Goal: Task Accomplishment & Management: Manage account settings

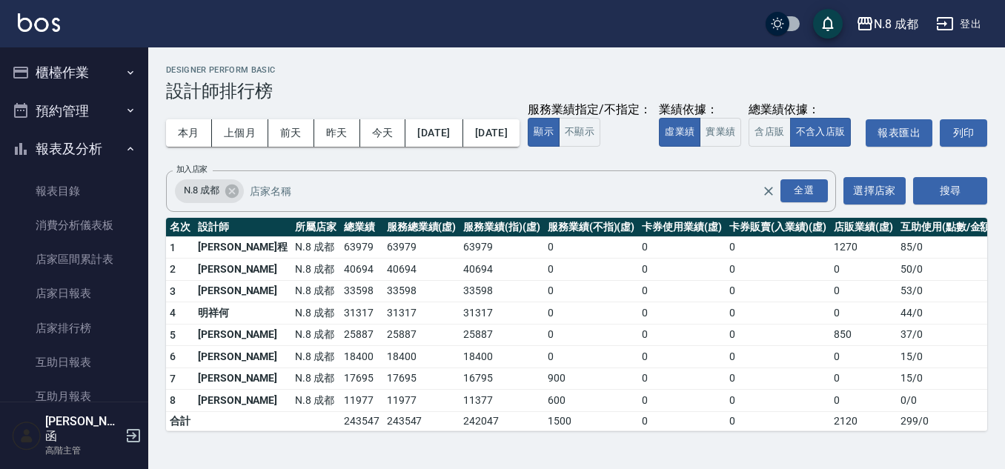
click at [67, 68] on button "櫃檯作業" at bounding box center [74, 72] width 136 height 39
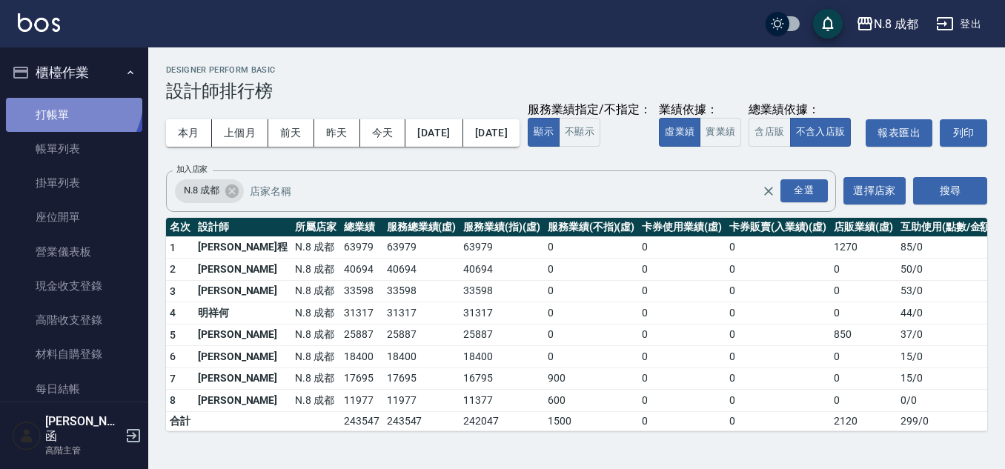
click at [70, 101] on link "打帳單" at bounding box center [74, 115] width 136 height 34
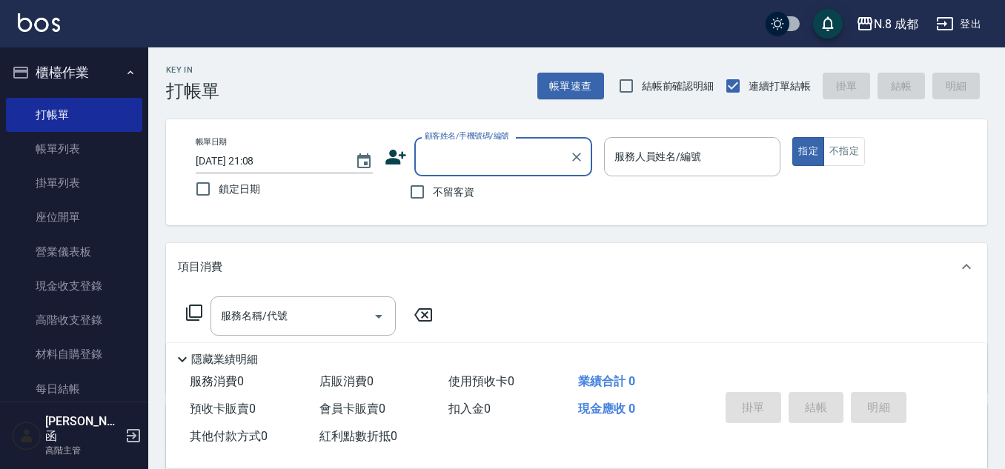
click at [406, 108] on div "Key In 打帳單 帳單速查 結帳前確認明細 連續打單結帳 掛單 結帳 明細 帳單日期 [DATE] 21:08 鎖定日期 顧客姓名/手機號碼/編號 顧客姓…" at bounding box center [576, 385] width 857 height 677
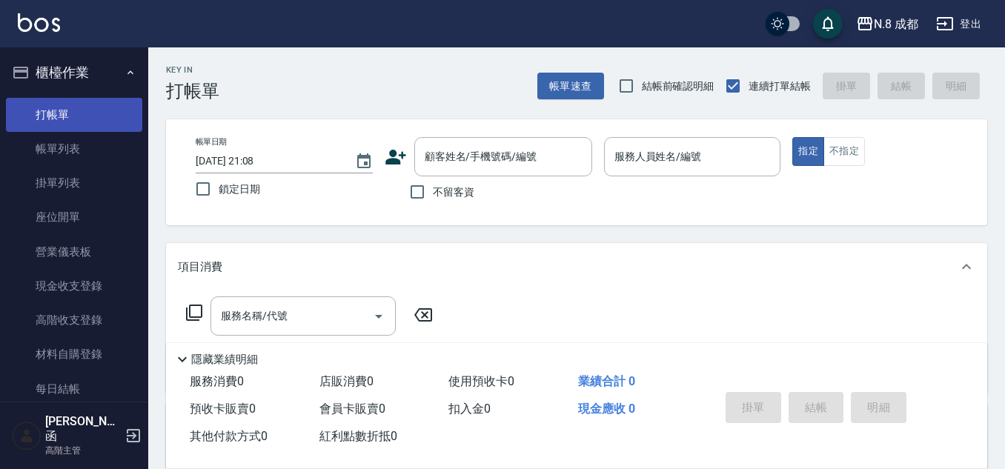
click at [93, 116] on link "打帳單" at bounding box center [74, 115] width 136 height 34
click at [490, 143] on div "顧客姓名/手機號碼/編號" at bounding box center [503, 156] width 178 height 39
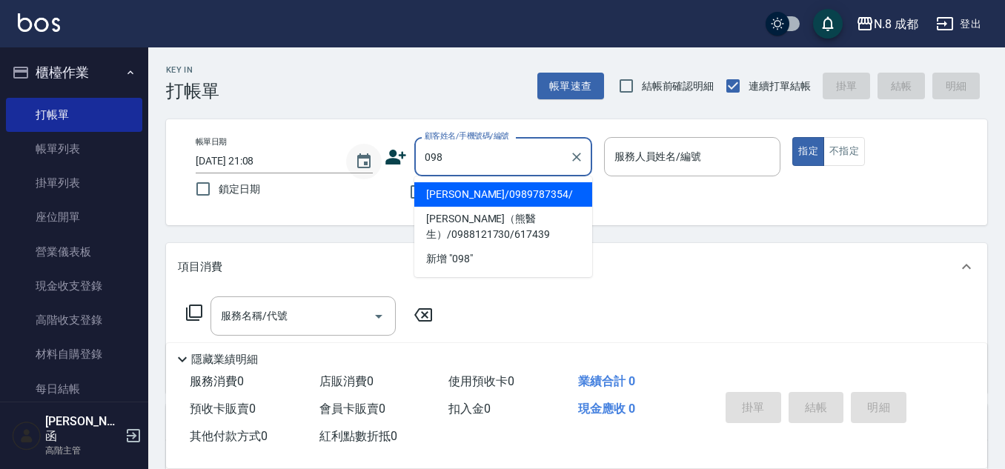
drag, startPoint x: 490, startPoint y: 159, endPoint x: 368, endPoint y: 164, distance: 122.4
click at [368, 164] on div "帳單日期 [DATE] 21:08 鎖定日期 顧客姓名/手機號碼/編號 098 顧客姓名/手機號碼/編號 不留客資 服務人員姓名/編號 服務人員姓名/編號 指…" at bounding box center [577, 172] width 786 height 70
click at [470, 204] on li "[PERSON_NAME]/0986168618/" at bounding box center [503, 194] width 178 height 24
type input "[PERSON_NAME]/0986168618/"
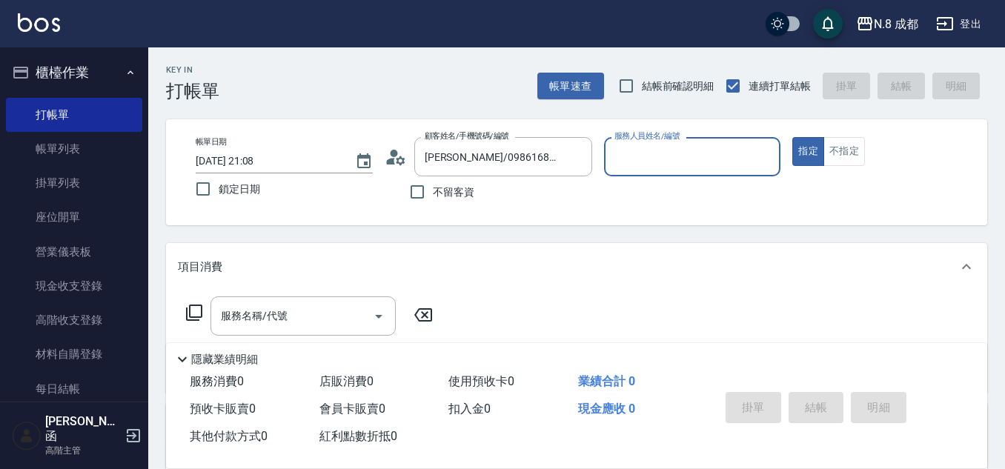
type input "[PERSON_NAME]-12"
click at [274, 310] on div "服務名稱/代號 服務名稱/代號" at bounding box center [303, 315] width 185 height 39
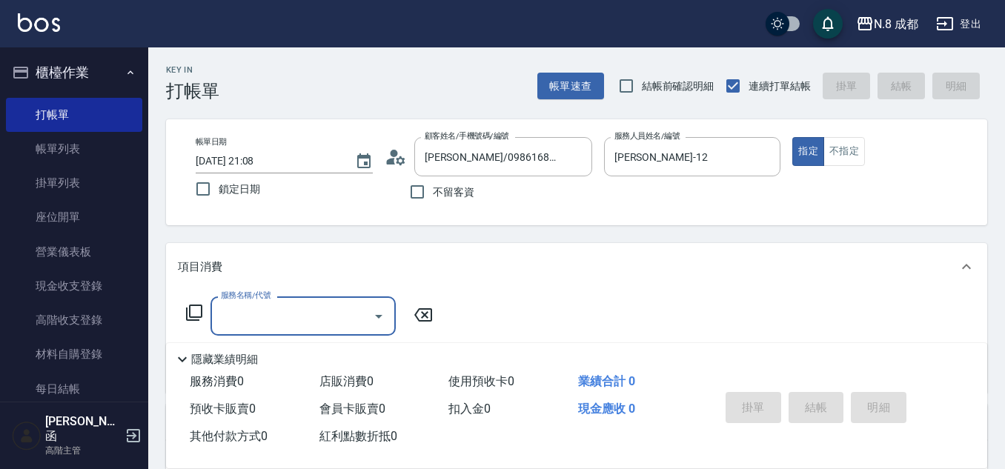
click at [316, 311] on input "服務名稱/代號" at bounding box center [292, 316] width 150 height 26
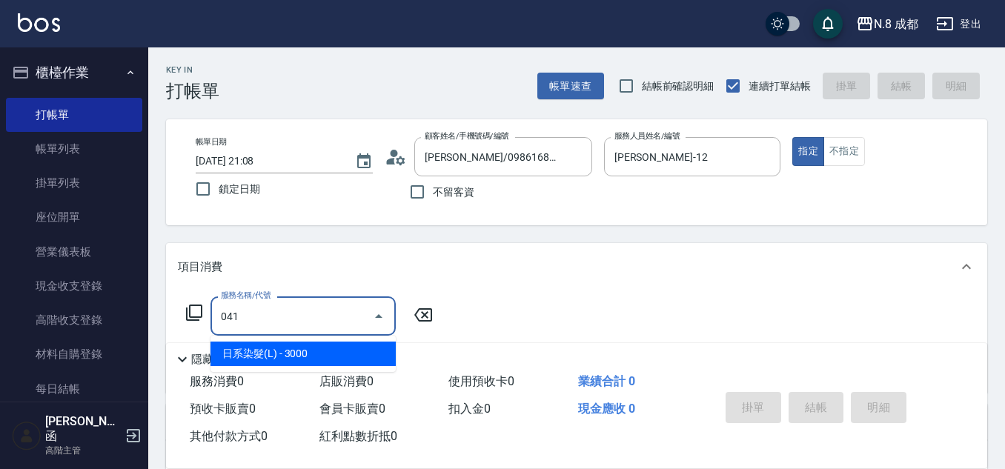
click at [305, 343] on ul "日系染髮(L) - 3000" at bounding box center [303, 354] width 185 height 36
drag, startPoint x: 306, startPoint y: 345, endPoint x: 337, endPoint y: 327, distance: 35.9
click at [307, 345] on span "日系染髮(L) - 3000" at bounding box center [303, 354] width 185 height 24
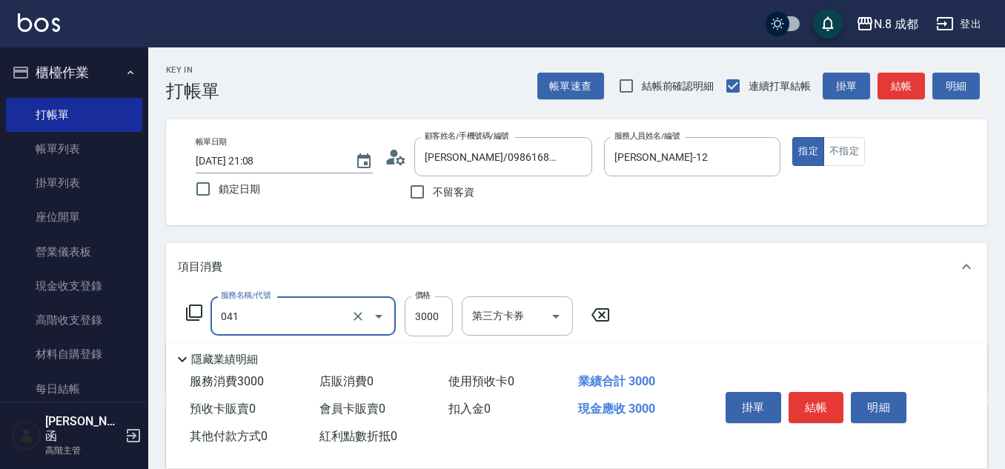
type input "日系染髮(L)(041)"
click at [456, 303] on div "服務名稱/代號 日系染髮(L)(041) 服務名稱/代號 價格 3000 價格 第三方卡券 第三方卡券" at bounding box center [398, 316] width 441 height 40
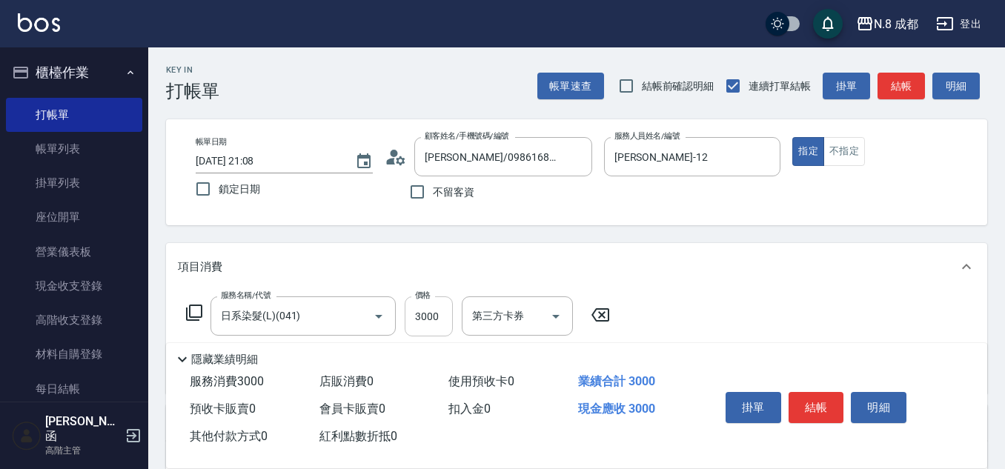
click at [435, 311] on input "3000" at bounding box center [429, 316] width 48 height 40
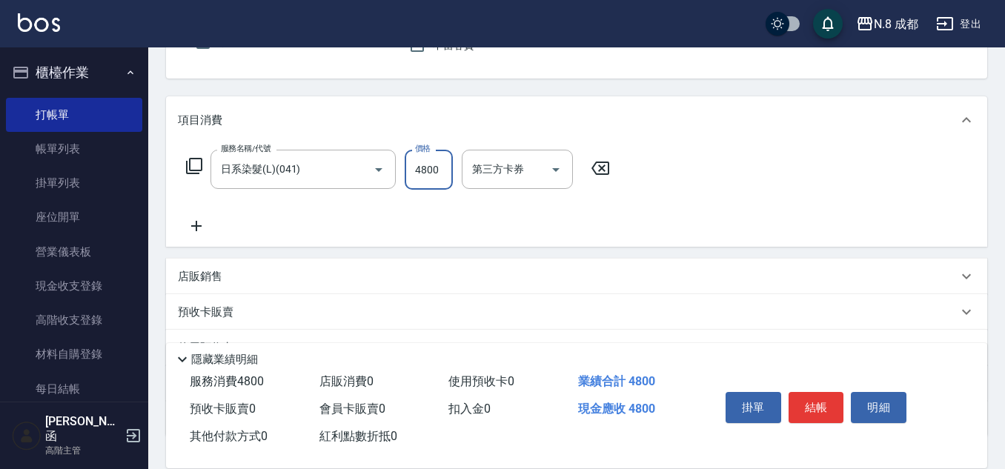
scroll to position [148, 0]
type input "4800"
click at [209, 226] on icon at bounding box center [196, 225] width 37 height 18
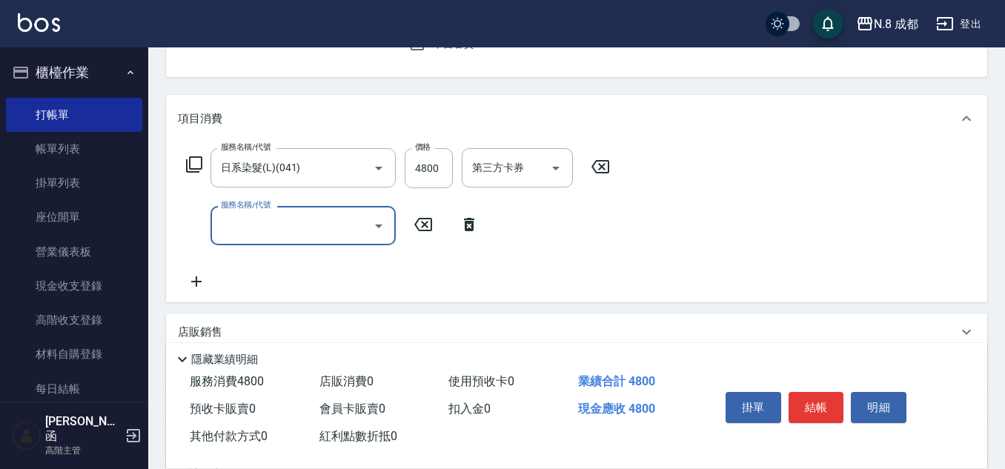
click at [250, 226] on input "服務名稱/代號" at bounding box center [292, 226] width 150 height 26
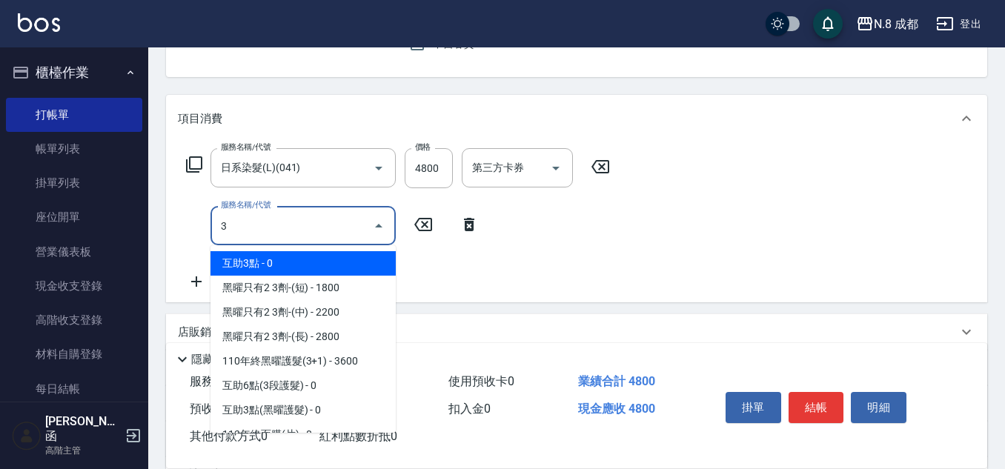
click at [282, 271] on span "互助3點 - 0" at bounding box center [303, 263] width 185 height 24
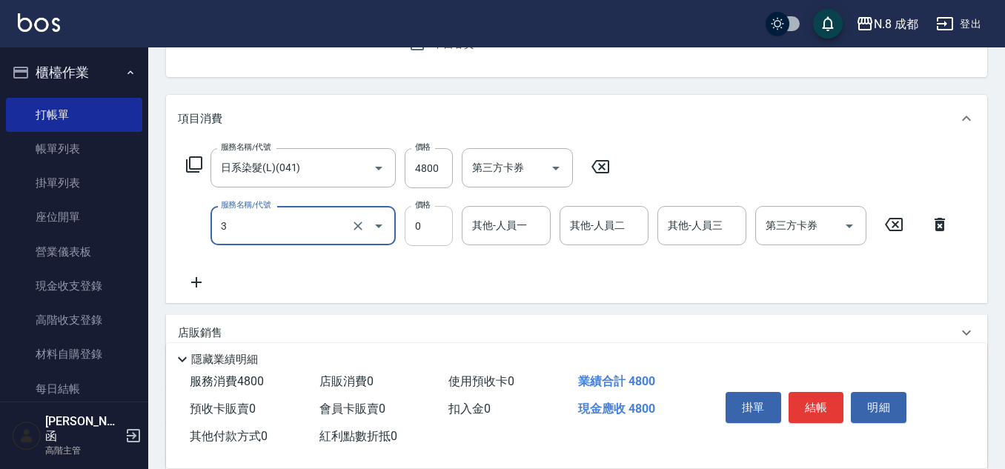
type input "互助3點(3)"
click at [515, 235] on input "其他-人員一" at bounding box center [506, 226] width 76 height 26
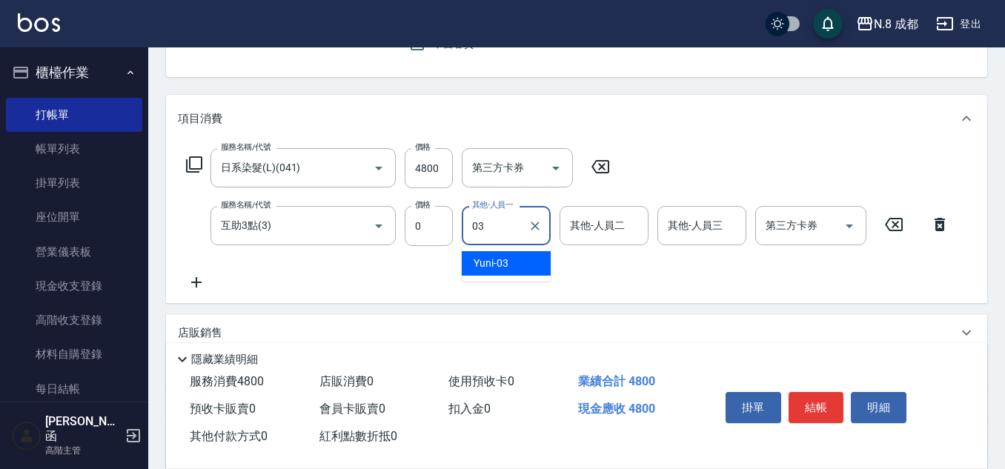
drag, startPoint x: 517, startPoint y: 256, endPoint x: 514, endPoint y: 271, distance: 15.1
click at [515, 271] on div "Yuni -03" at bounding box center [506, 263] width 89 height 24
type input "Yuni-03"
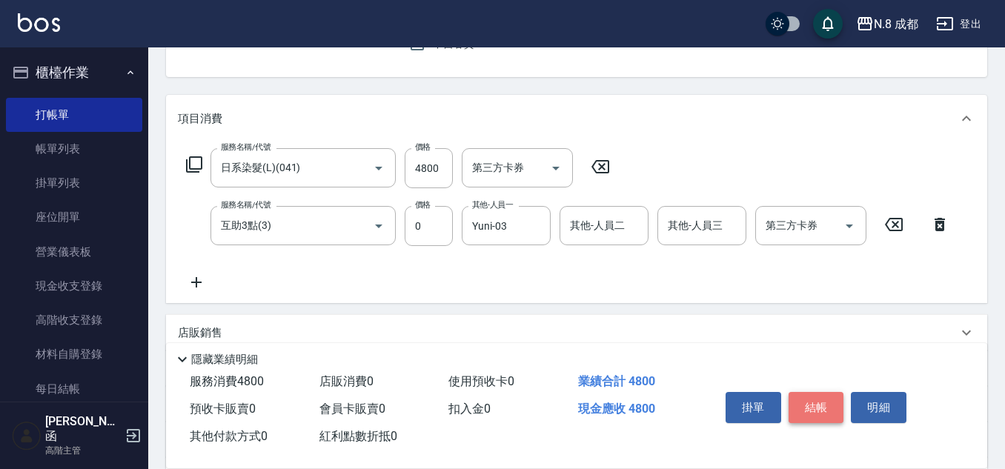
click at [803, 395] on button "結帳" at bounding box center [817, 407] width 56 height 31
click at [803, 395] on div "掛單 結帳 明細" at bounding box center [816, 409] width 193 height 47
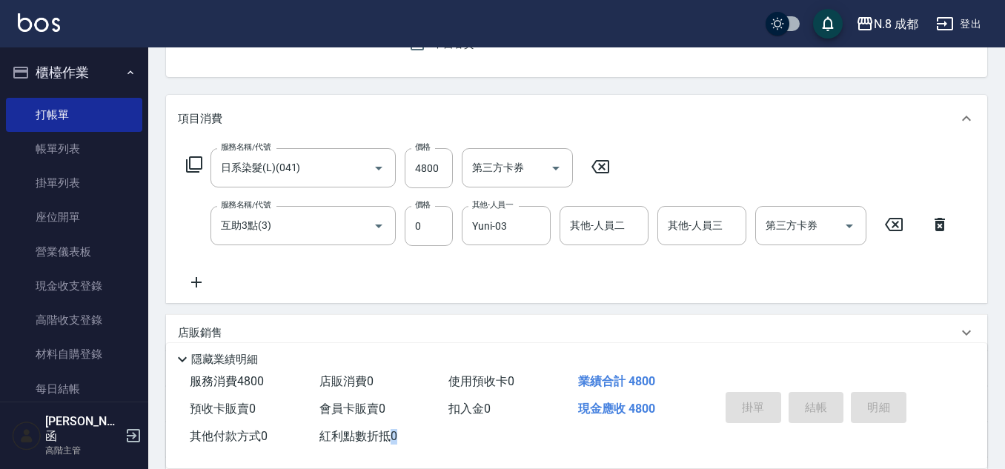
type input "[DATE] 21:20"
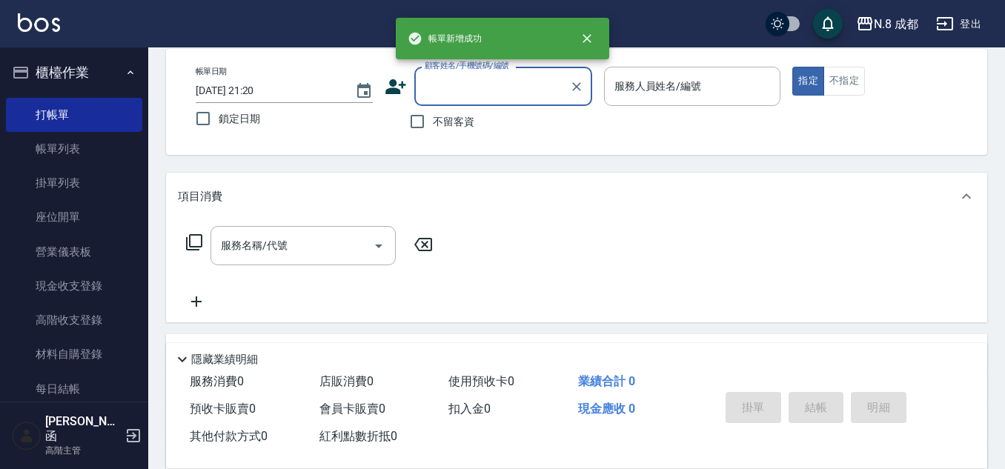
scroll to position [0, 0]
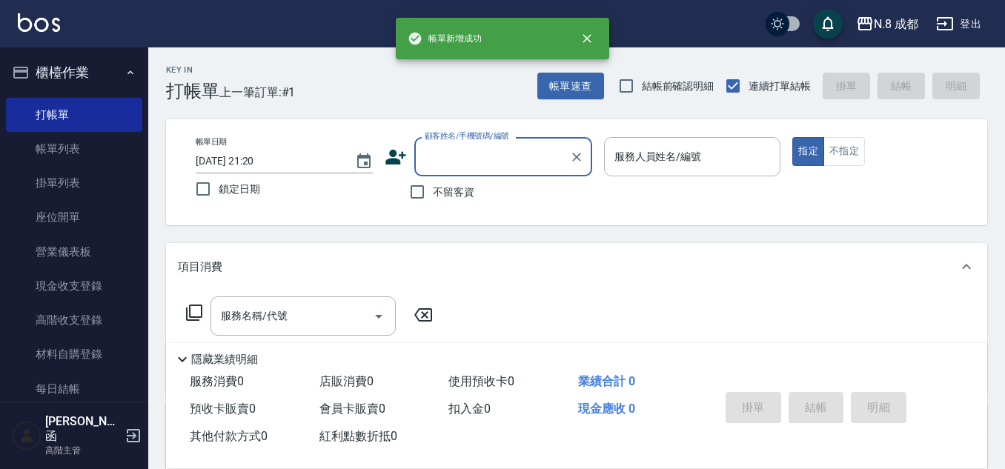
click at [492, 154] on input "顧客姓名/手機號碼/編號" at bounding box center [492, 157] width 142 height 26
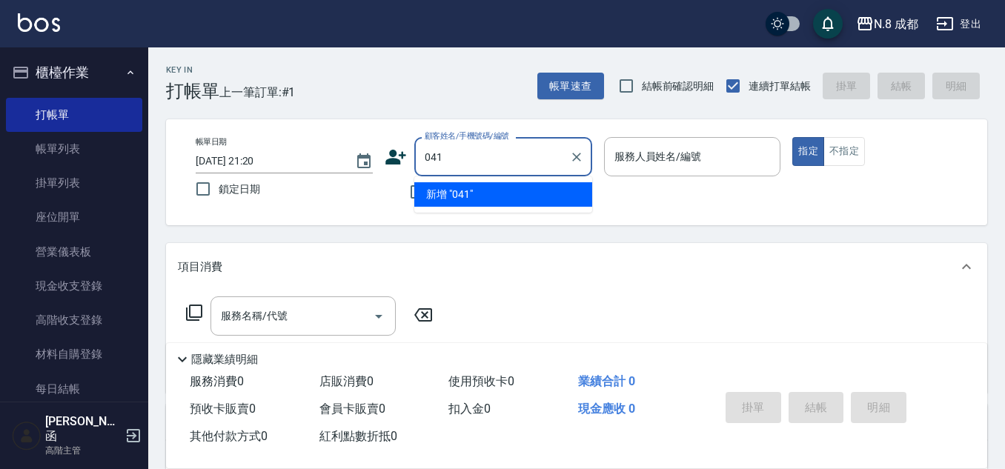
click at [496, 195] on li "新增 "041"" at bounding box center [503, 194] width 178 height 24
type input "041"
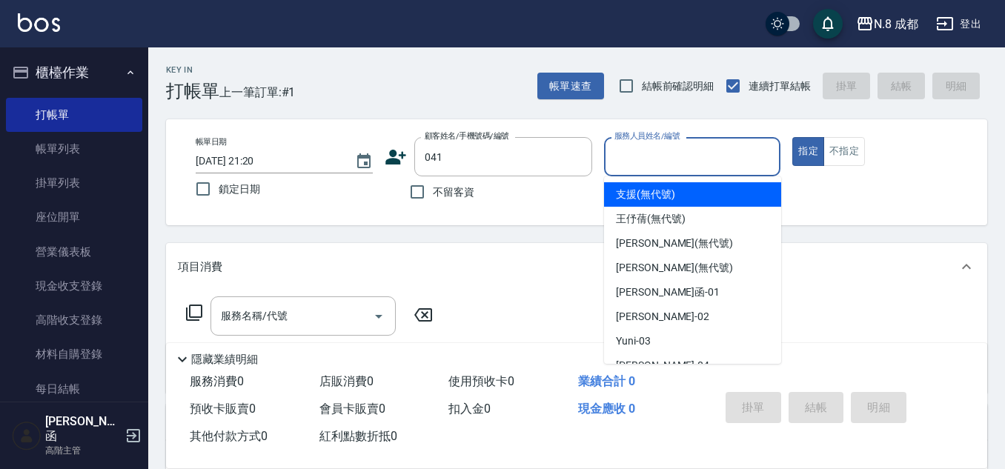
click at [660, 151] on input "服務人員姓名/編號" at bounding box center [693, 157] width 164 height 26
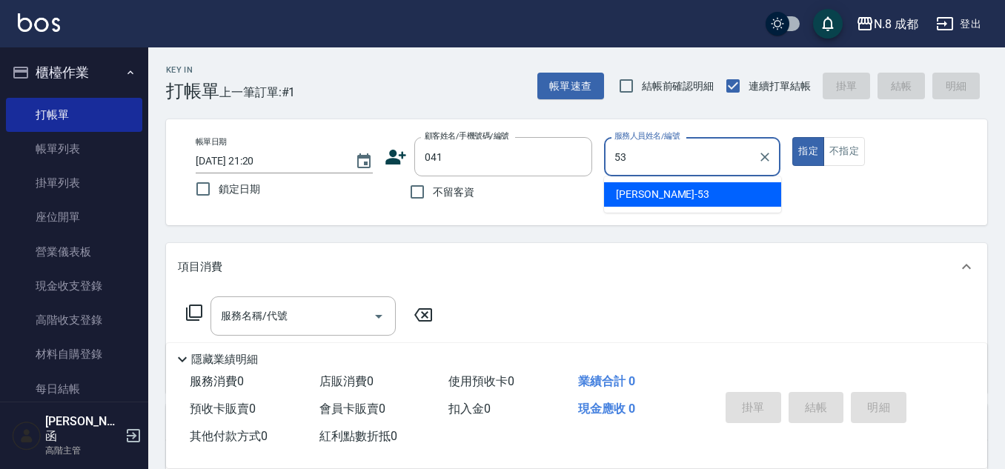
click at [649, 195] on span "[PERSON_NAME]-53" at bounding box center [662, 195] width 93 height 16
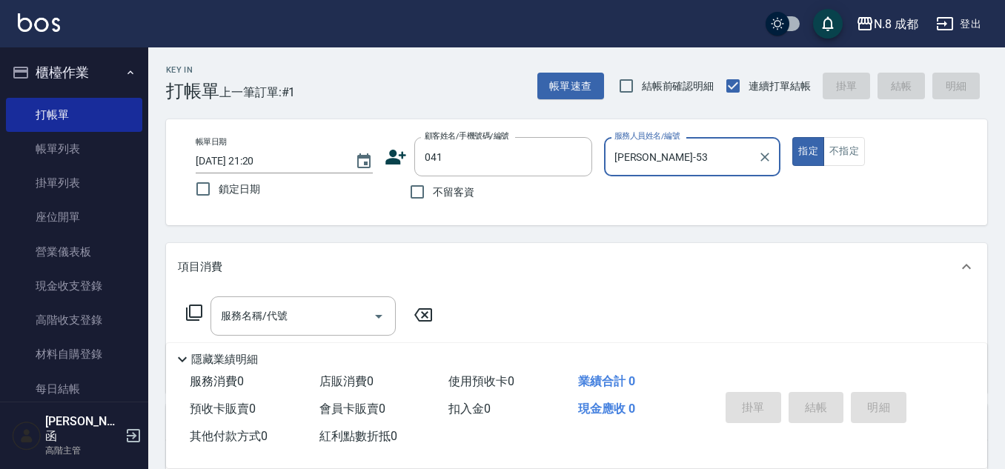
type input "[PERSON_NAME]-53"
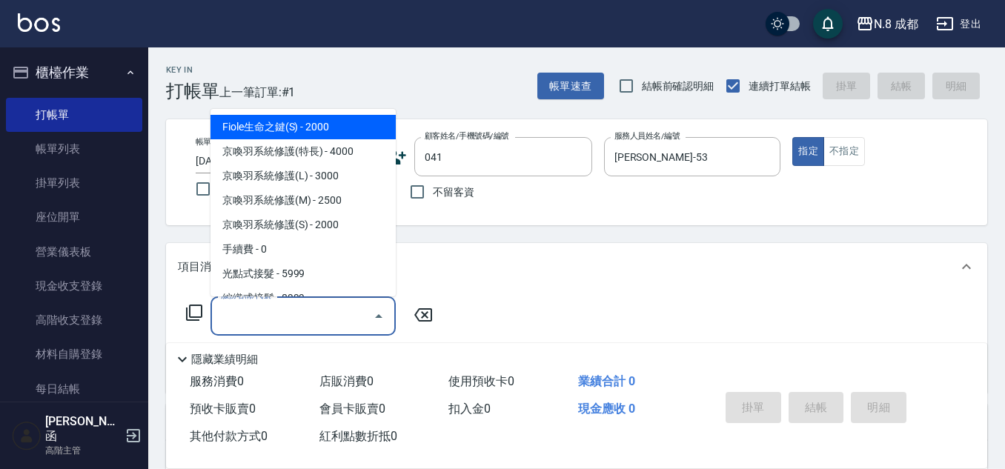
click at [239, 312] on input "服務名稱/代號" at bounding box center [292, 316] width 150 height 26
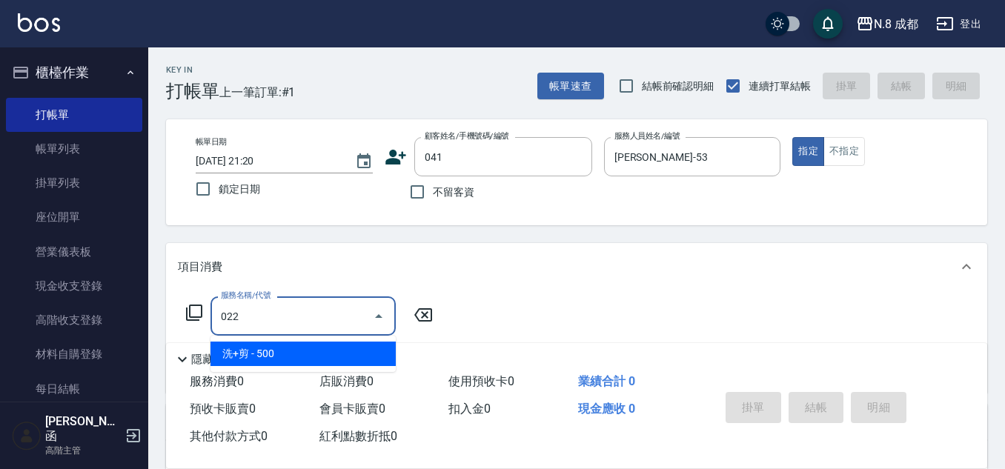
drag, startPoint x: 269, startPoint y: 349, endPoint x: 337, endPoint y: 326, distance: 71.3
click at [271, 347] on span "洗+剪 - 500" at bounding box center [303, 354] width 185 height 24
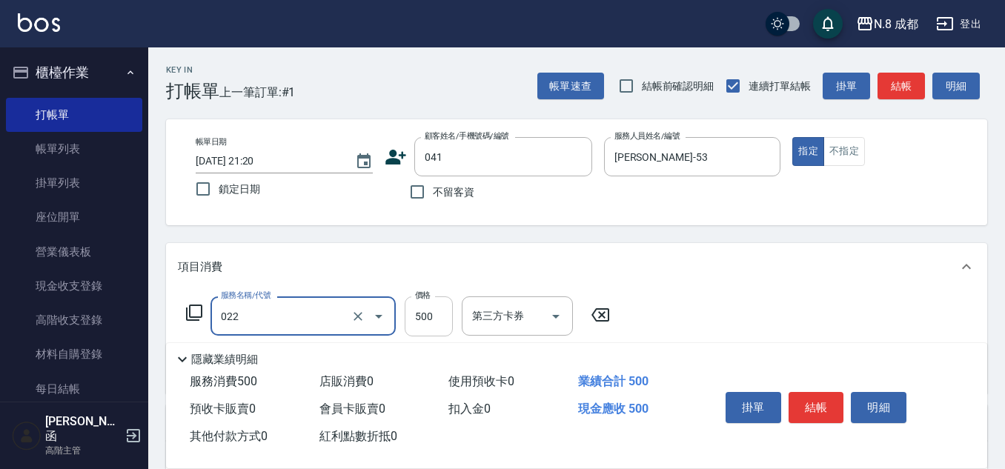
type input "洗+剪(022)"
click at [425, 308] on input "500" at bounding box center [429, 316] width 48 height 40
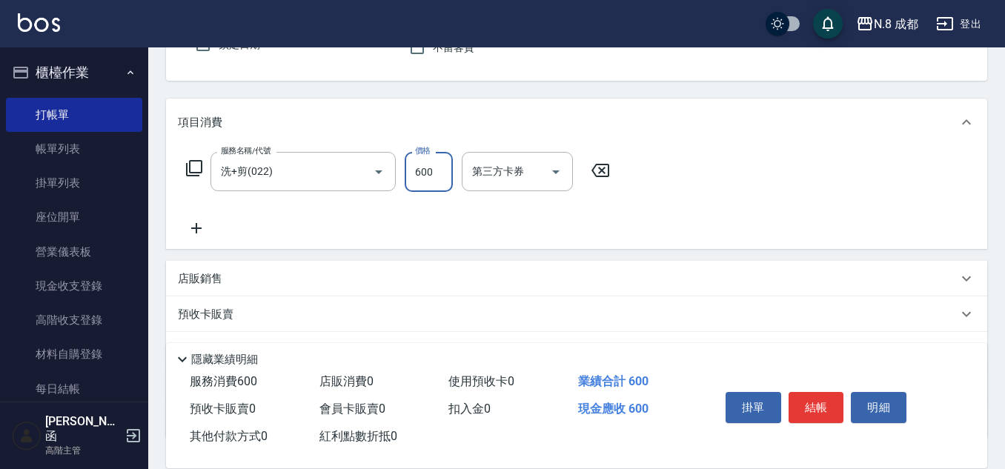
scroll to position [148, 0]
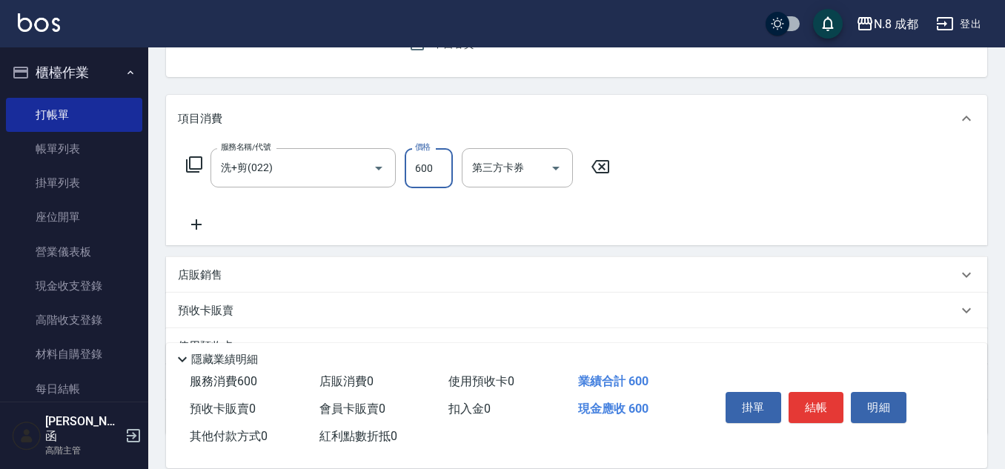
type input "600"
click at [195, 225] on icon at bounding box center [196, 225] width 37 height 18
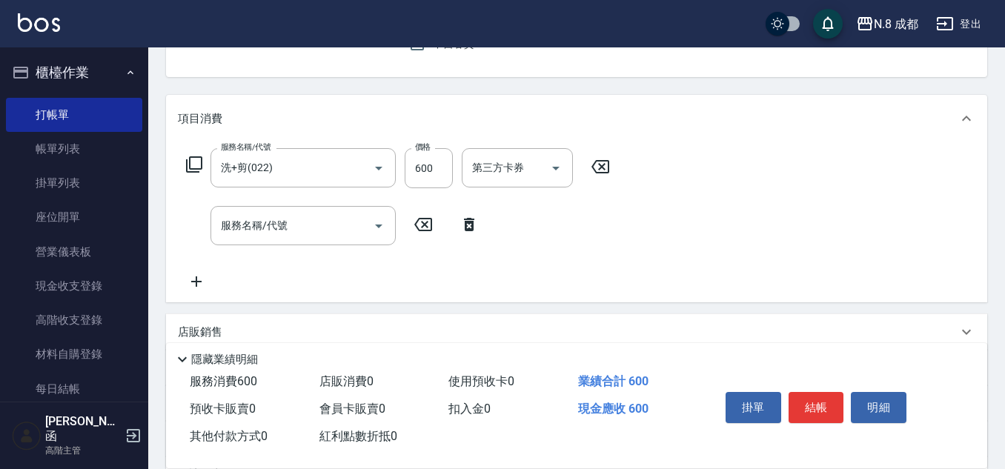
click at [637, 219] on div "服務名稱/代號 洗+剪(022) 服務名稱/代號 價格 600 價格 第三方卡券 第三方卡券 服務名稱/代號 服務名稱/代號" at bounding box center [576, 222] width 821 height 160
click at [814, 407] on button "結帳" at bounding box center [817, 407] width 56 height 31
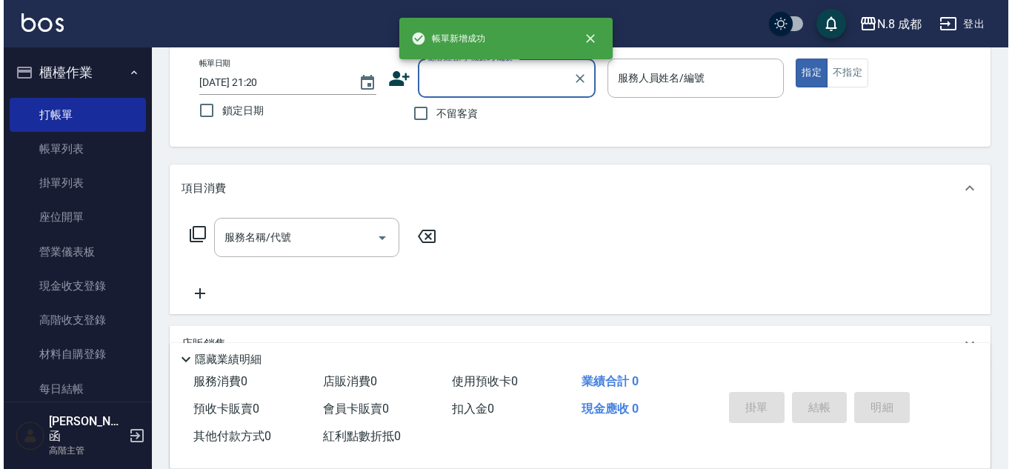
scroll to position [0, 0]
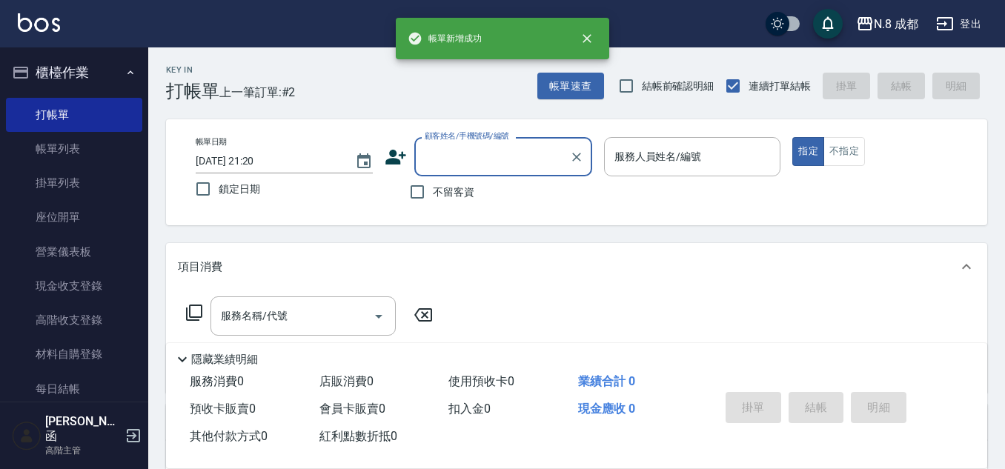
click at [474, 149] on input "顧客姓名/手機號碼/編號" at bounding box center [492, 157] width 142 height 26
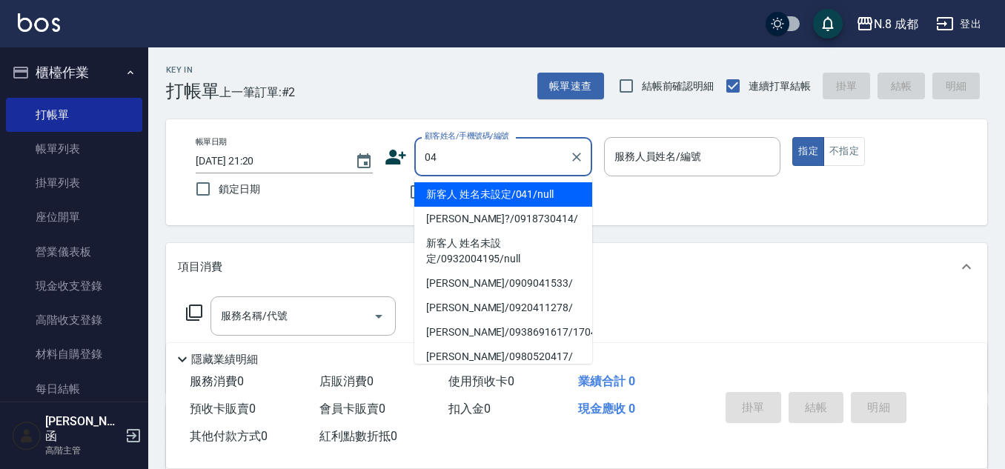
type input "041"
drag, startPoint x: 488, startPoint y: 196, endPoint x: 523, endPoint y: 190, distance: 34.6
click at [494, 196] on li "新客人 姓名未設定/041/null" at bounding box center [503, 194] width 178 height 24
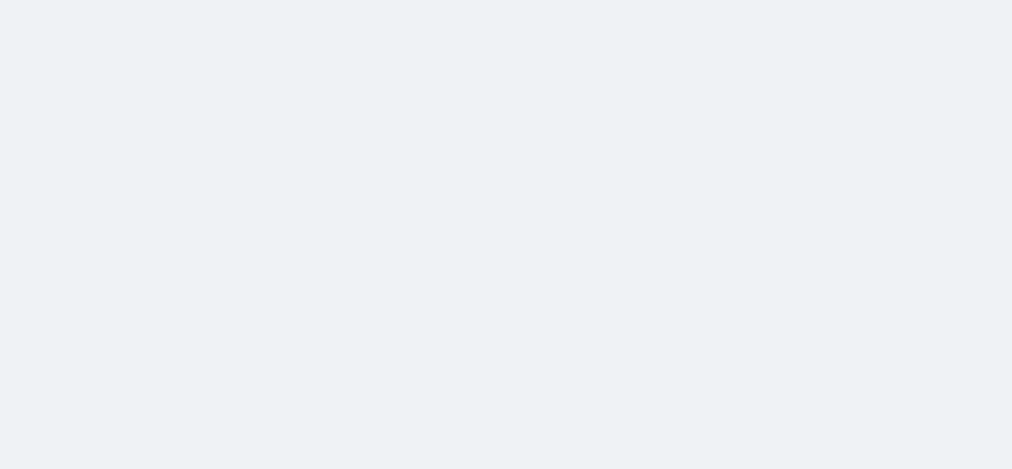
click at [726, 0] on html at bounding box center [506, 0] width 1012 height 0
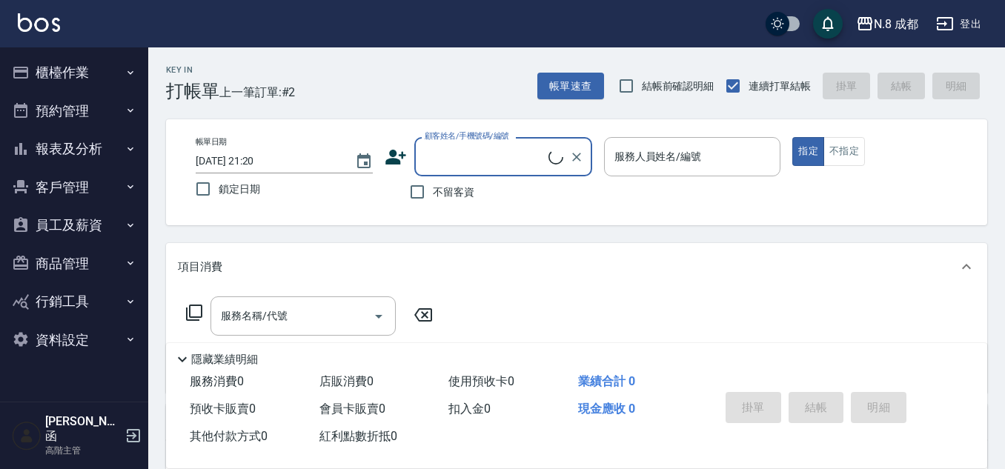
click at [526, 150] on input "顧客姓名/手機號碼/編號" at bounding box center [484, 157] width 127 height 26
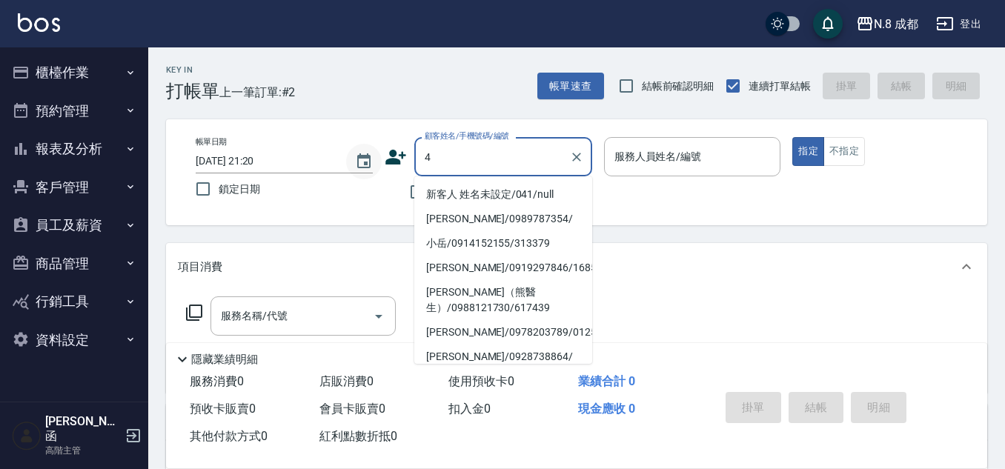
drag, startPoint x: 504, startPoint y: 153, endPoint x: 372, endPoint y: 156, distance: 132.0
click at [372, 156] on div "帳單日期 2025/10/07 21:20 鎖定日期 顧客姓名/手機號碼/編號 4 顧客姓名/手機號碼/編號 不留客資 服務人員姓名/編號 服務人員姓名/編號…" at bounding box center [577, 172] width 786 height 70
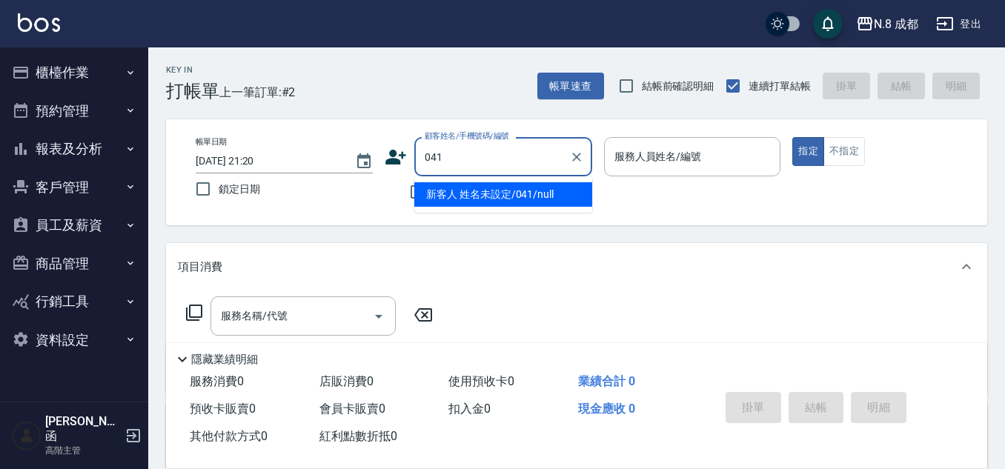
click at [514, 198] on li "新客人 姓名未設定/041/null" at bounding box center [503, 194] width 178 height 24
type input "新客人 姓名未設定/041/null"
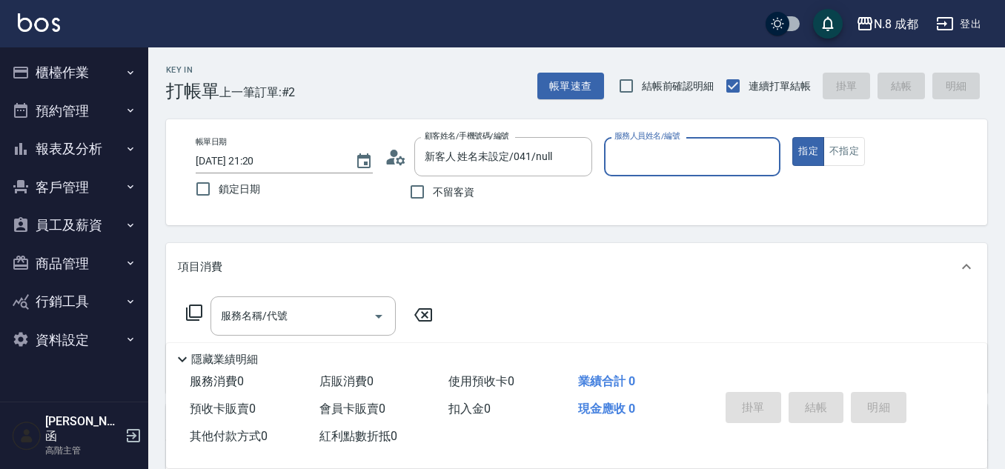
click at [672, 171] on div "服務人員姓名/編號" at bounding box center [692, 156] width 177 height 39
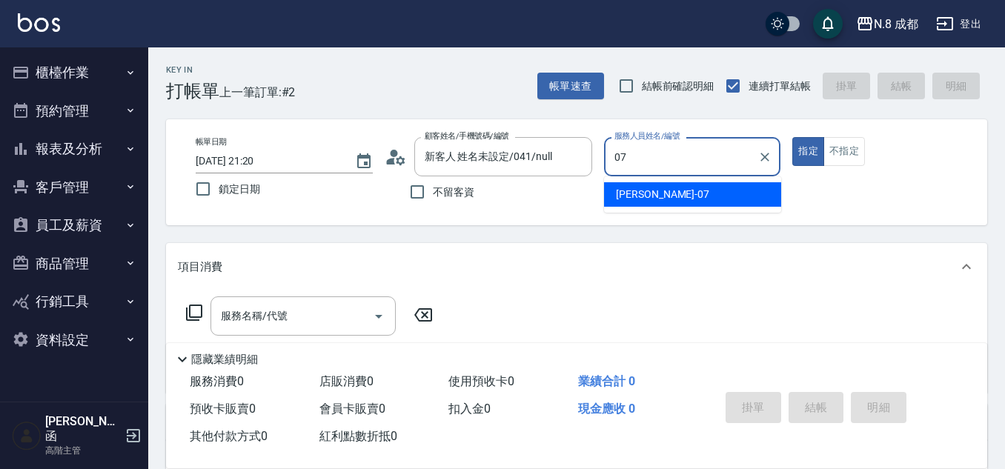
click at [652, 190] on span "林晏綾 -07" at bounding box center [662, 195] width 93 height 16
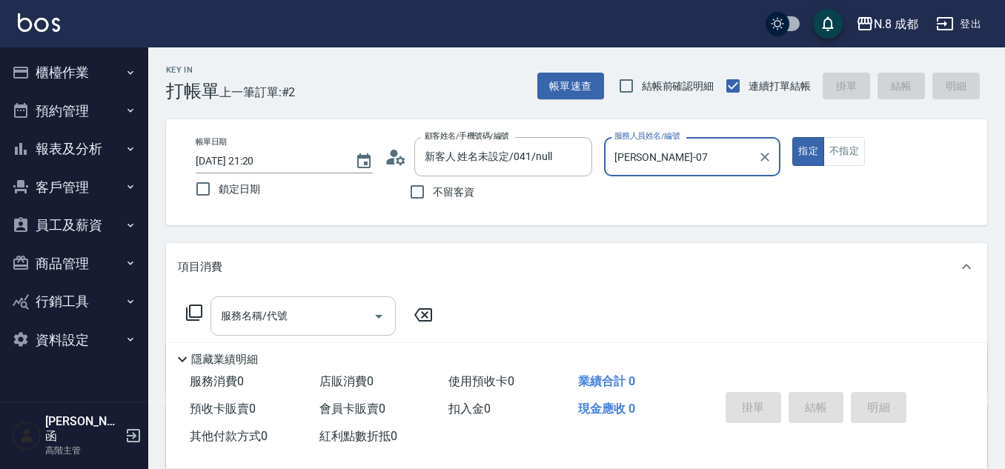
type input "林晏綾-07"
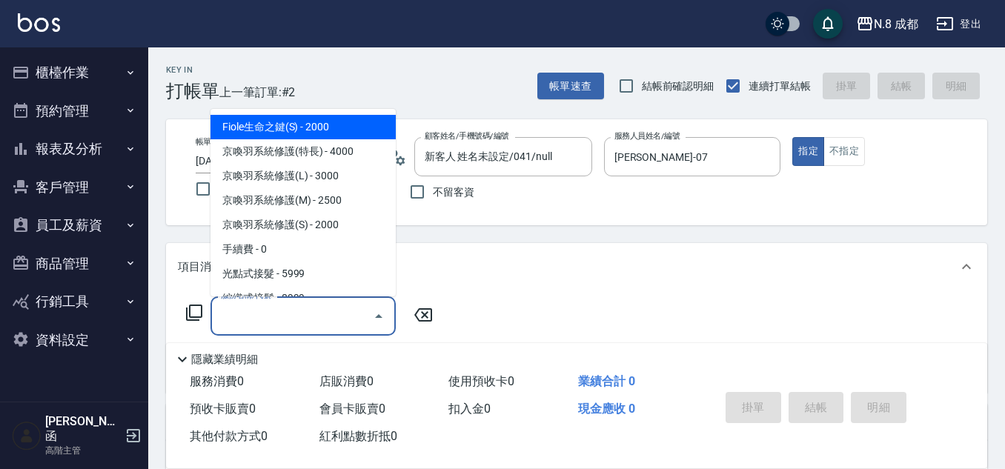
click at [245, 316] on input "服務名稱/代號" at bounding box center [292, 316] width 150 height 26
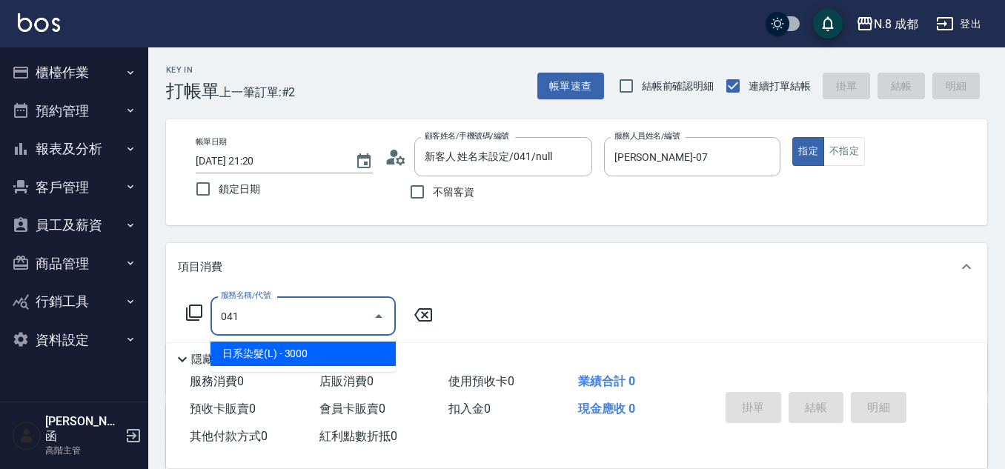
drag, startPoint x: 209, startPoint y: 316, endPoint x: 131, endPoint y: 328, distance: 78.8
click at [131, 328] on div "N.8 成都 登出 櫃檯作業 打帳單 帳單列表 掛單列表 座位開單 營業儀表板 現金收支登錄 高階收支登錄 材料自購登錄 每日結帳 排班表 現場電腦打卡 掃碼…" at bounding box center [502, 362] width 1005 height 725
click at [274, 362] on span "洗+剪 - 500" at bounding box center [303, 354] width 185 height 24
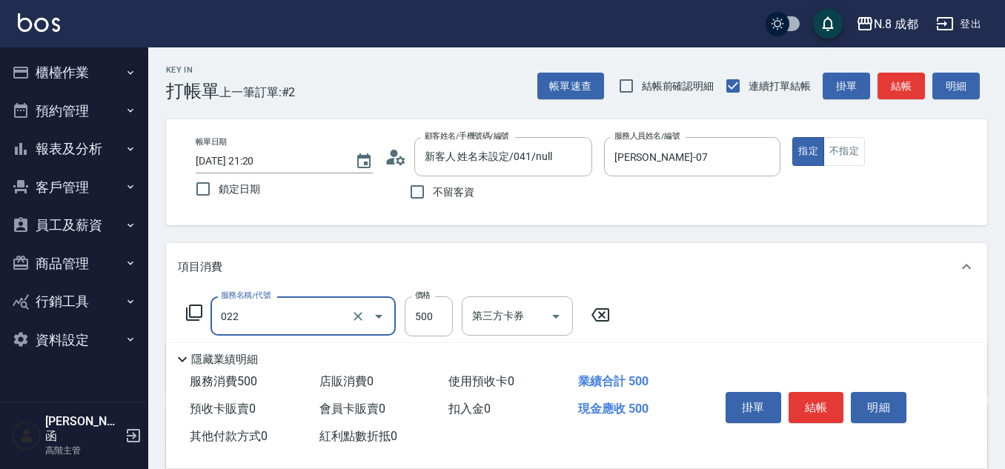
type input "洗+剪(022)"
drag, startPoint x: 480, startPoint y: 295, endPoint x: 454, endPoint y: 299, distance: 26.2
click at [477, 295] on div "服務名稱/代號 洗+剪(022) 服務名稱/代號 價格 500 價格 第三方卡券 第三方卡券" at bounding box center [576, 342] width 821 height 103
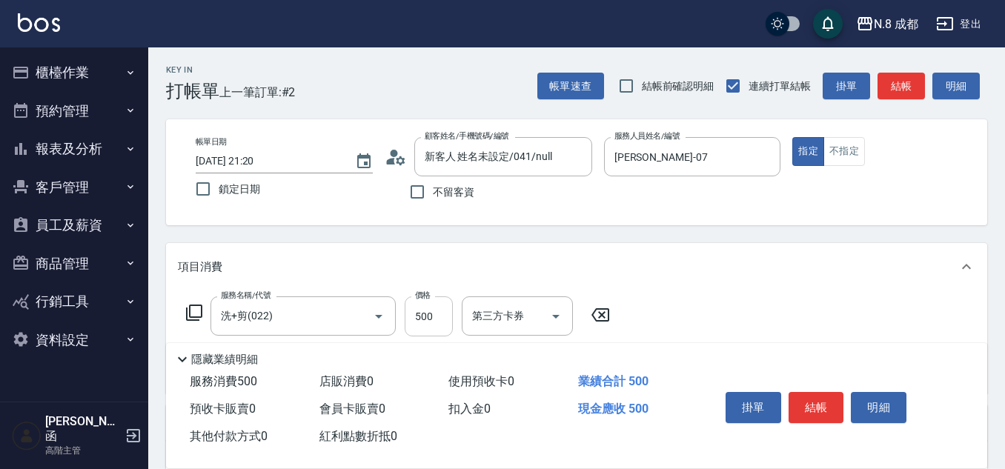
click at [448, 302] on input "500" at bounding box center [429, 316] width 48 height 40
drag, startPoint x: 443, startPoint y: 302, endPoint x: 400, endPoint y: 319, distance: 46.7
click at [400, 319] on div "服務名稱/代號 洗+剪(022) 服務名稱/代號 價格 0 價格 第三方卡券 第三方卡券" at bounding box center [398, 316] width 441 height 40
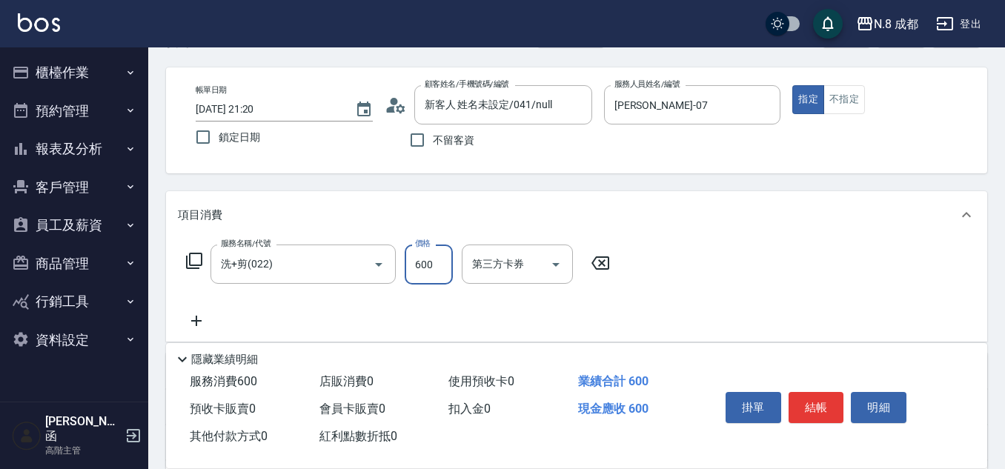
scroll to position [74, 0]
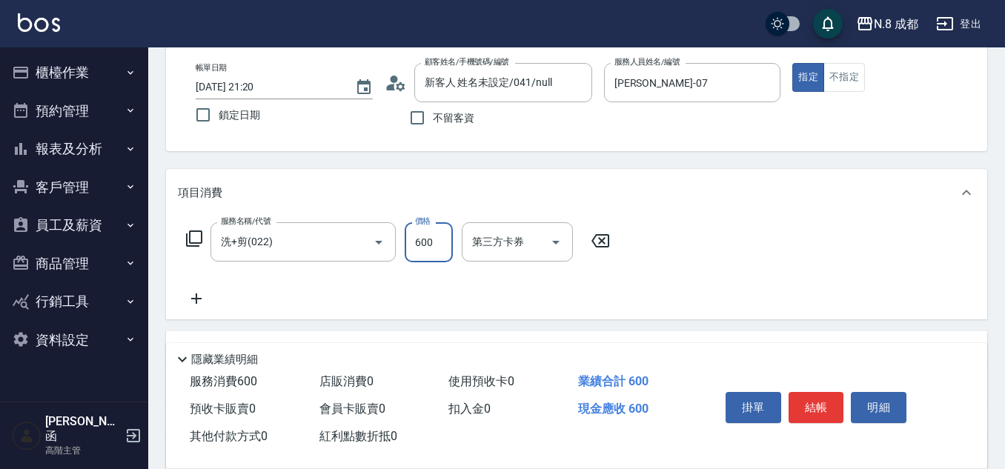
type input "600"
drag, startPoint x: 331, startPoint y: 305, endPoint x: 680, endPoint y: 307, distance: 348.4
click at [334, 305] on div "服務名稱/代號 洗+剪(022) 服務名稱/代號 價格 600 價格 第三方卡券 第三方卡券" at bounding box center [398, 264] width 441 height 85
click at [829, 402] on button "結帳" at bounding box center [817, 407] width 56 height 31
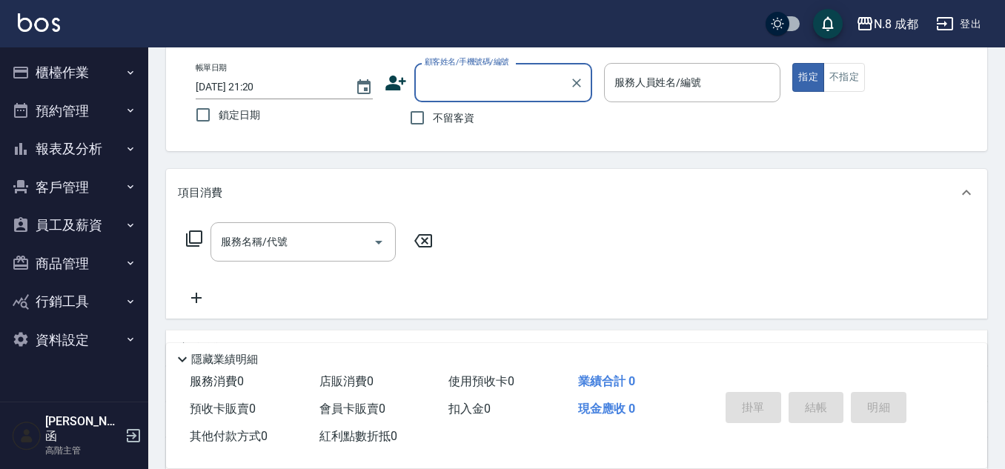
click at [79, 84] on button "櫃檯作業" at bounding box center [74, 72] width 136 height 39
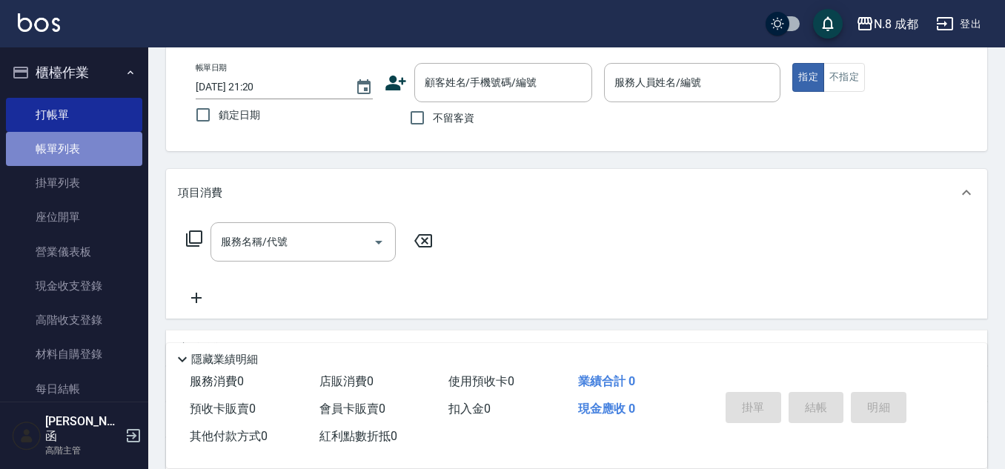
click at [86, 156] on link "帳單列表" at bounding box center [74, 149] width 136 height 34
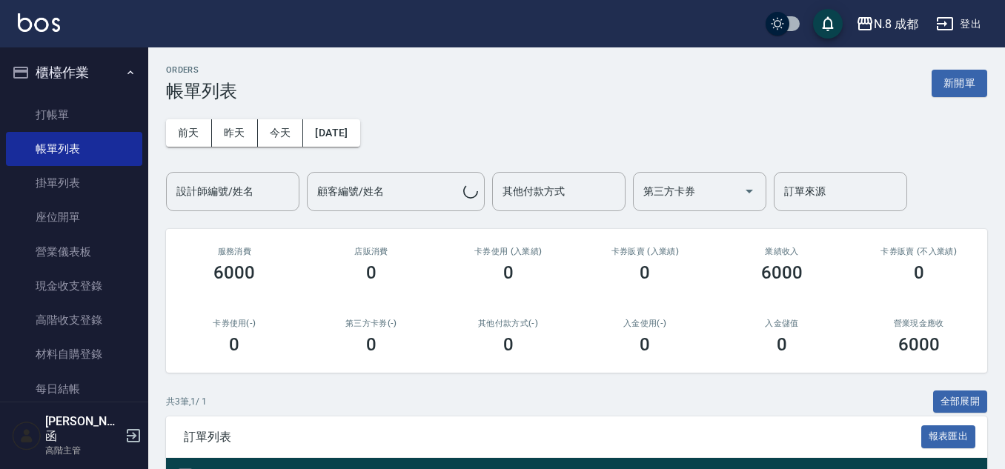
click at [505, 130] on div "前天 昨天 今天 2025/10/07 設計師編號/姓名 設計師編號/姓名 顧客編號/姓名 顧客編號/姓名 其他付款方式 其他付款方式 第三方卡券 第三方卡券…" at bounding box center [576, 157] width 821 height 110
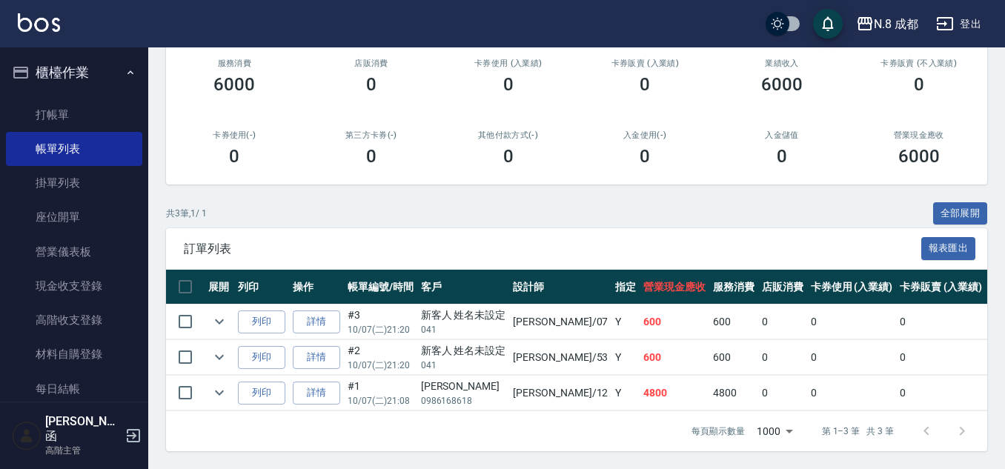
scroll to position [199, 0]
click at [538, 206] on div "共 3 筆, 1 / 1 全部展開" at bounding box center [576, 213] width 821 height 23
click at [606, 228] on div "訂單列表 報表匯出" at bounding box center [576, 248] width 821 height 41
click at [662, 242] on span "訂單列表" at bounding box center [553, 249] width 738 height 15
click at [664, 228] on div "訂單列表 報表匯出" at bounding box center [576, 248] width 821 height 41
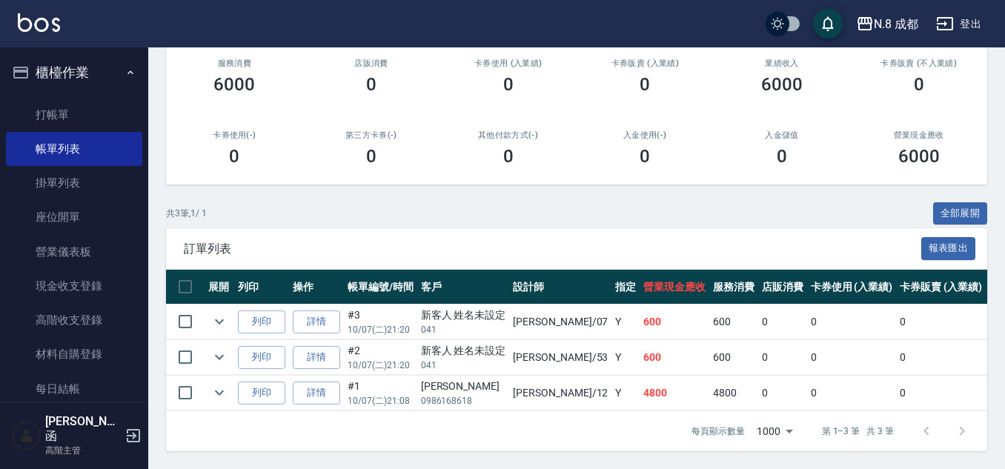
click at [680, 180] on div "ORDERS 帳單列表 新開單 前天 昨天 今天 2025/10/07 設計師編號/姓名 設計師編號/姓名 顧客編號/姓名 顧客編號/姓名 其他付款方式 其他…" at bounding box center [576, 164] width 857 height 610
click at [681, 180] on div "ORDERS 帳單列表 新開單 前天 昨天 今天 2025/10/07 設計師編號/姓名 設計師編號/姓名 顧客編號/姓名 顧客編號/姓名 其他付款方式 其他…" at bounding box center [576, 164] width 857 height 610
click at [683, 185] on div "ORDERS 帳單列表 新開單 前天 昨天 今天 2025/10/07 設計師編號/姓名 設計師編號/姓名 顧客編號/姓名 顧客編號/姓名 其他付款方式 其他…" at bounding box center [576, 164] width 857 height 610
click at [733, 202] on div "共 3 筆, 1 / 1 全部展開" at bounding box center [576, 213] width 821 height 23
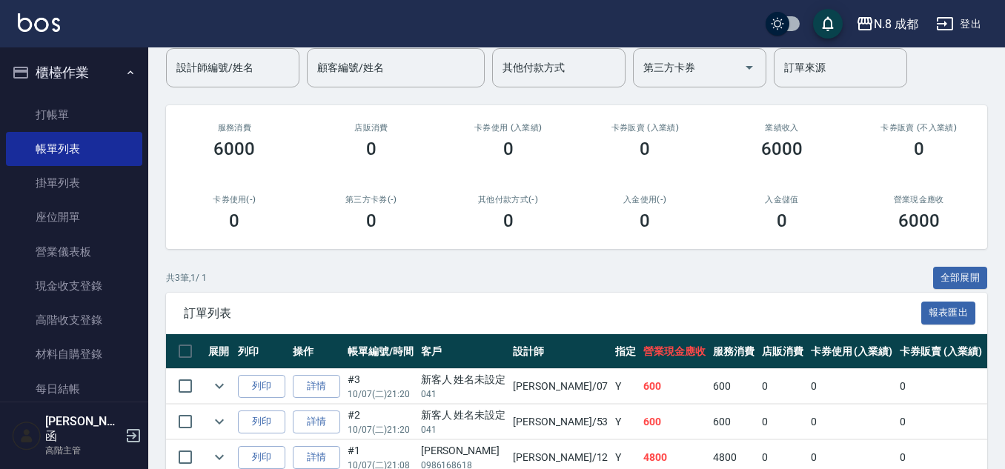
scroll to position [51, 0]
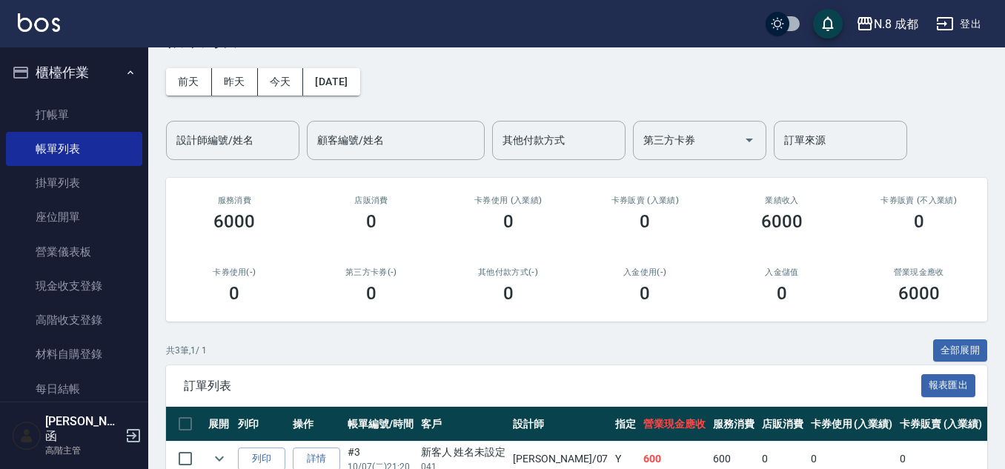
click at [607, 311] on div "入金使用(-) 0" at bounding box center [645, 286] width 137 height 72
click at [573, 321] on div "其他付款方式(-) 0" at bounding box center [508, 286] width 137 height 72
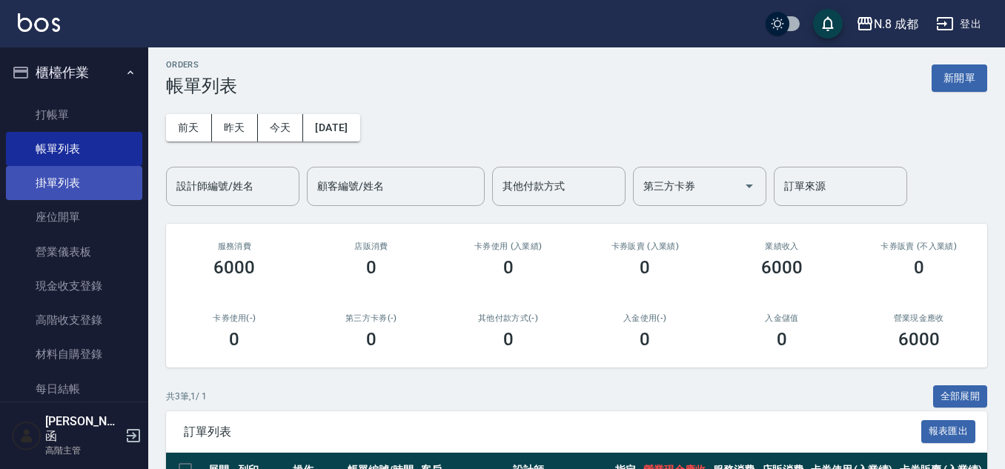
scroll to position [0, 0]
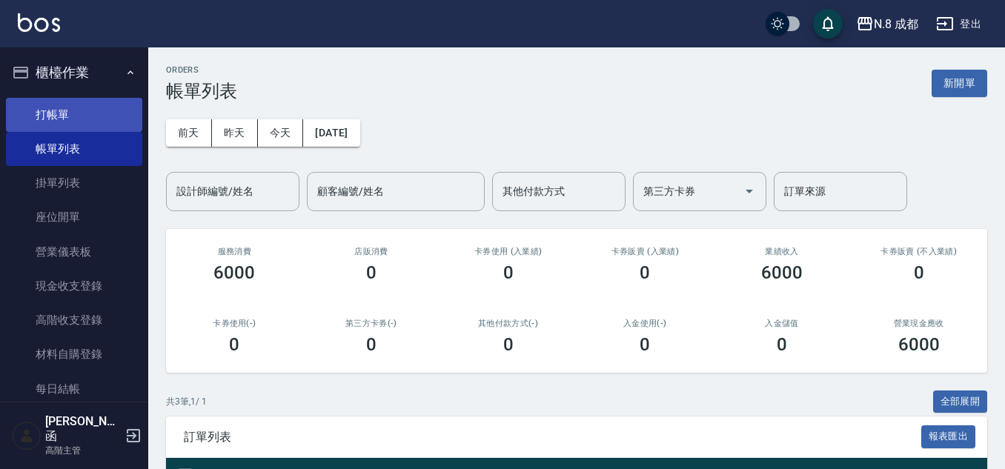
click at [107, 116] on link "打帳單" at bounding box center [74, 115] width 136 height 34
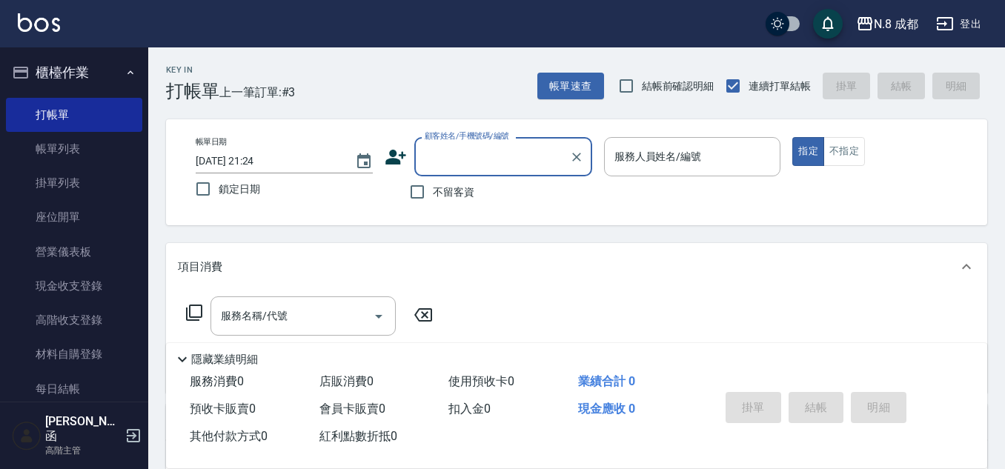
click at [497, 150] on input "顧客姓名/手機號碼/編號" at bounding box center [492, 157] width 142 height 26
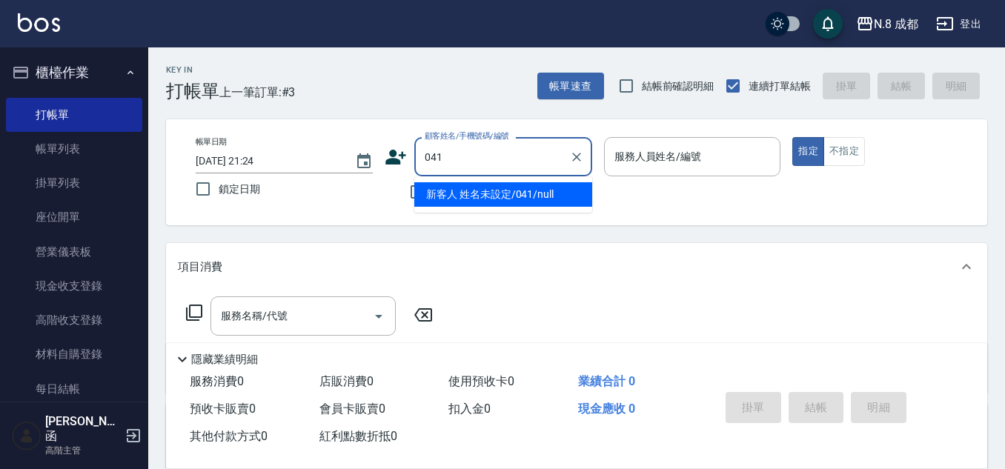
click at [510, 190] on li "新客人 姓名未設定/041/null" at bounding box center [503, 194] width 178 height 24
type input "新客人 姓名未設定/041/null"
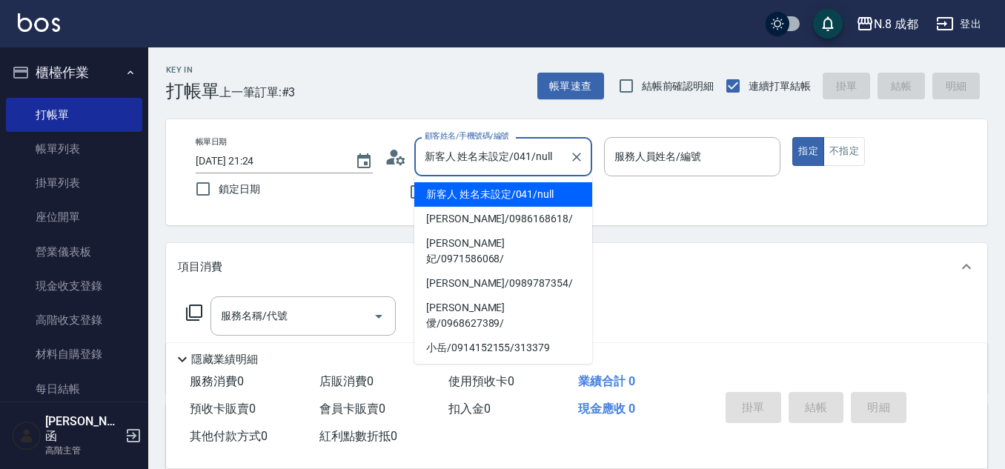
click at [516, 158] on input "新客人 姓名未設定/041/null" at bounding box center [492, 157] width 142 height 26
click at [516, 157] on input "新客人 姓名未設定/041/null" at bounding box center [492, 157] width 142 height 26
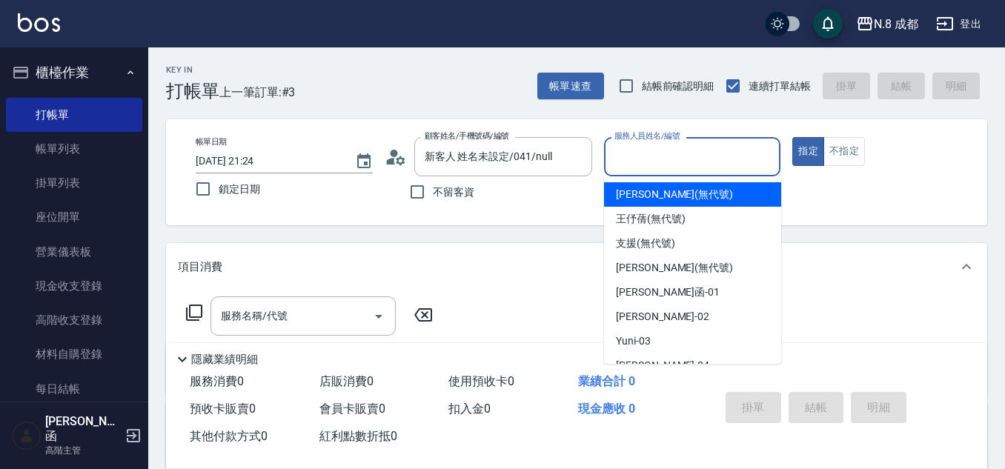
click at [651, 166] on input "服務人員姓名/編號" at bounding box center [693, 157] width 164 height 26
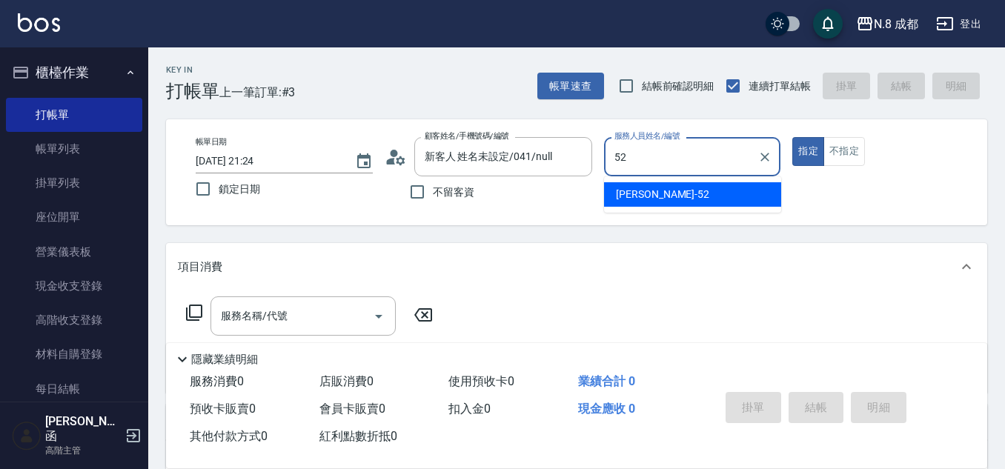
click at [652, 185] on div "楊博舜 -52" at bounding box center [692, 194] width 177 height 24
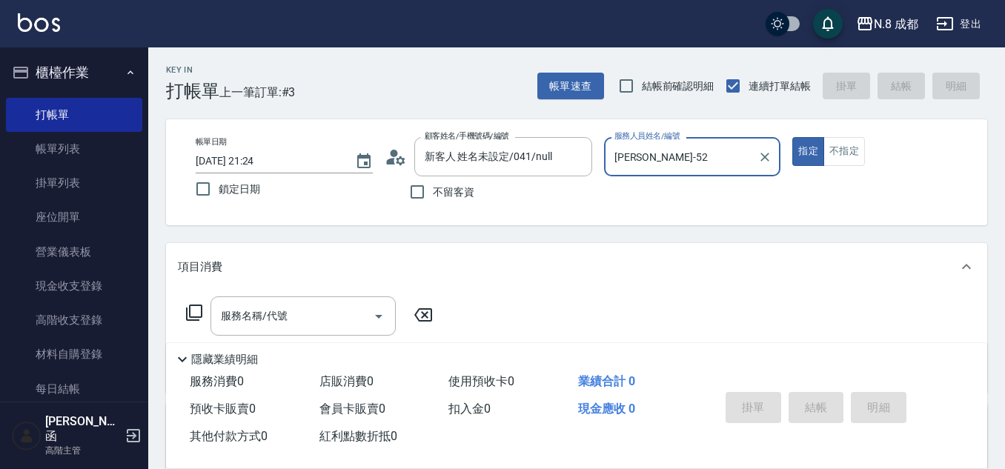
type input "楊博舜-52"
click at [644, 194] on div "帳單日期 2025/10/07 21:24 鎖定日期 顧客姓名/手機號碼/編號 新客人 姓名未設定/041/null 顧客姓名/手機號碼/編號 不留客資 服務…" at bounding box center [577, 172] width 786 height 70
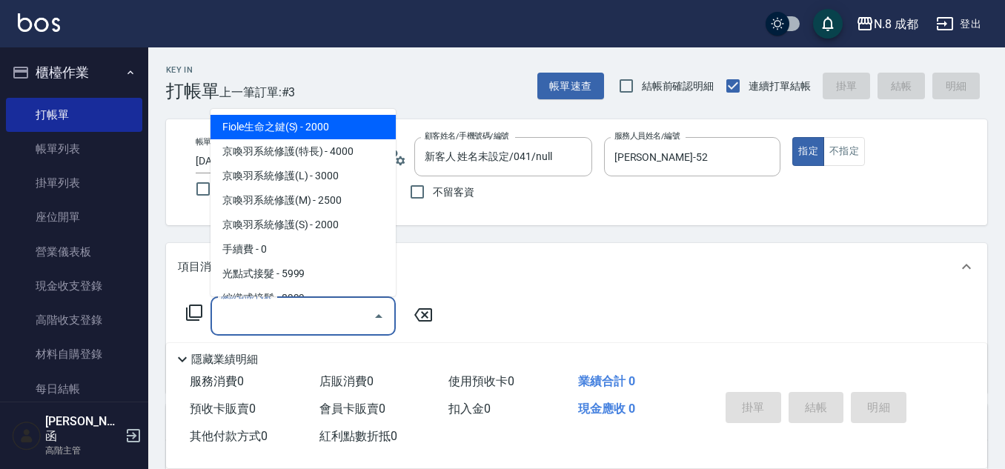
drag, startPoint x: 294, startPoint y: 322, endPoint x: 294, endPoint y: 314, distance: 8.2
click at [293, 322] on input "服務名稱/代號" at bounding box center [292, 316] width 150 height 26
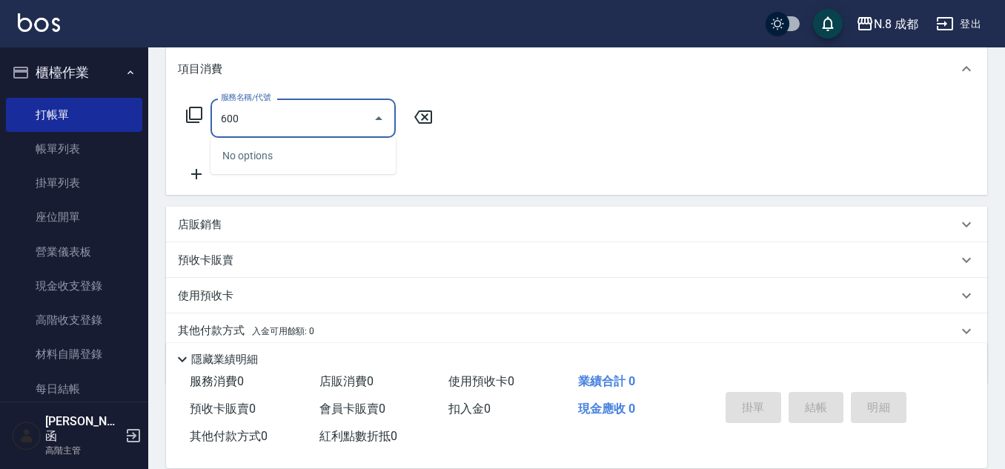
scroll to position [222, 0]
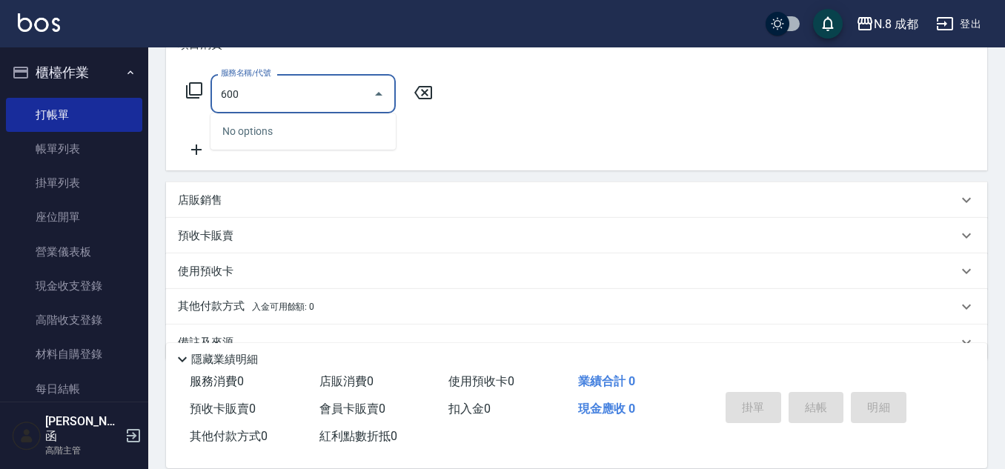
drag, startPoint x: 268, startPoint y: 91, endPoint x: 218, endPoint y: 110, distance: 53.0
click at [156, 107] on div "Key In 打帳單 上一筆訂單:#3 帳單速查 結帳前確認明細 連續打單結帳 掛單 結帳 明細 帳單日期 2025/10/07 21:24 鎖定日期 顧客姓…" at bounding box center [576, 163] width 857 height 677
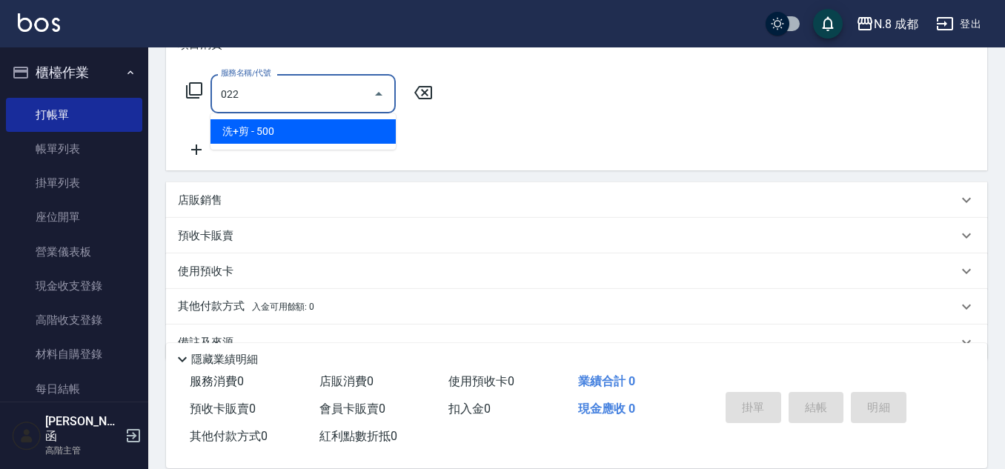
drag, startPoint x: 273, startPoint y: 138, endPoint x: 329, endPoint y: 116, distance: 60.3
click at [274, 139] on span "洗+剪 - 500" at bounding box center [303, 131] width 185 height 24
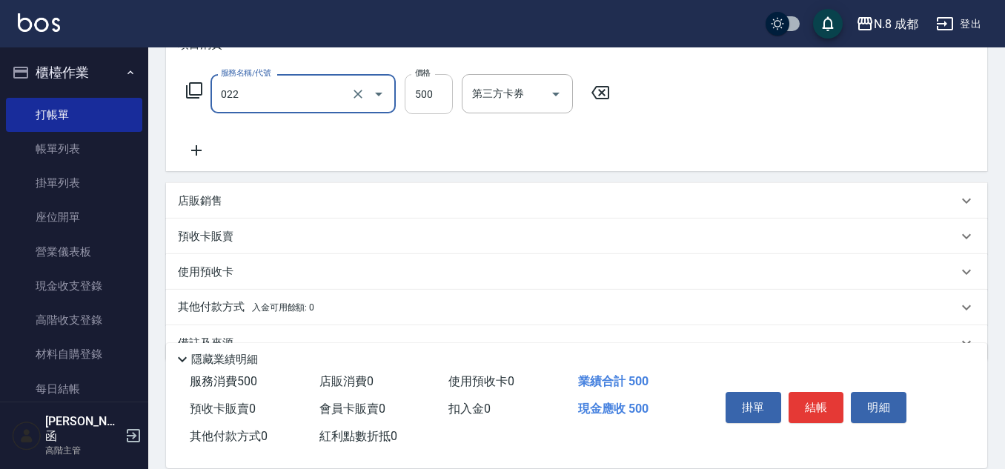
drag, startPoint x: 391, startPoint y: 96, endPoint x: 425, endPoint y: 91, distance: 34.4
click at [414, 93] on div "服務名稱/代號 022 服務名稱/代號 價格 500 價格 第三方卡券 第三方卡券" at bounding box center [398, 94] width 441 height 40
type input "洗+剪(022)"
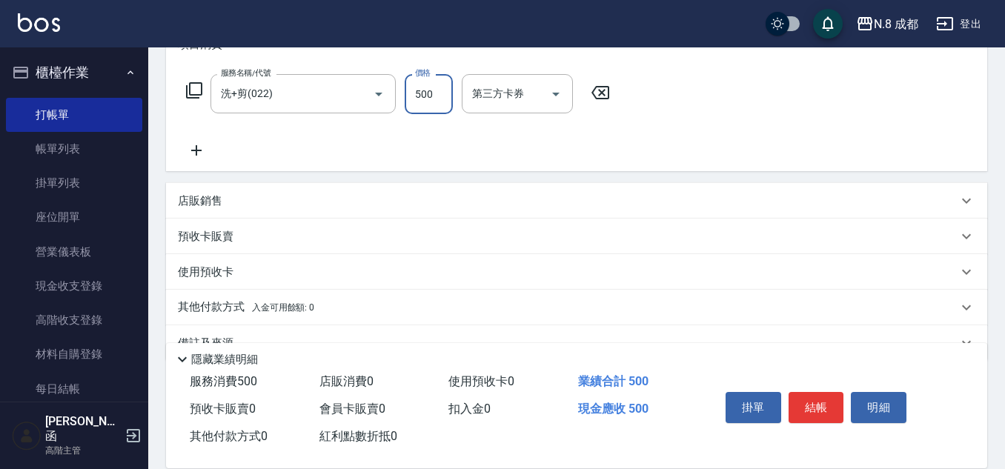
click at [425, 91] on input "500" at bounding box center [429, 94] width 48 height 40
type input "600"
click at [311, 148] on div "服務名稱/代號 洗+剪(022) 服務名稱/代號 價格 600 價格 第三方卡券 第三方卡券" at bounding box center [398, 116] width 441 height 85
click at [192, 156] on icon at bounding box center [196, 151] width 37 height 18
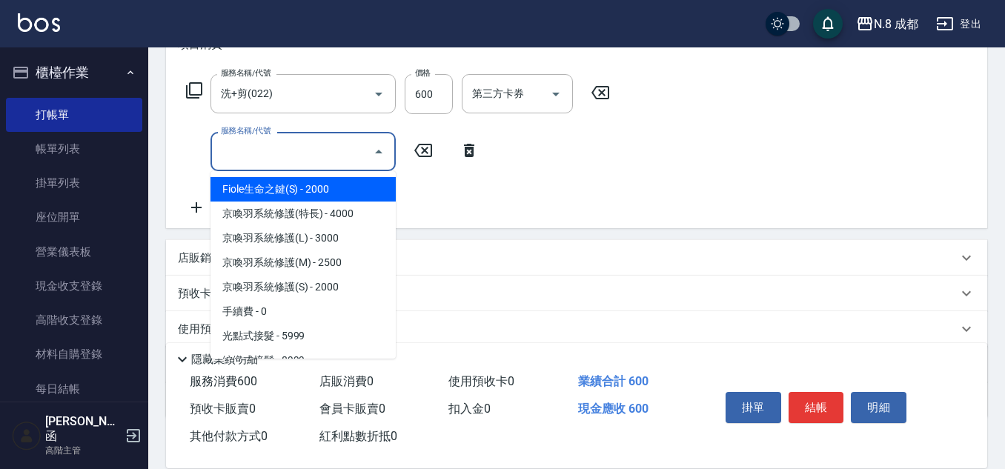
click at [311, 155] on input "服務名稱/代號" at bounding box center [292, 152] width 150 height 26
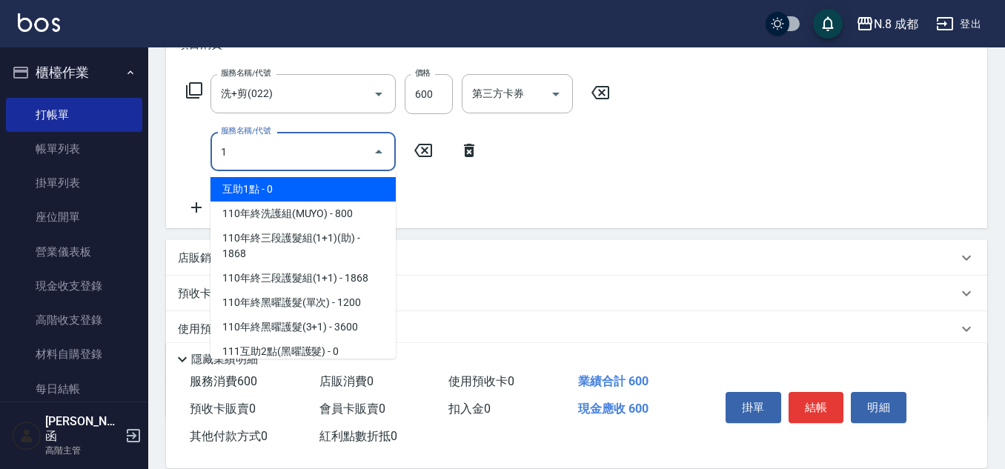
click at [312, 177] on ul "互助1點 - 0 110年終洗護組(MUYO) - 800 110年終三段護髮組(1+1)(助) - 1868 110年終三段護髮組(1+1) - 1868 …" at bounding box center [303, 265] width 185 height 188
click at [316, 179] on span "互助1點 - 0" at bounding box center [303, 189] width 185 height 24
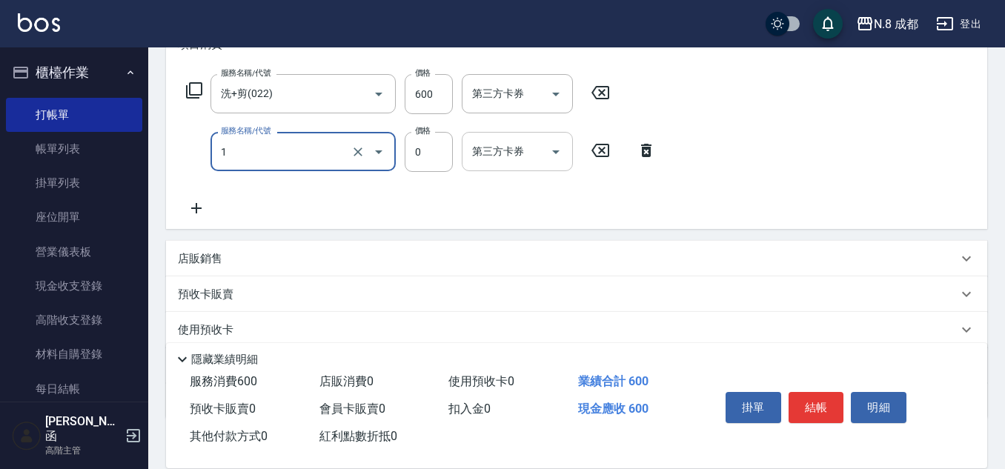
type input "互助1點(1)"
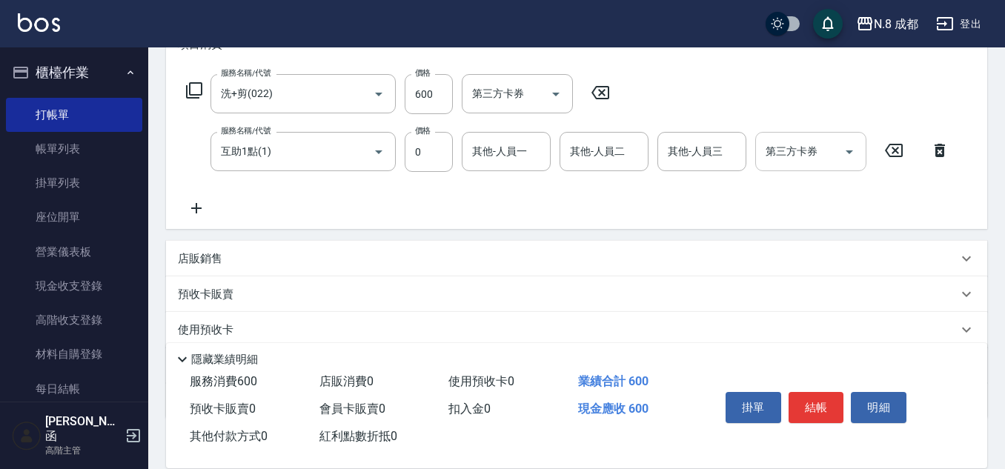
click at [551, 133] on form "其他-人員一 其他-人員一" at bounding box center [511, 151] width 98 height 39
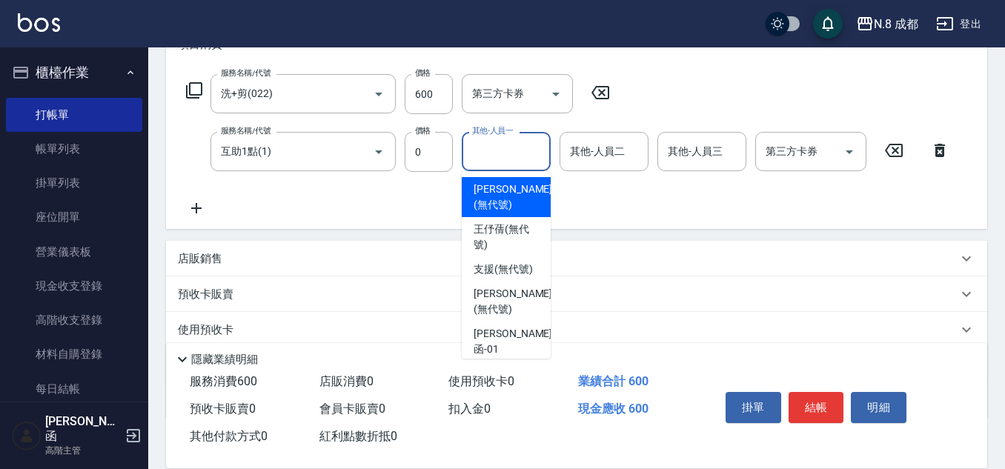
click at [523, 148] on input "其他-人員一" at bounding box center [506, 152] width 76 height 26
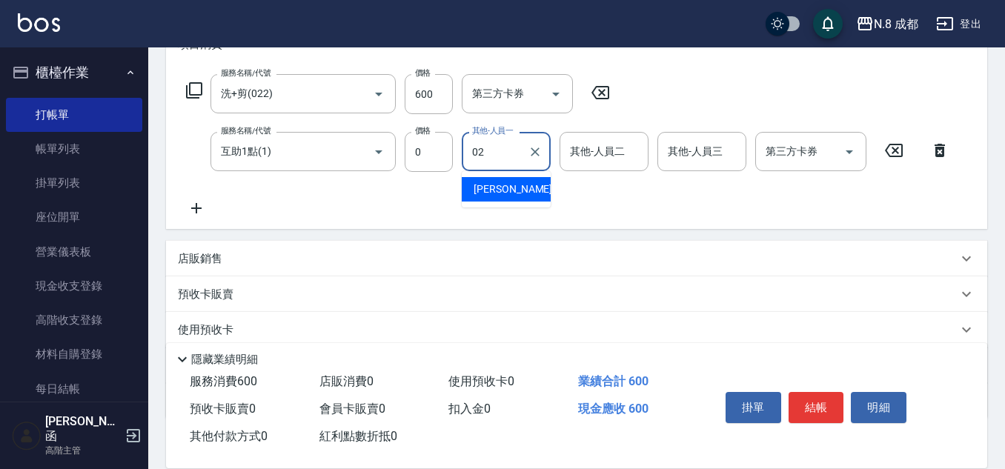
click at [520, 194] on div "朱若瑀 -02" at bounding box center [506, 189] width 89 height 24
type input "朱若瑀-02"
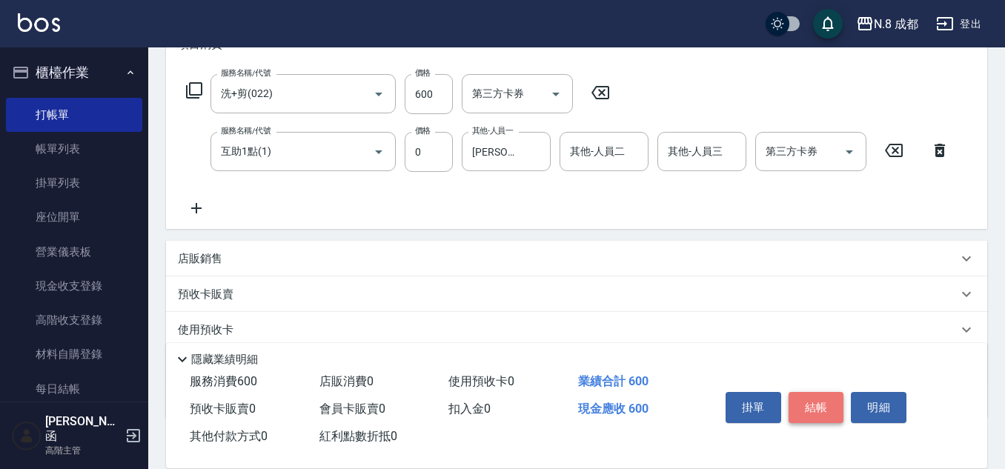
click at [827, 400] on button "結帳" at bounding box center [817, 407] width 56 height 31
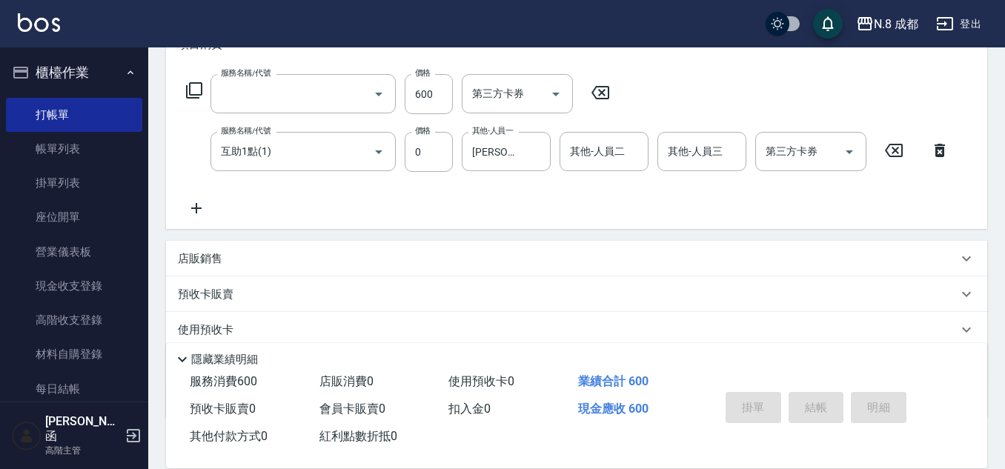
scroll to position [0, 0]
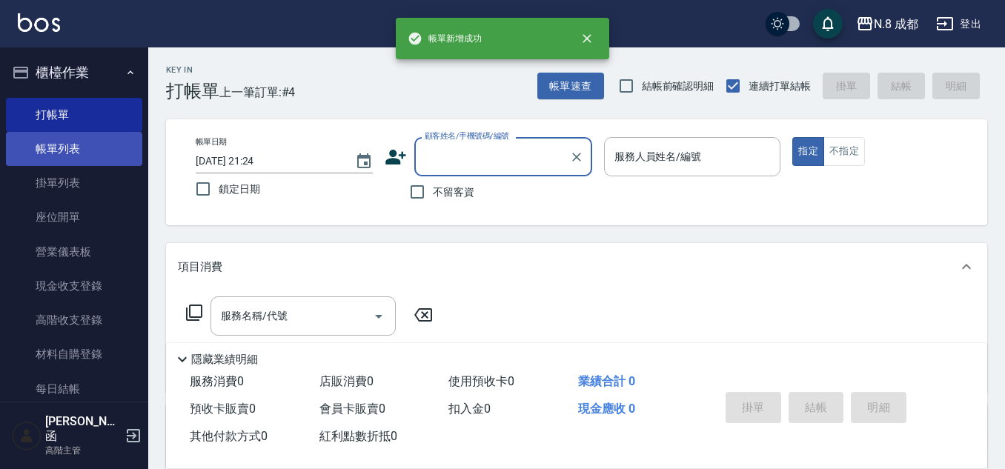
click at [40, 162] on link "帳單列表" at bounding box center [74, 149] width 136 height 34
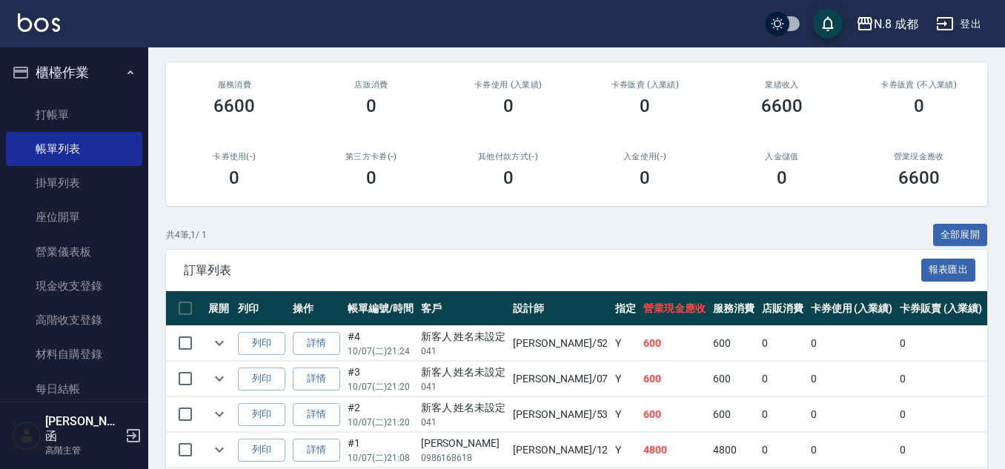
scroll to position [87, 0]
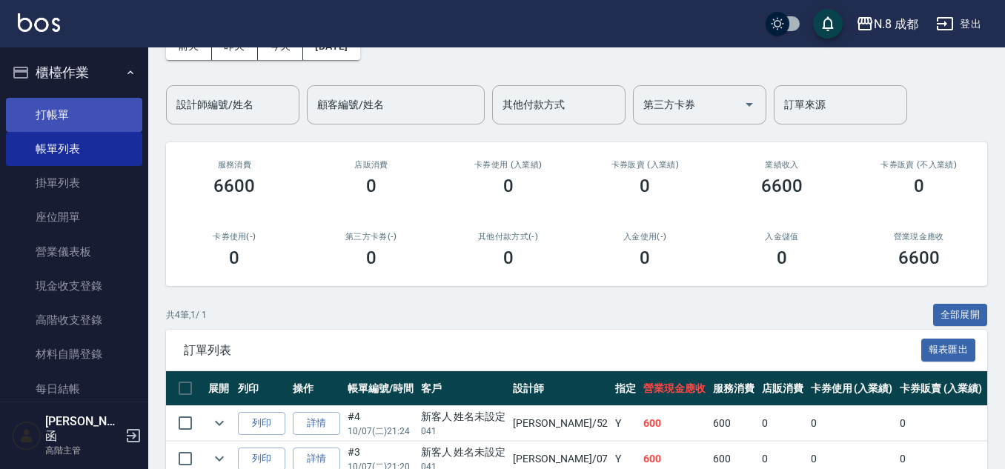
click at [62, 107] on link "打帳單" at bounding box center [74, 115] width 136 height 34
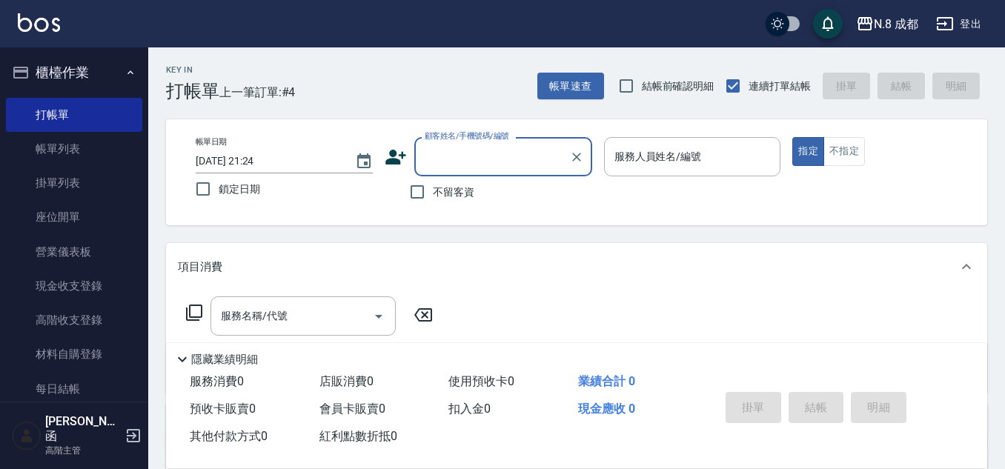
click at [500, 136] on label "顧客姓名/手機號碼/編號" at bounding box center [467, 135] width 84 height 11
click at [500, 144] on input "顧客姓名/手機號碼/編號" at bounding box center [492, 157] width 142 height 26
click at [503, 145] on input "顧客姓名/手機號碼/編號" at bounding box center [492, 157] width 142 height 26
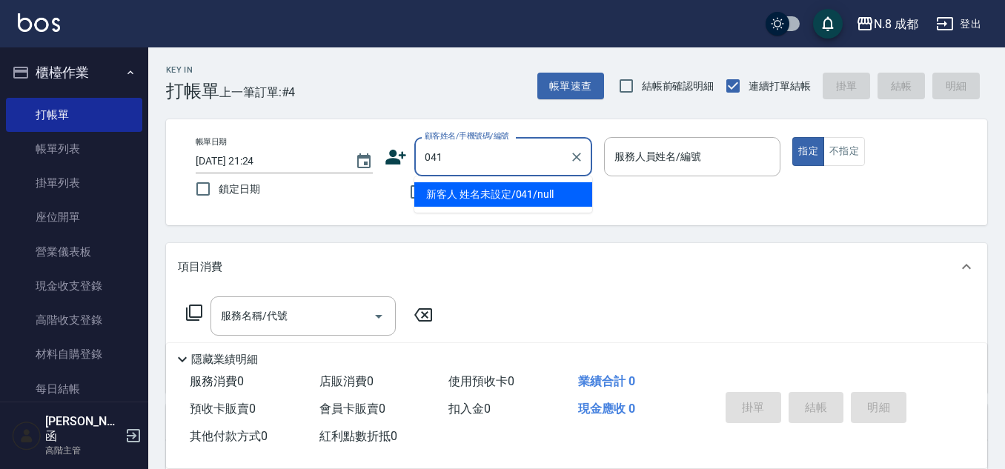
drag, startPoint x: 505, startPoint y: 198, endPoint x: 566, endPoint y: 173, distance: 65.5
click at [504, 199] on li "新客人 姓名未設定/041/null" at bounding box center [503, 194] width 178 height 24
type input "新客人 姓名未設定/041/null"
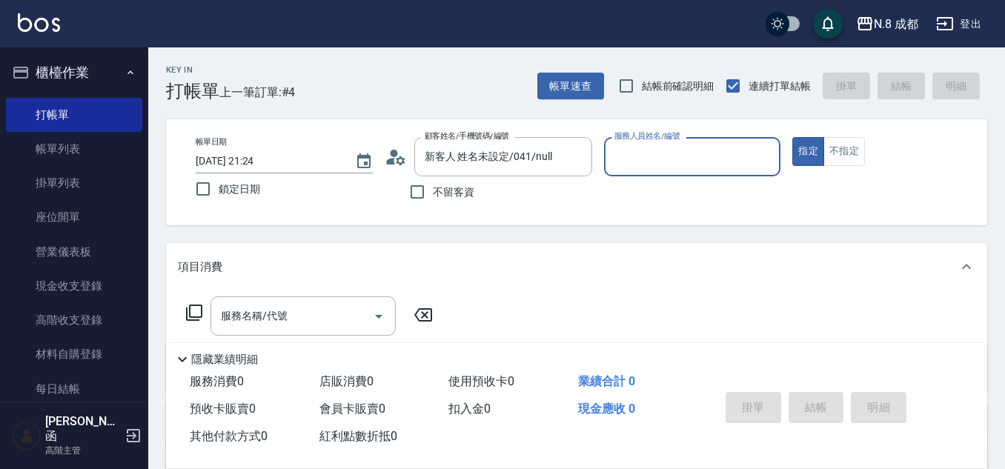
click at [666, 157] on input "服務人員姓名/編號" at bounding box center [693, 157] width 164 height 26
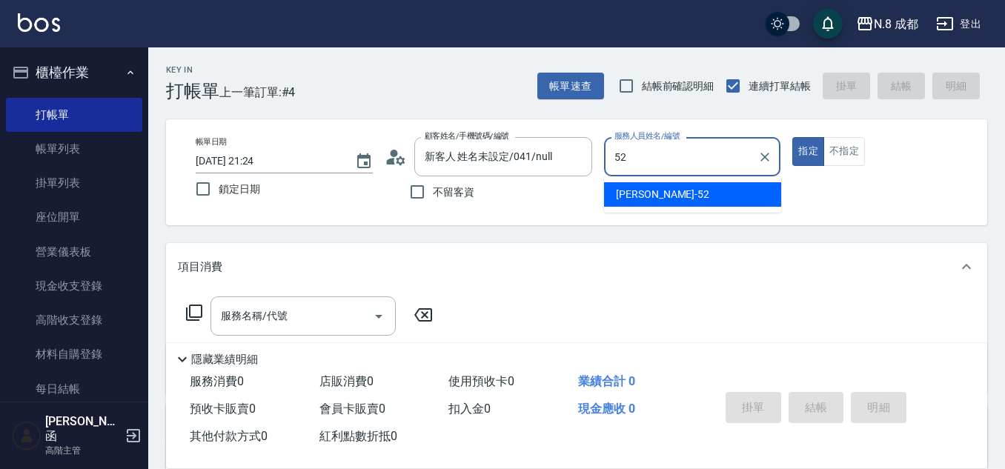
click at [633, 195] on span "楊博舜 -52" at bounding box center [662, 195] width 93 height 16
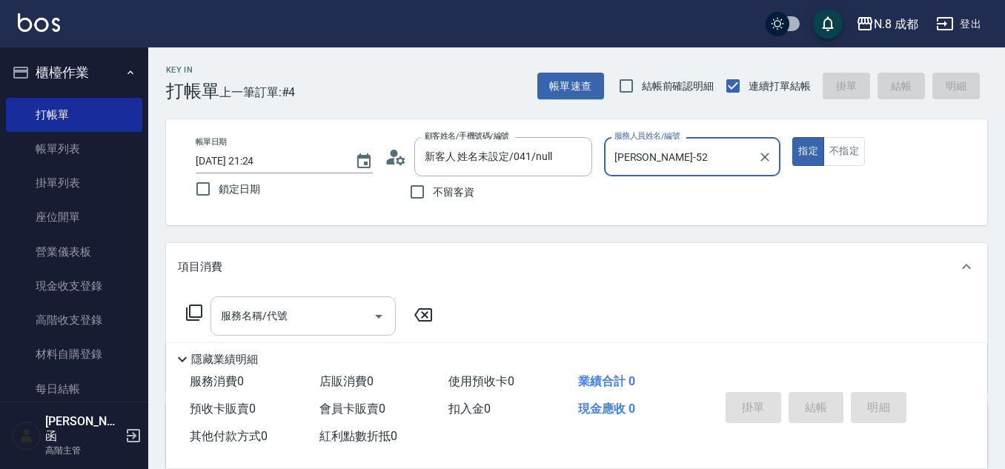
type input "楊博舜-52"
click at [296, 312] on input "服務名稱/代號" at bounding box center [292, 316] width 150 height 26
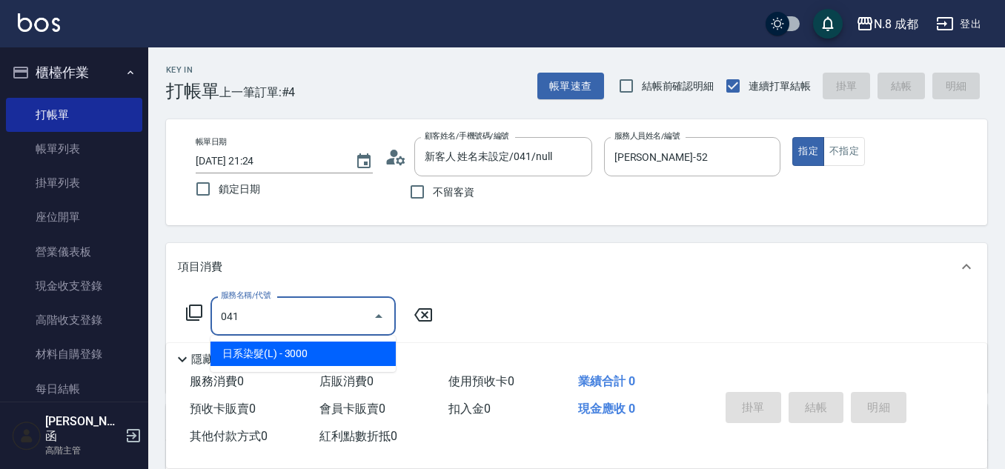
click at [316, 339] on ul "日系染髮(L) - 3000" at bounding box center [303, 354] width 185 height 36
click at [324, 357] on span "日系染髮(L) - 3000" at bounding box center [303, 354] width 185 height 24
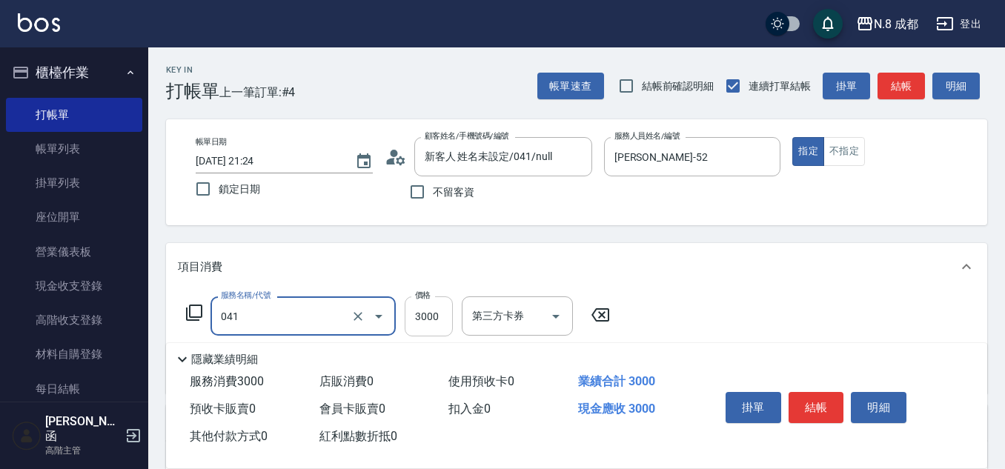
type input "日系染髮(L)(041)"
click at [427, 324] on input "3000" at bounding box center [429, 316] width 48 height 40
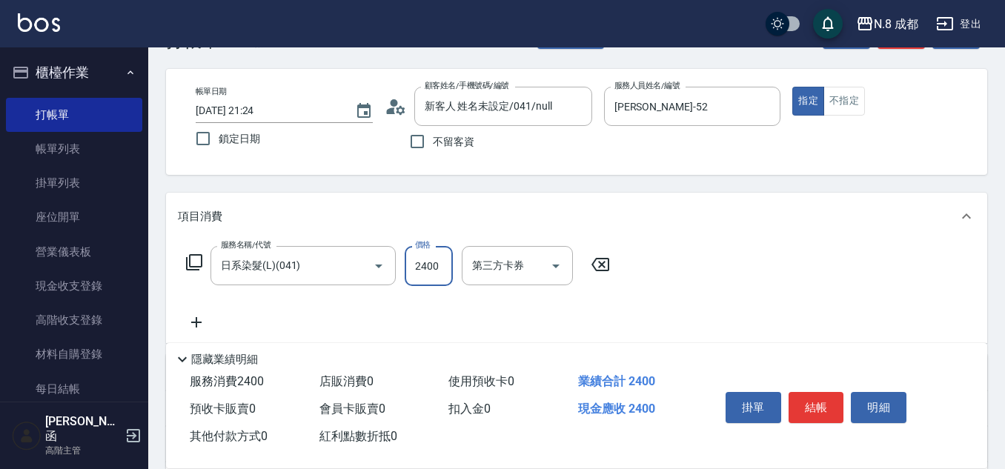
scroll to position [74, 0]
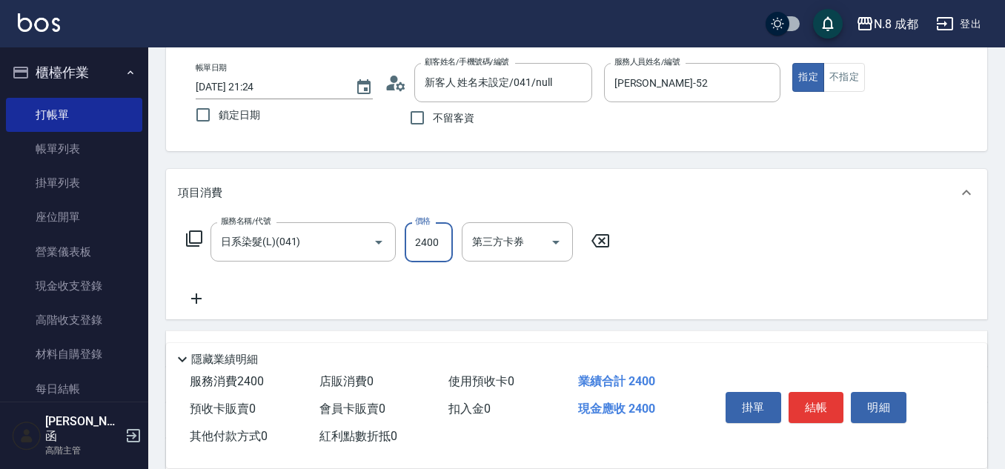
type input "2400"
click at [202, 300] on icon at bounding box center [196, 299] width 37 height 18
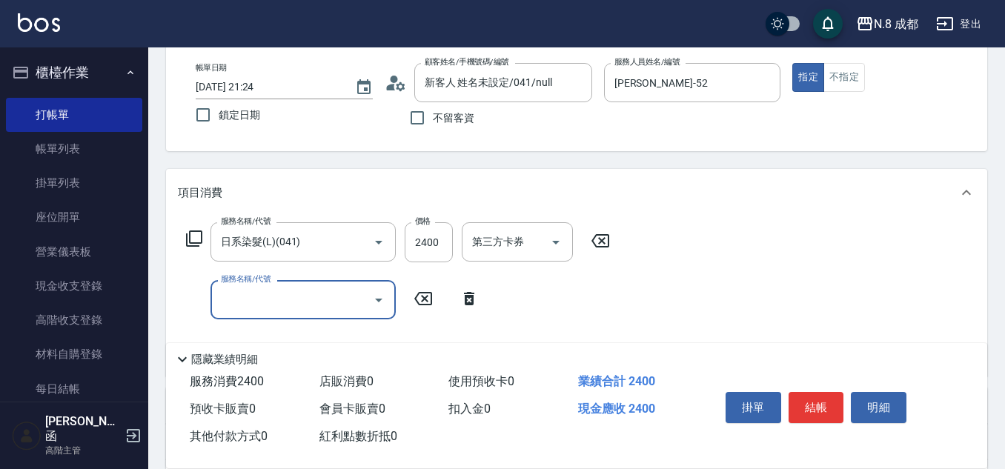
click at [279, 294] on input "服務名稱/代號" at bounding box center [292, 300] width 150 height 26
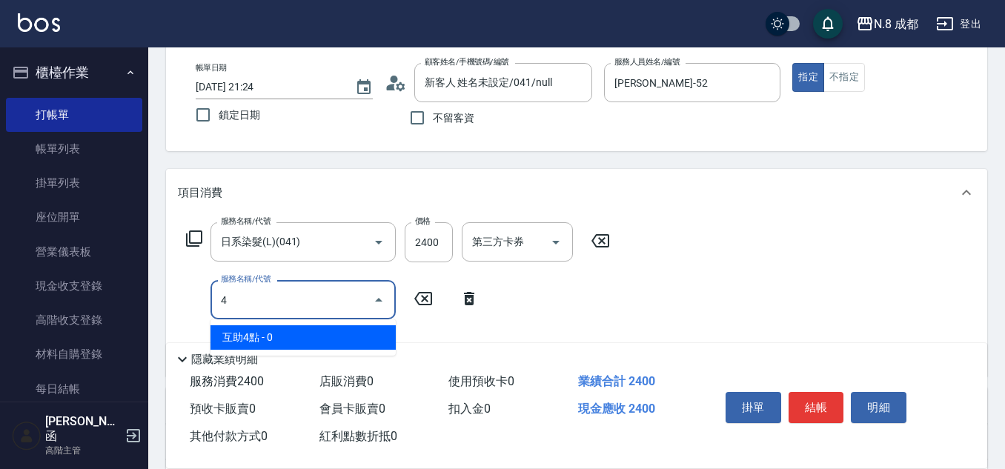
click at [289, 337] on span "互助4點 - 0" at bounding box center [303, 337] width 185 height 24
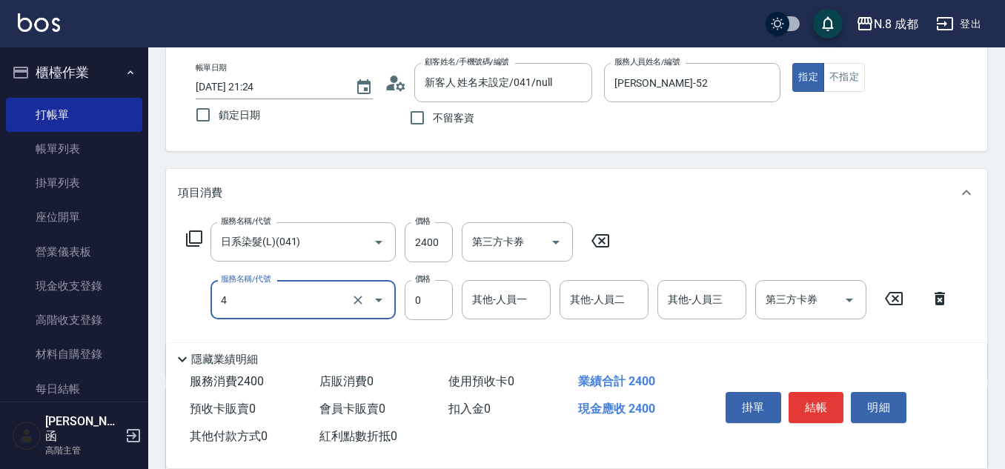
type input "互助4點(4)"
click at [525, 305] on input "其他-人員一" at bounding box center [506, 300] width 76 height 26
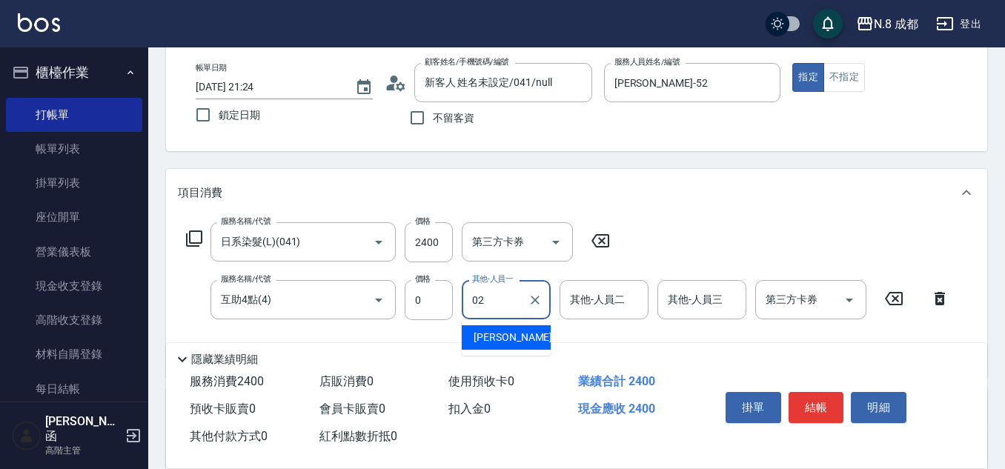
click at [513, 342] on span "朱若瑀 -02" at bounding box center [520, 338] width 93 height 16
type input "朱若瑀-02"
click at [821, 401] on button "結帳" at bounding box center [817, 407] width 56 height 31
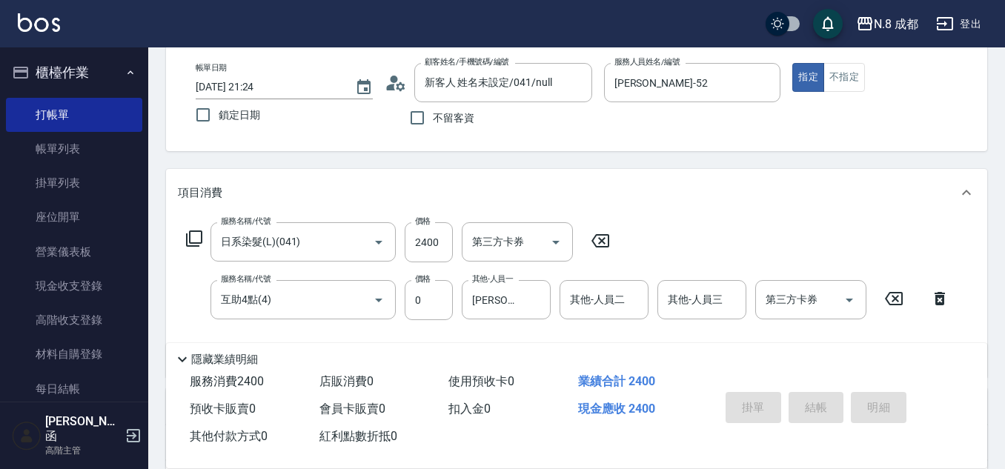
type input "2025/10/07 21:25"
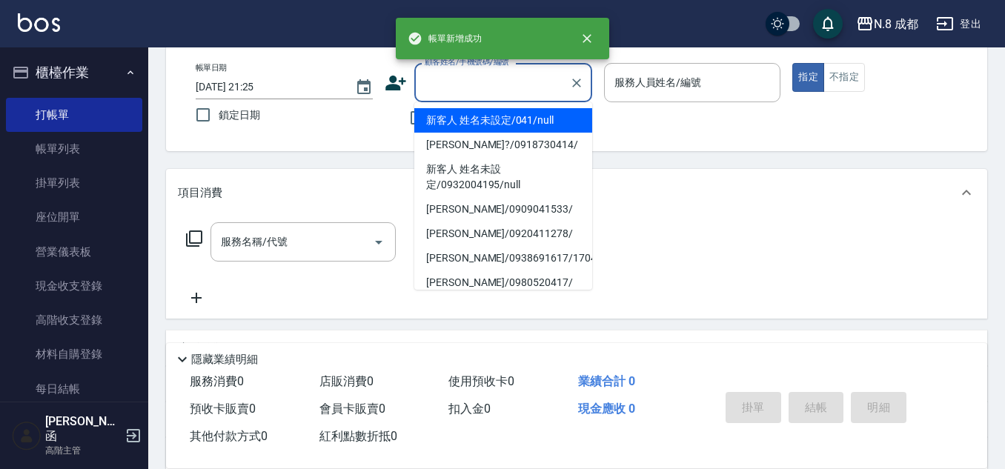
click at [522, 90] on input "顧客姓名/手機號碼/編號" at bounding box center [492, 83] width 142 height 26
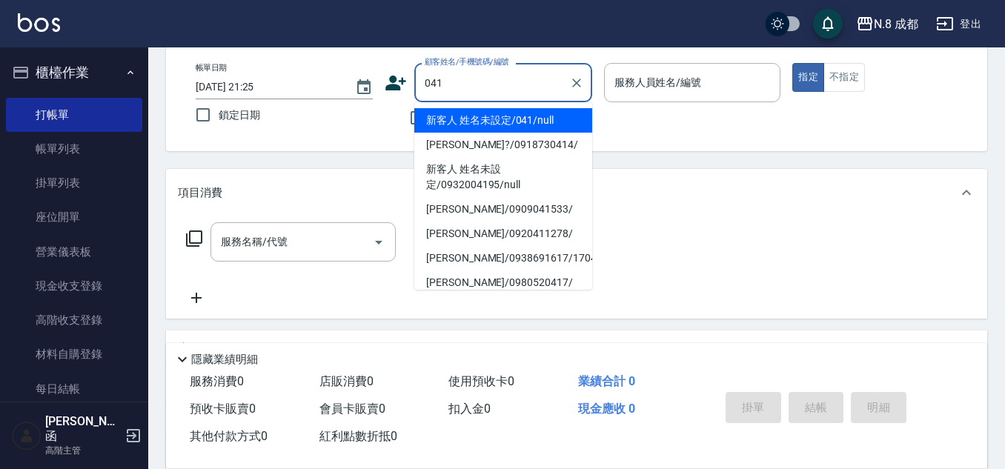
click at [518, 125] on li "新客人 姓名未設定/041/null" at bounding box center [503, 120] width 178 height 24
type input "新客人 姓名未設定/041/null"
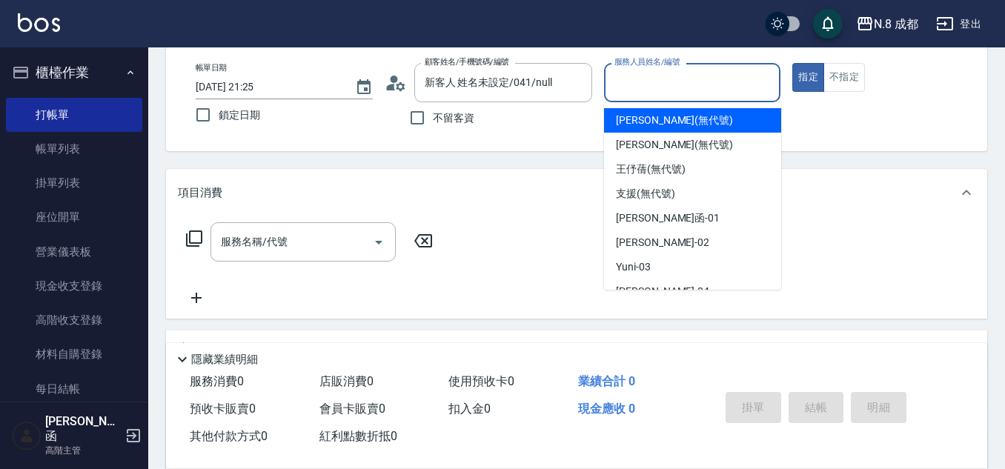
click at [643, 84] on input "服務人員姓名/編號" at bounding box center [693, 83] width 164 height 26
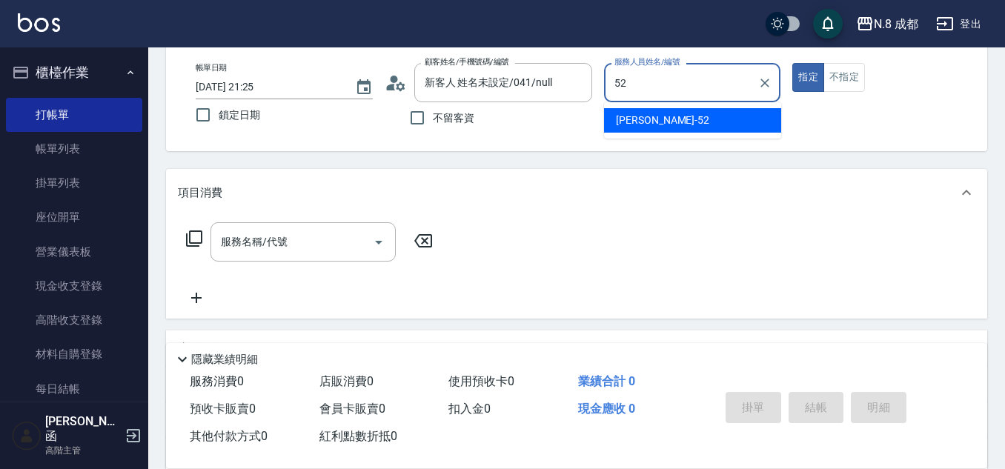
click at [657, 127] on span "楊博舜 -52" at bounding box center [662, 121] width 93 height 16
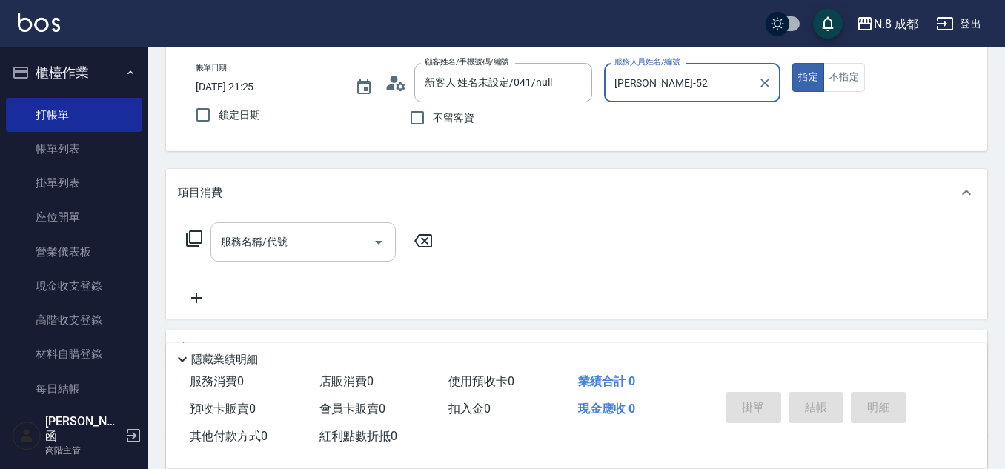
click at [306, 226] on div "服務名稱/代號" at bounding box center [303, 241] width 185 height 39
type input "楊博舜-52"
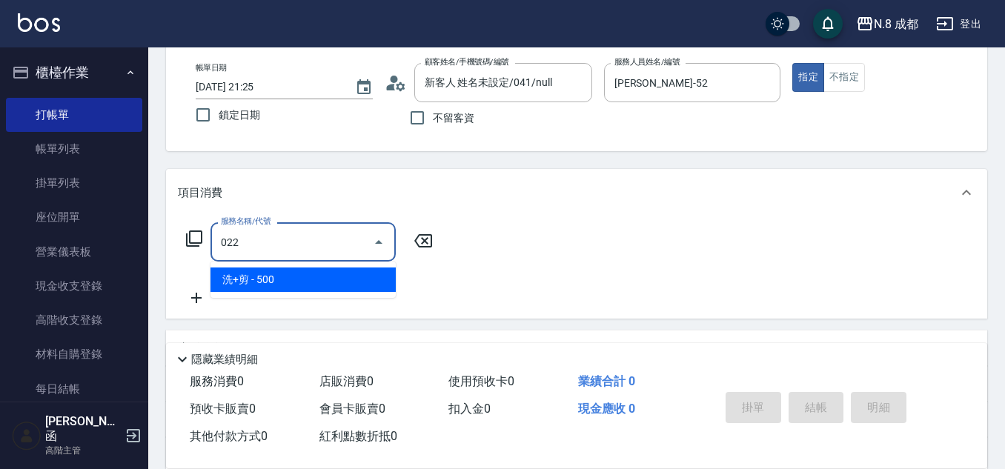
click at [321, 284] on span "洗+剪 - 500" at bounding box center [303, 280] width 185 height 24
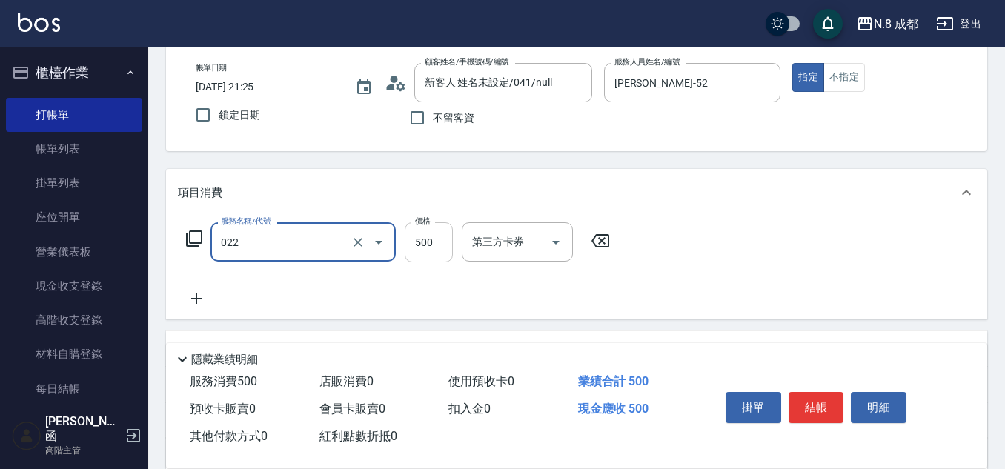
type input "洗+剪(022)"
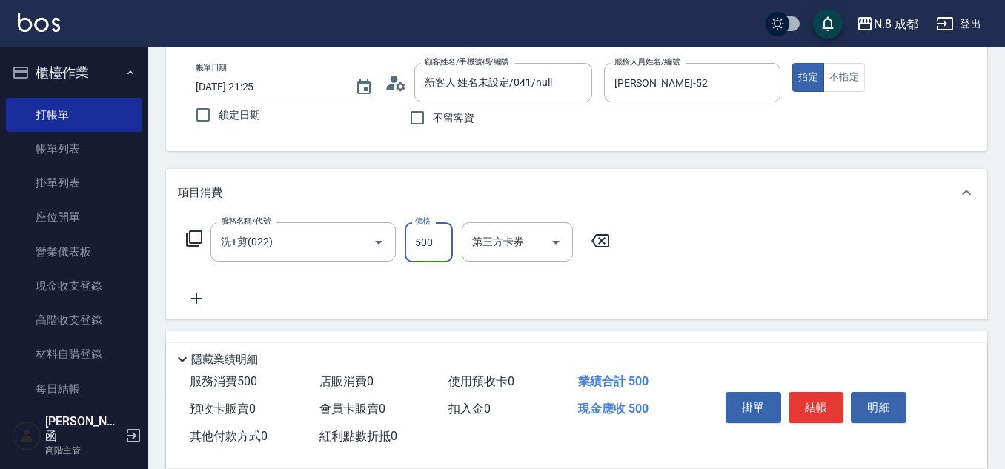
click at [422, 242] on input "500" at bounding box center [429, 242] width 48 height 40
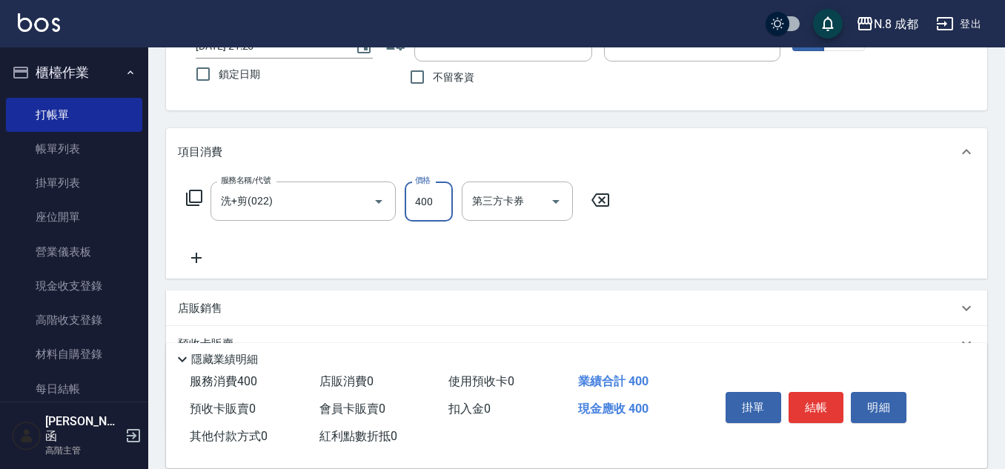
scroll to position [148, 0]
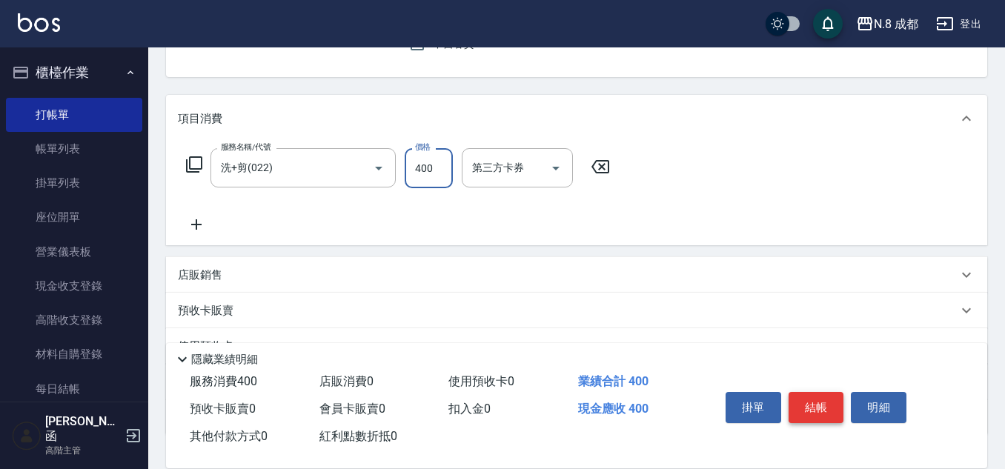
type input "400"
click at [823, 406] on button "結帳" at bounding box center [817, 407] width 56 height 31
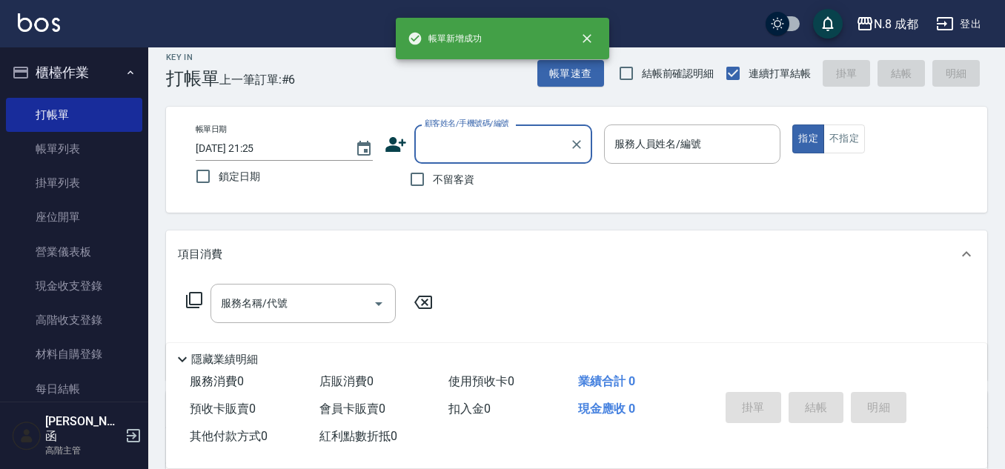
scroll to position [0, 0]
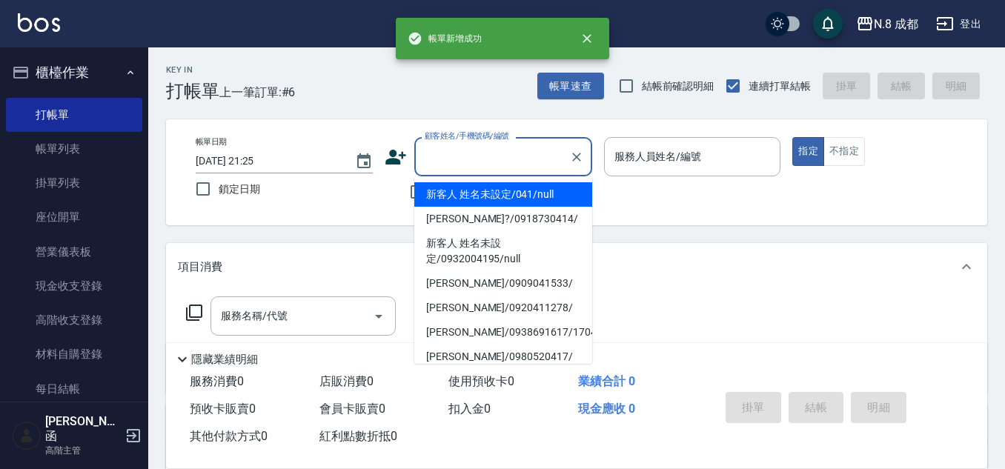
click at [508, 164] on input "顧客姓名/手機號碼/編號" at bounding box center [492, 157] width 142 height 26
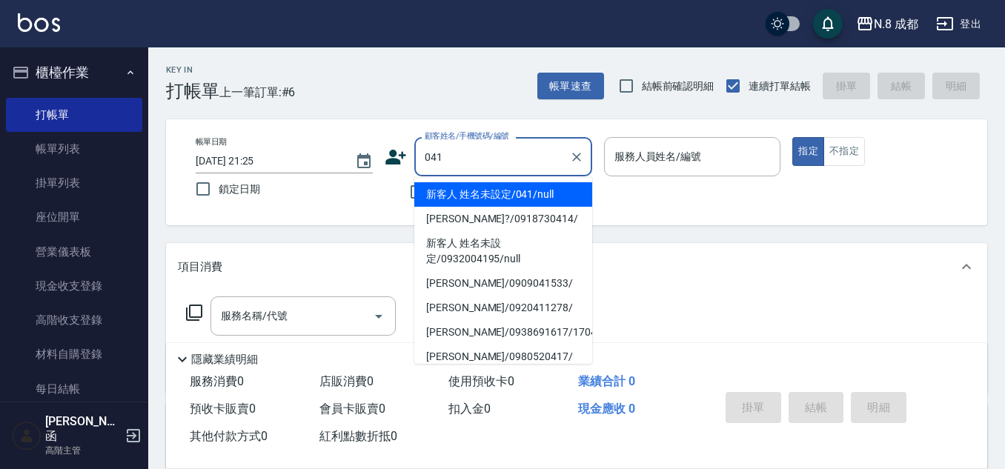
click at [514, 197] on li "新客人 姓名未設定/041/null" at bounding box center [503, 194] width 178 height 24
type input "新客人 姓名未設定/041/null"
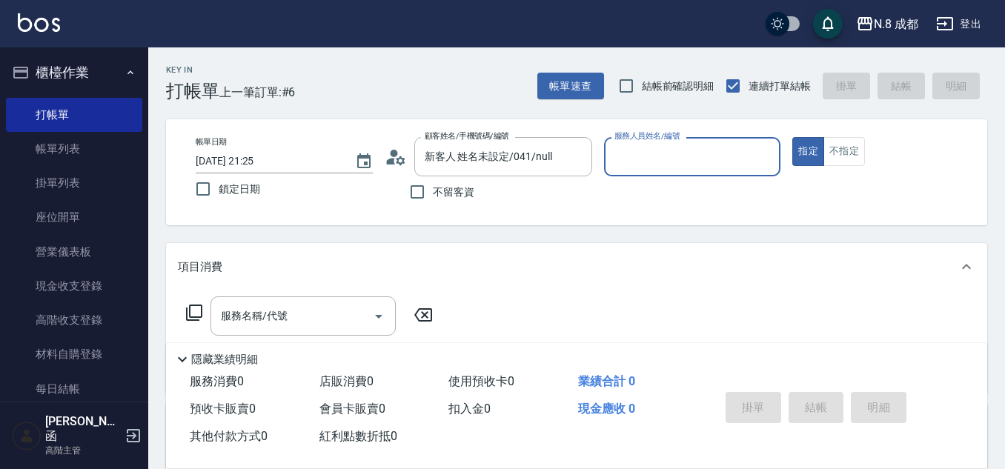
click at [673, 156] on input "服務人員姓名/編號" at bounding box center [693, 157] width 164 height 26
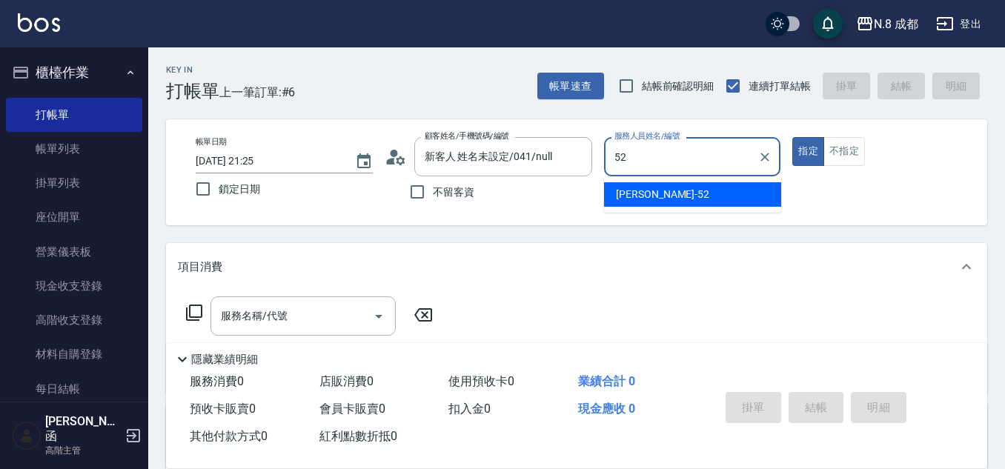
click at [653, 199] on span "楊博舜 -52" at bounding box center [662, 195] width 93 height 16
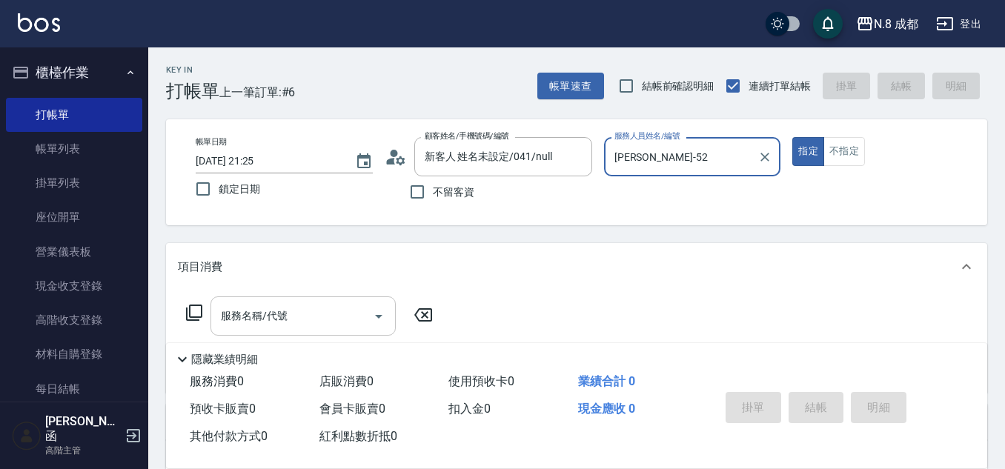
type input "楊博舜-52"
click at [294, 327] on input "服務名稱/代號" at bounding box center [292, 316] width 150 height 26
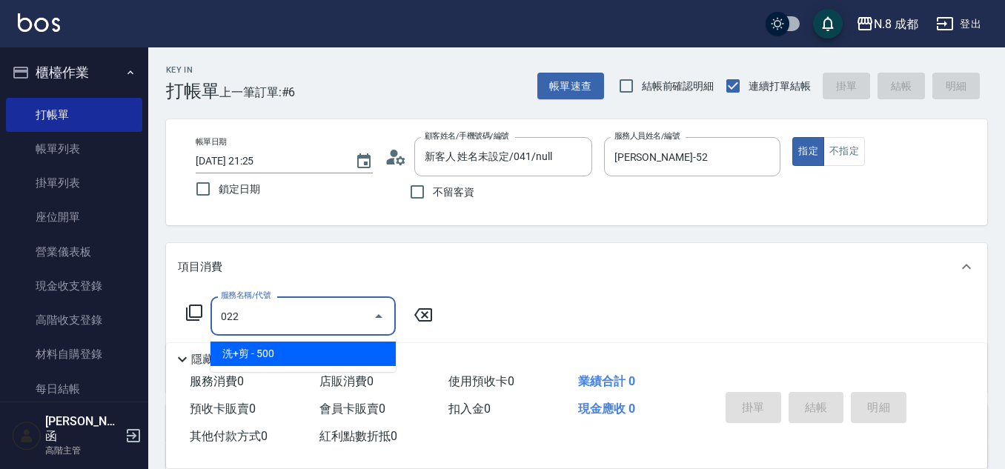
drag, startPoint x: 308, startPoint y: 357, endPoint x: 377, endPoint y: 320, distance: 78.6
click at [309, 354] on span "洗+剪 - 500" at bounding box center [303, 354] width 185 height 24
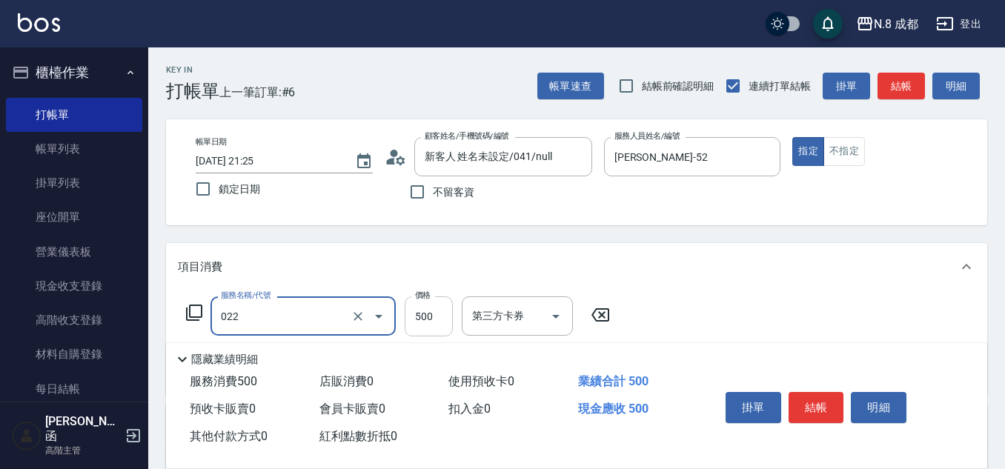
type input "洗+剪(022)"
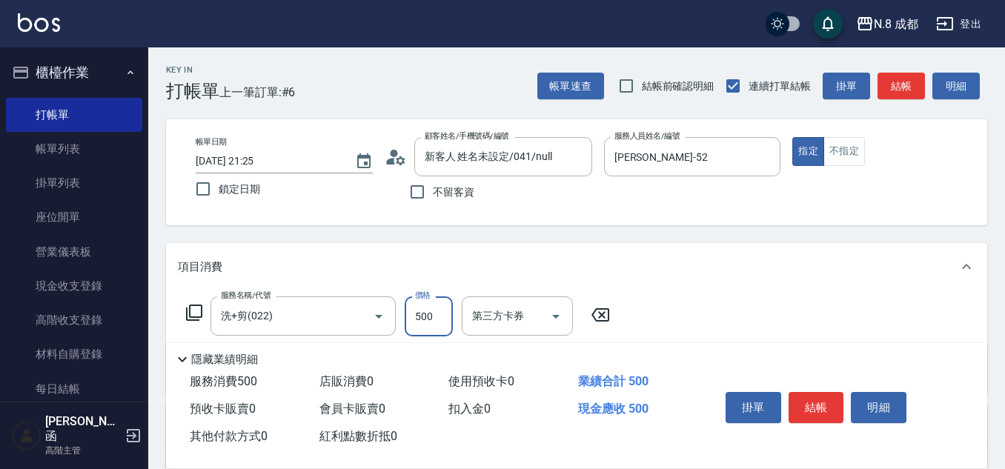
click at [420, 302] on input "500" at bounding box center [429, 316] width 48 height 40
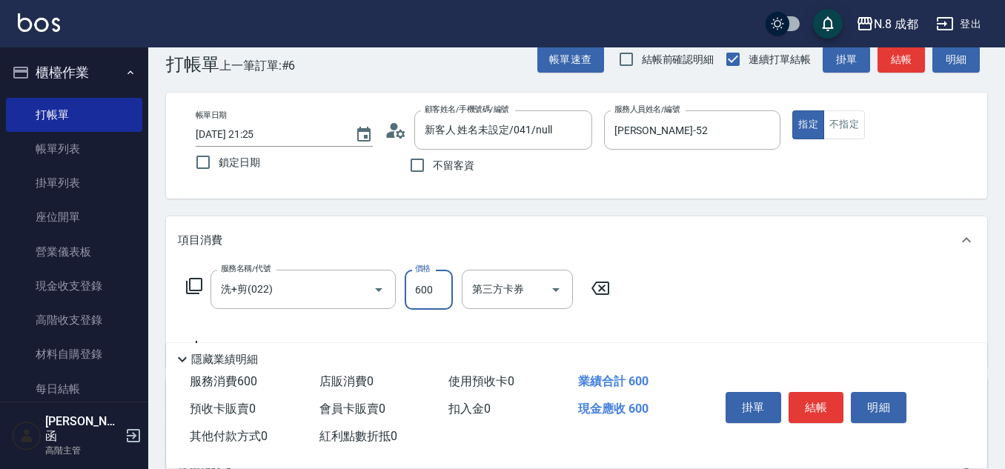
scroll to position [74, 0]
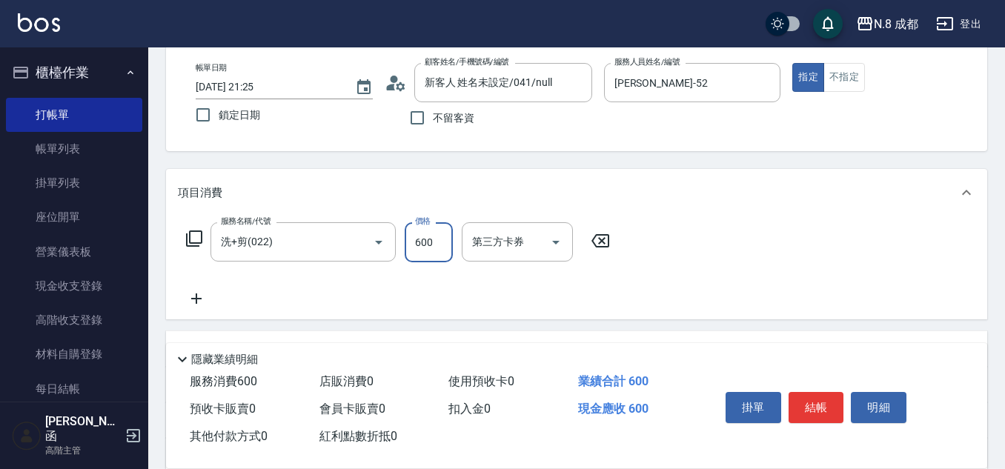
type input "600"
click at [198, 287] on div "服務名稱/代號 洗+剪(022) 服務名稱/代號 價格 600 價格 第三方卡券 第三方卡券" at bounding box center [398, 264] width 441 height 85
click at [209, 297] on icon at bounding box center [196, 299] width 37 height 18
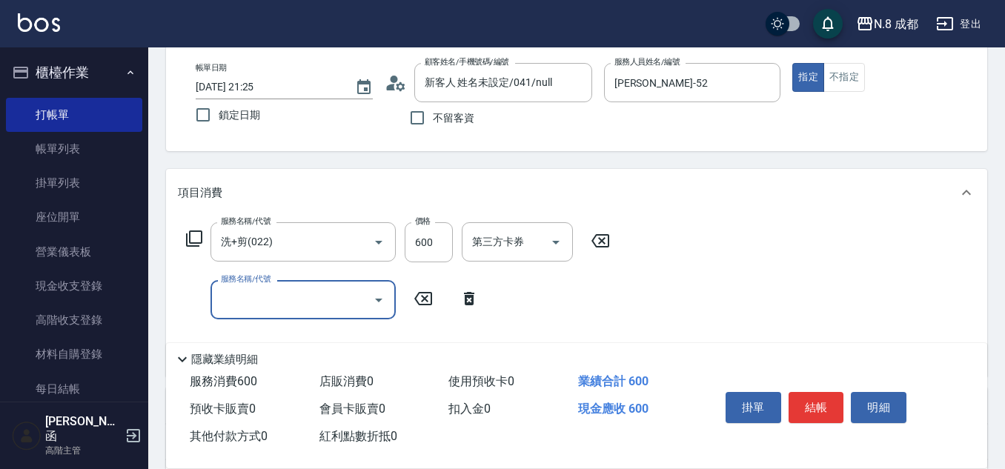
click at [267, 290] on input "服務名稱/代號" at bounding box center [292, 300] width 150 height 26
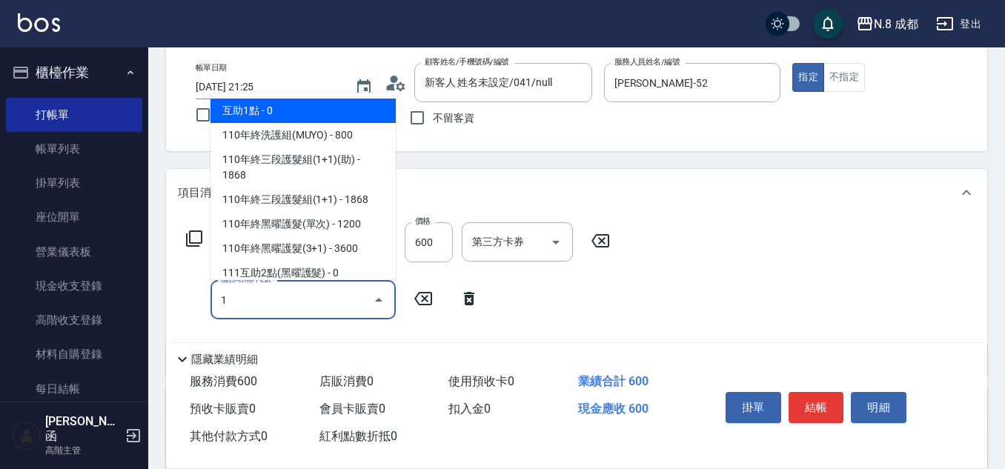
drag, startPoint x: 295, startPoint y: 112, endPoint x: 545, endPoint y: 257, distance: 289.0
click at [296, 112] on span "互助1點 - 0" at bounding box center [303, 111] width 185 height 24
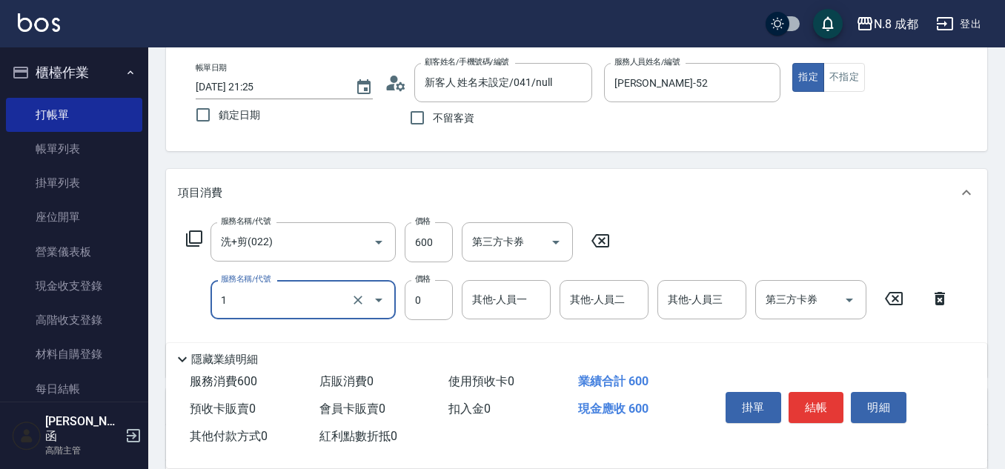
type input "互助1點(1)"
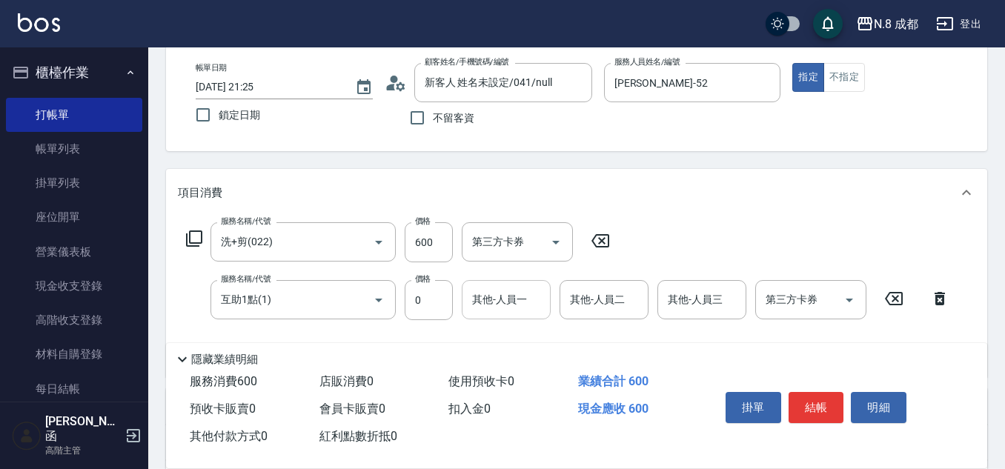
drag, startPoint x: 552, startPoint y: 302, endPoint x: 534, endPoint y: 297, distance: 18.3
click at [548, 300] on form "其他-人員一 其他-人員一" at bounding box center [511, 299] width 98 height 39
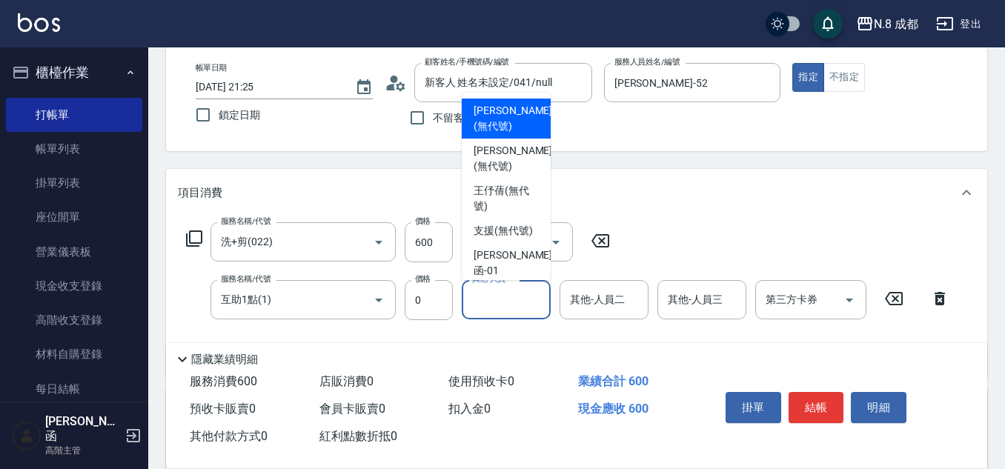
click at [534, 297] on input "其他-人員一" at bounding box center [506, 300] width 76 height 26
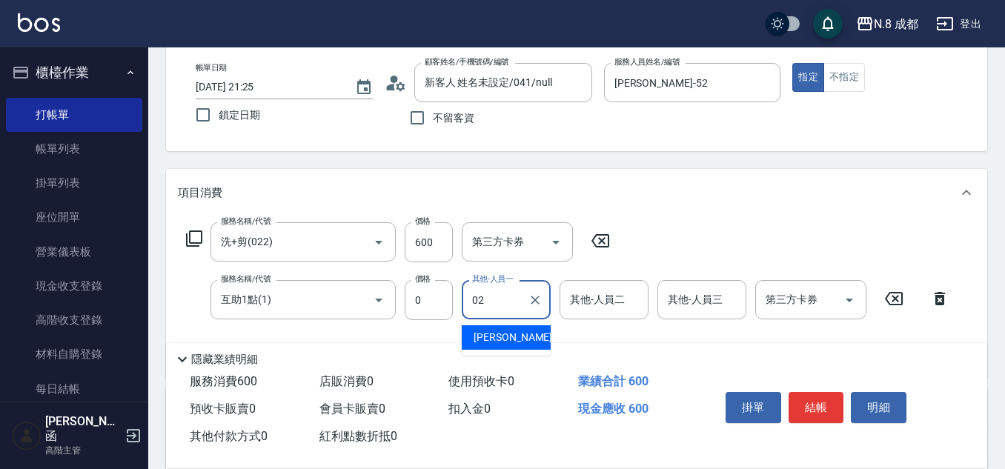
click at [534, 329] on div "朱若瑀 -02" at bounding box center [506, 337] width 89 height 24
type input "朱若瑀-02"
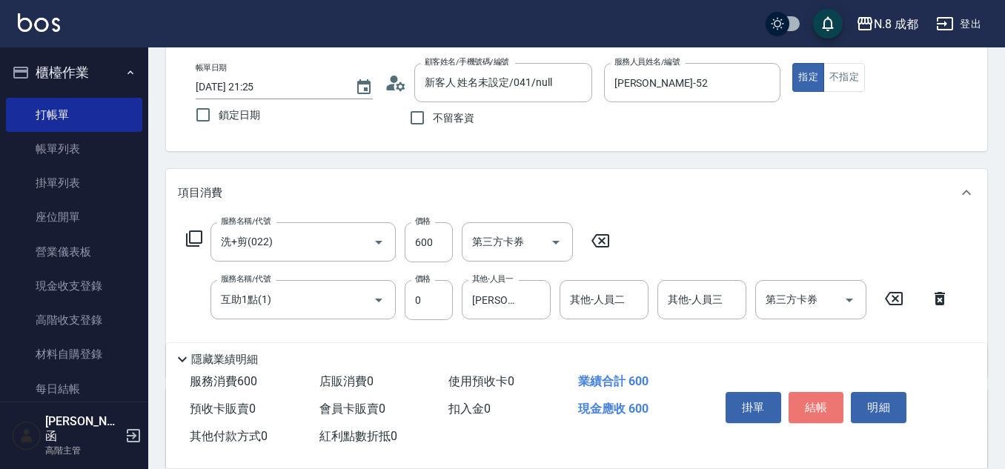
click at [821, 401] on button "結帳" at bounding box center [817, 407] width 56 height 31
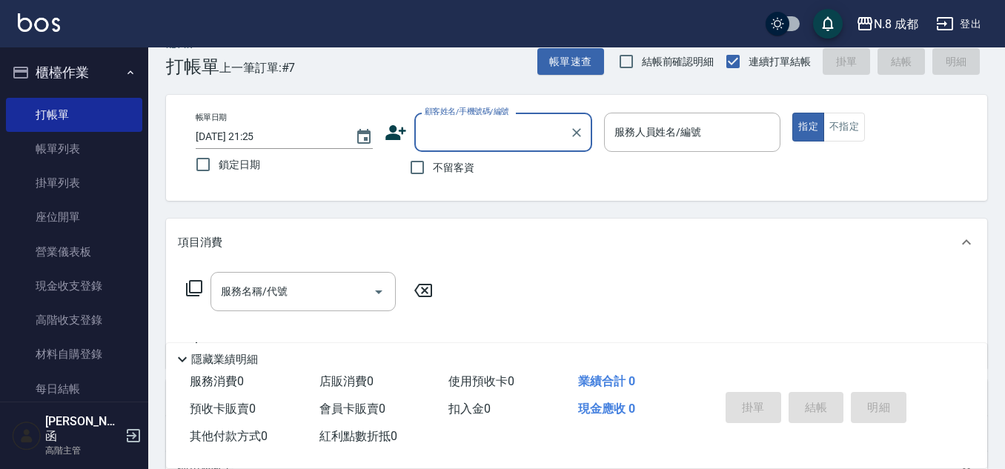
scroll to position [0, 0]
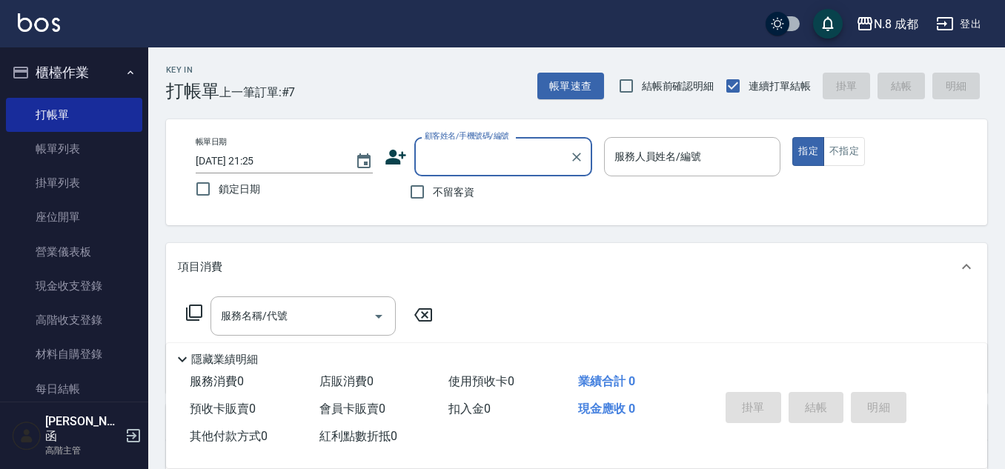
click at [414, 148] on div "顧客姓名/手機號碼/編號" at bounding box center [503, 156] width 178 height 39
click at [432, 152] on input "顧客姓名/手機號碼/編號" at bounding box center [492, 157] width 142 height 26
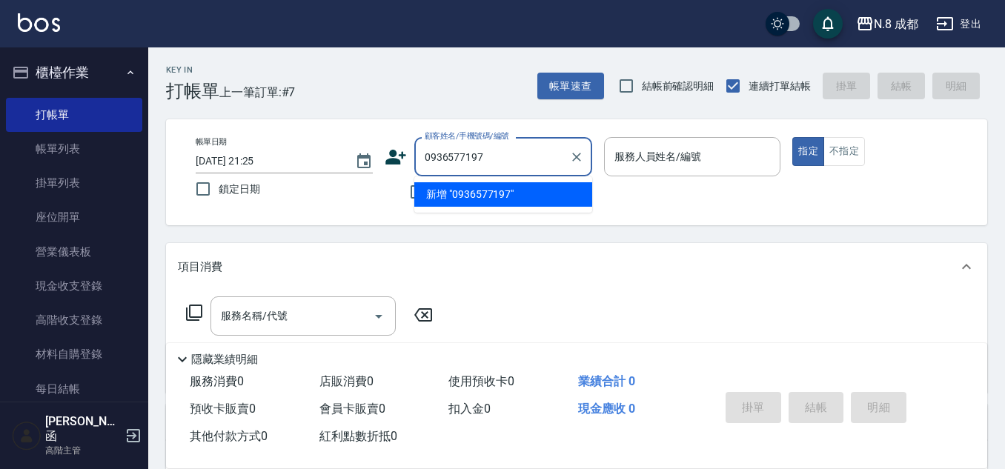
click at [511, 202] on li "新增 "0936577197"" at bounding box center [503, 194] width 178 height 24
type input "0936577197"
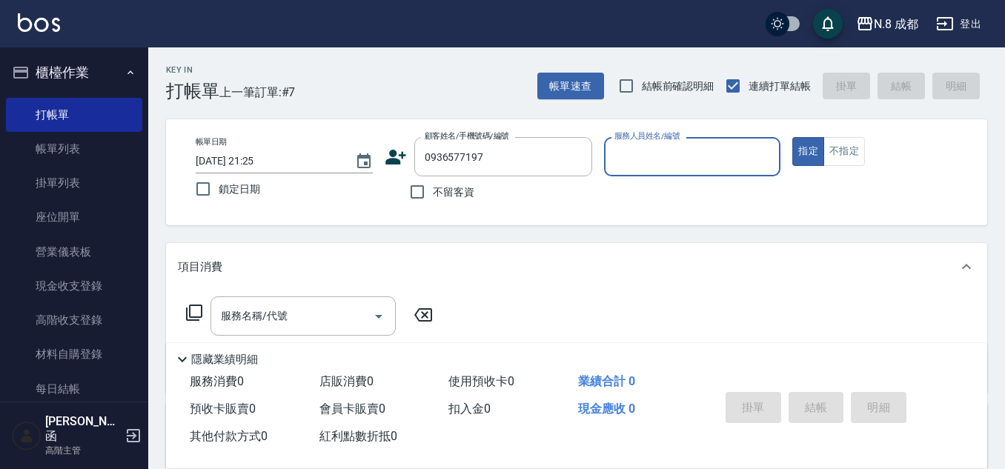
click at [640, 148] on input "服務人員姓名/編號" at bounding box center [693, 157] width 164 height 26
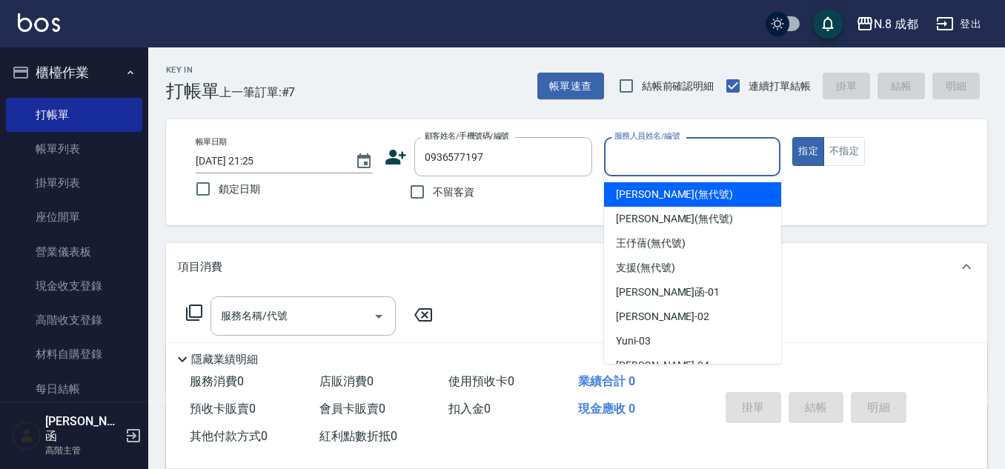
click at [645, 153] on input "服務人員姓名/編號" at bounding box center [693, 157] width 164 height 26
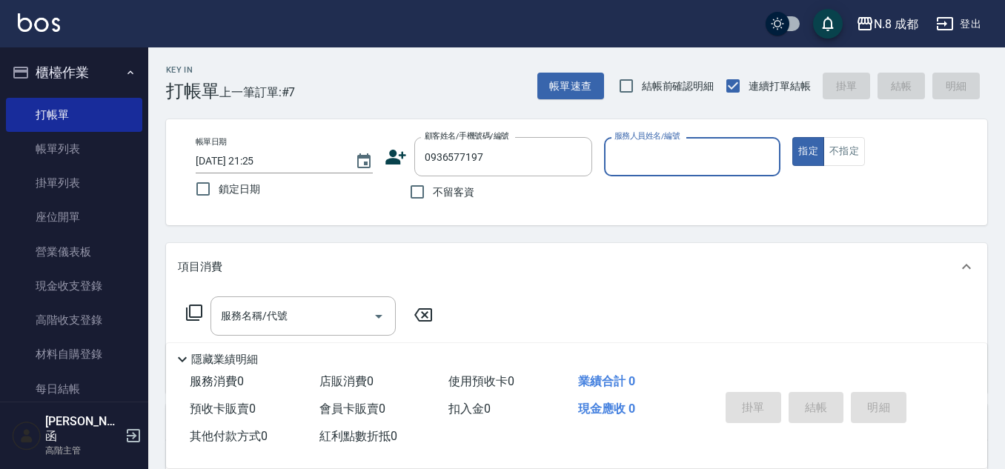
click at [645, 153] on input "服務人員姓名/編號" at bounding box center [693, 157] width 164 height 26
drag, startPoint x: 646, startPoint y: 163, endPoint x: 605, endPoint y: 173, distance: 42.1
click at [592, 173] on div "帳單日期 2025/10/07 21:25 鎖定日期 顧客姓名/手機號碼/編號 0936577197 顧客姓名/手機號碼/編號 不留客資 服務人員姓名/編號 …" at bounding box center [577, 172] width 786 height 70
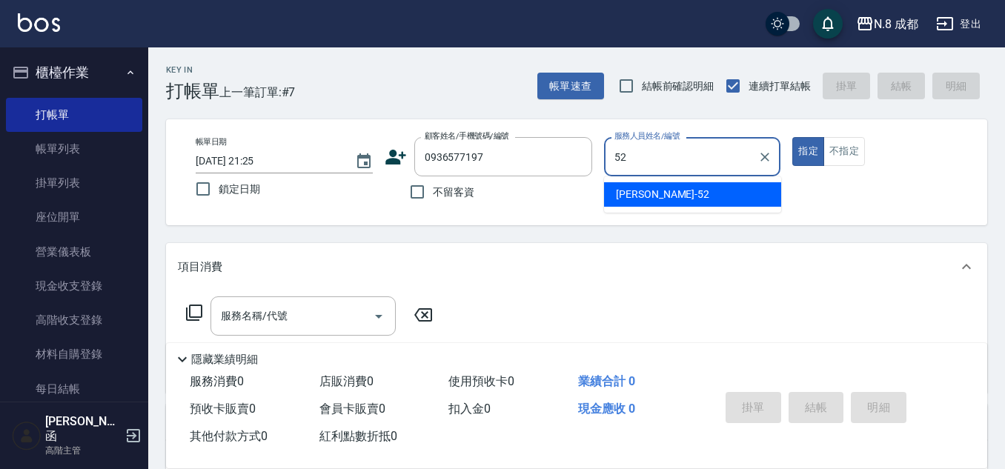
drag, startPoint x: 657, startPoint y: 191, endPoint x: 449, endPoint y: 265, distance: 220.1
click at [655, 191] on span "楊博舜 -52" at bounding box center [662, 195] width 93 height 16
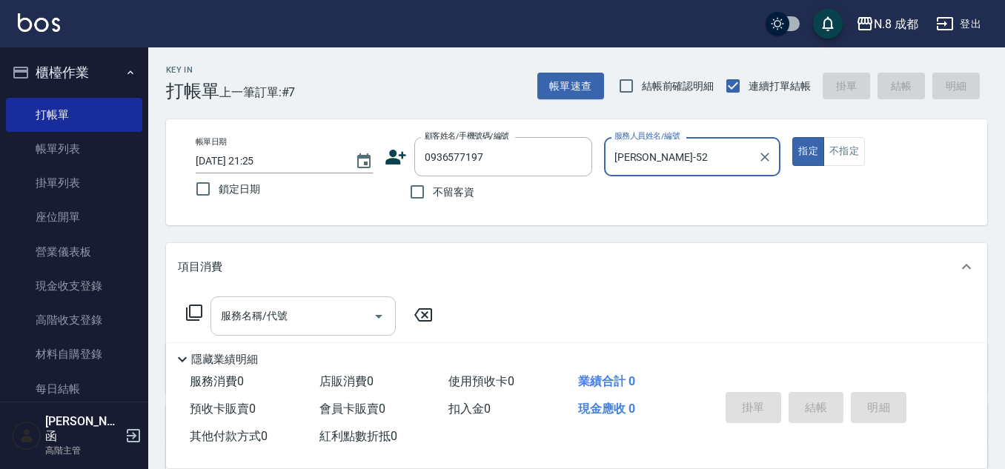
type input "楊博舜-52"
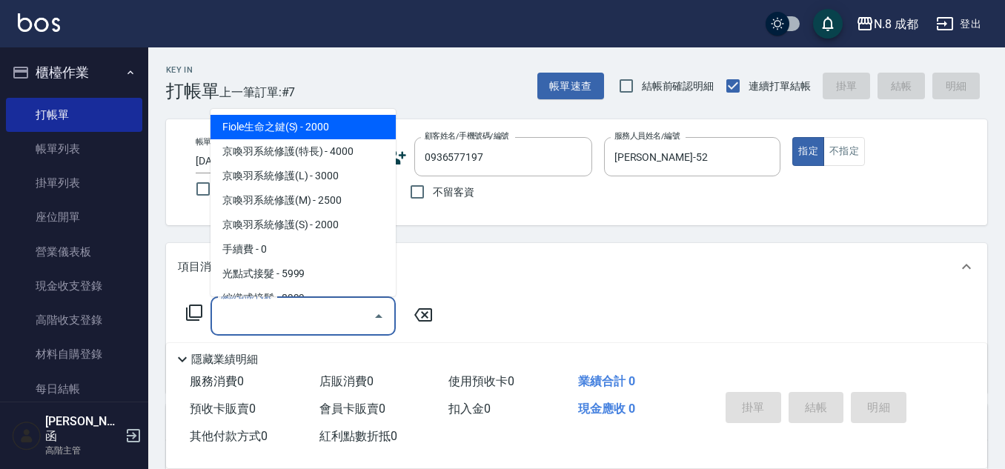
click at [314, 327] on input "服務名稱/代號" at bounding box center [292, 316] width 150 height 26
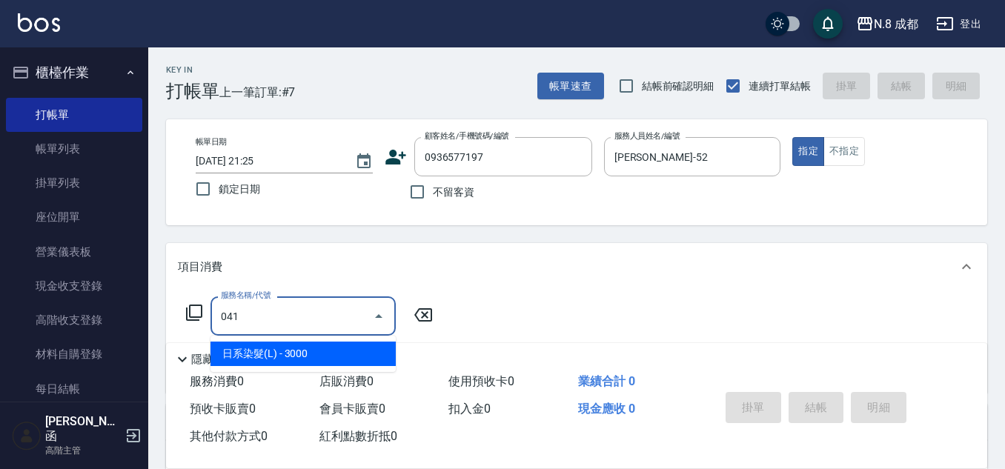
drag, startPoint x: 341, startPoint y: 355, endPoint x: 408, endPoint y: 342, distance: 67.9
click at [342, 356] on span "日系染髮(L) - 3000" at bounding box center [303, 354] width 185 height 24
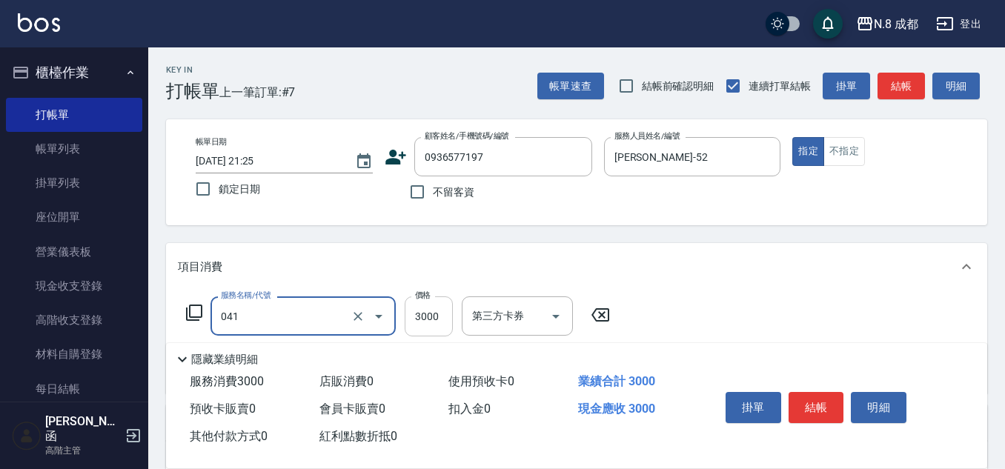
type input "日系染髮(L)(041)"
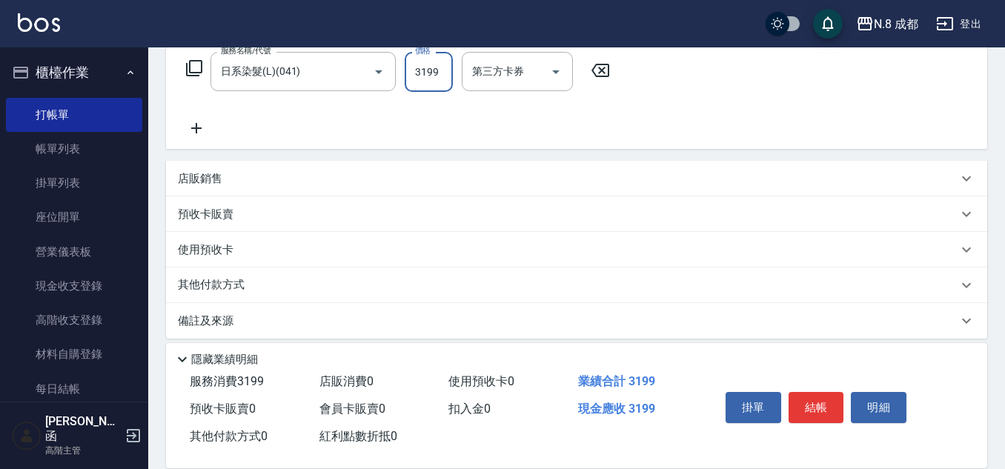
scroll to position [256, 0]
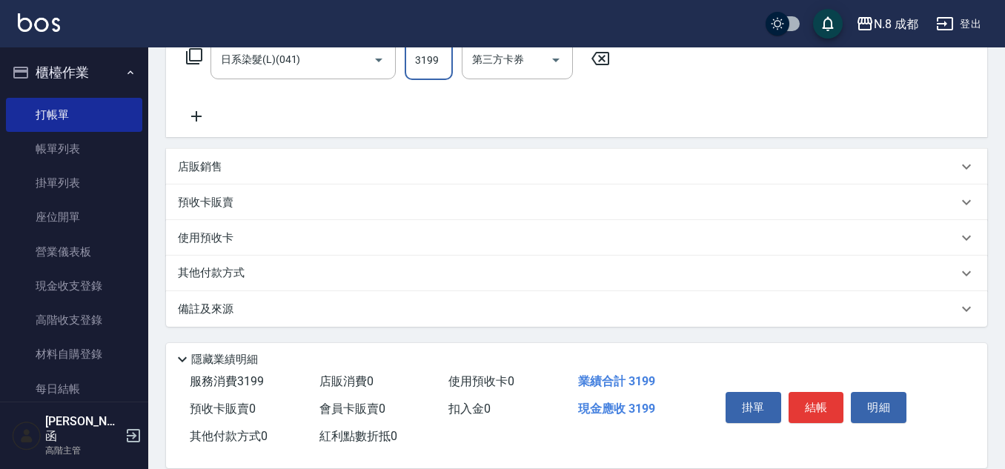
type input "3199"
click at [234, 270] on p "其他付款方式" at bounding box center [215, 273] width 74 height 16
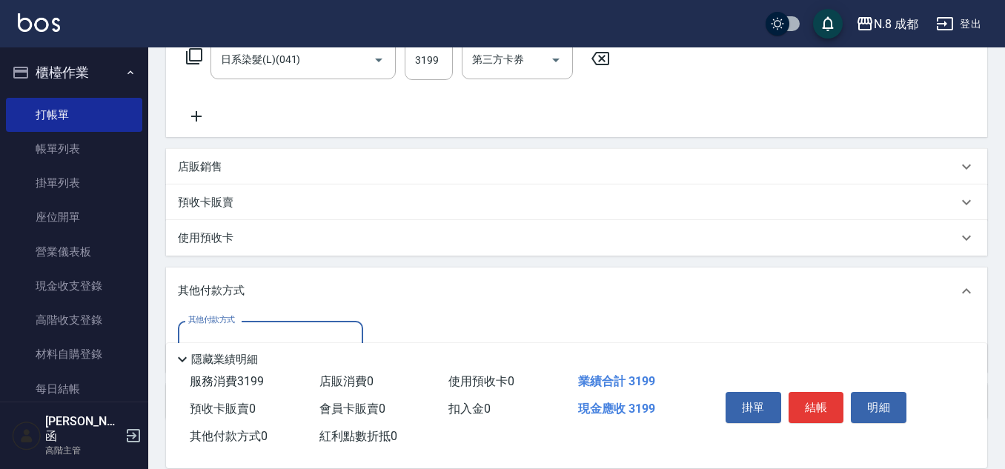
scroll to position [0, 0]
click at [242, 318] on div "其他付款方式 其他付款方式" at bounding box center [576, 343] width 821 height 57
click at [246, 323] on div "其他付款方式" at bounding box center [270, 340] width 185 height 39
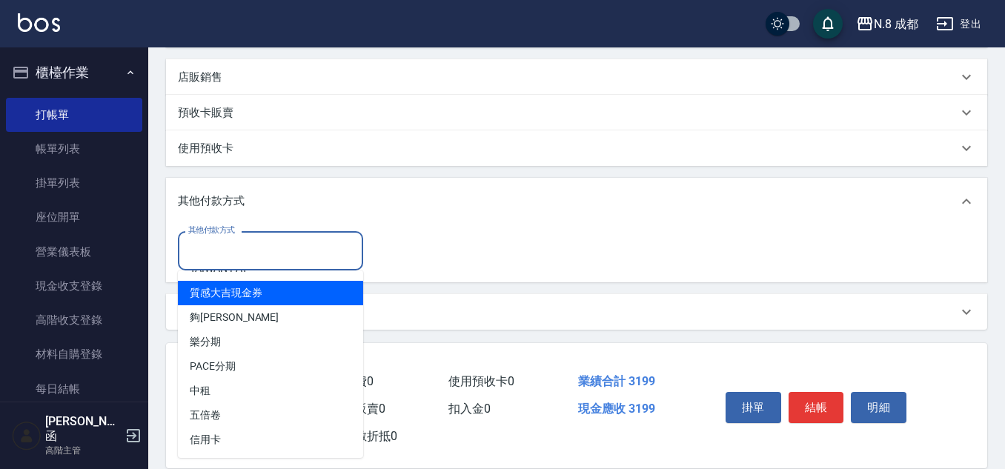
scroll to position [349, 0]
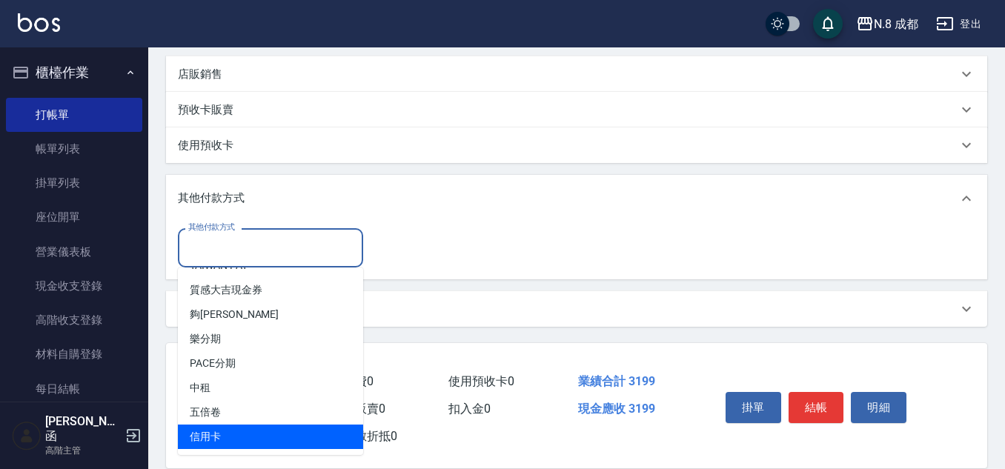
click at [265, 431] on span "信用卡" at bounding box center [270, 437] width 185 height 24
type input "信用卡"
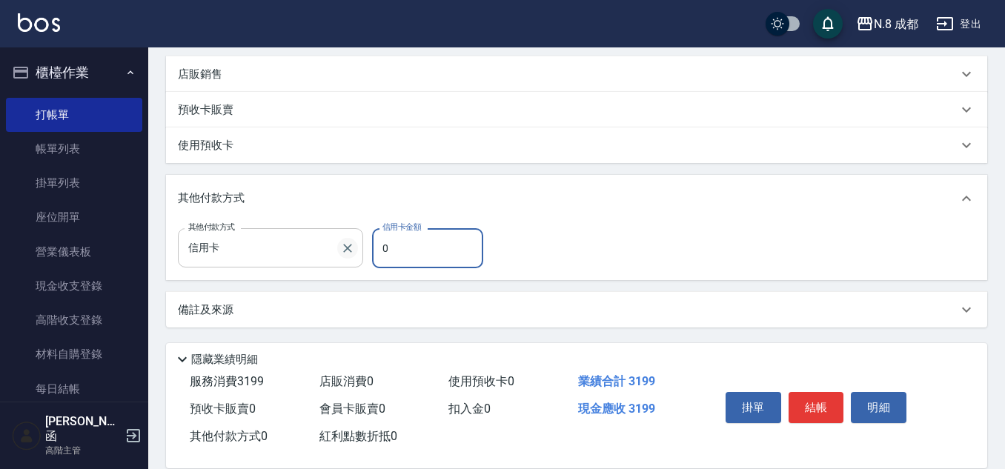
click at [339, 245] on div "其他付款方式 信用卡 其他付款方式 信用卡金額 0 信用卡金額" at bounding box center [335, 248] width 314 height 40
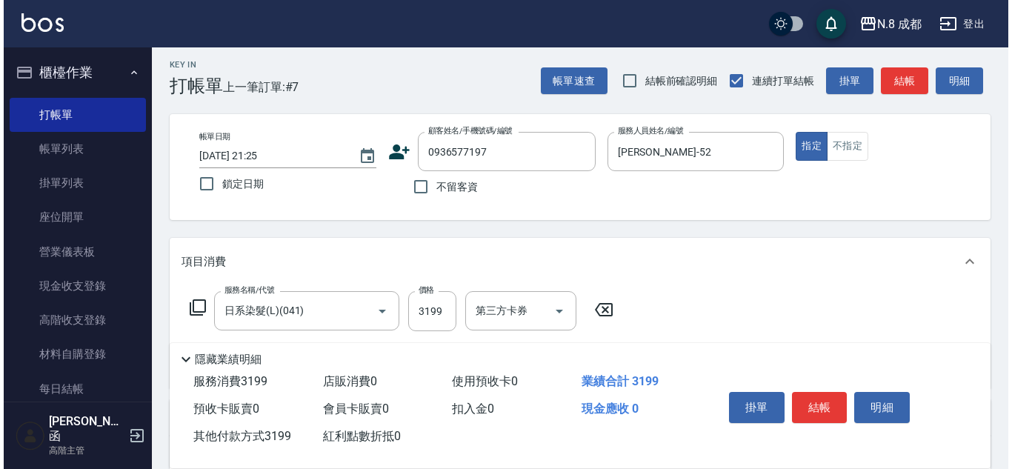
scroll to position [0, 0]
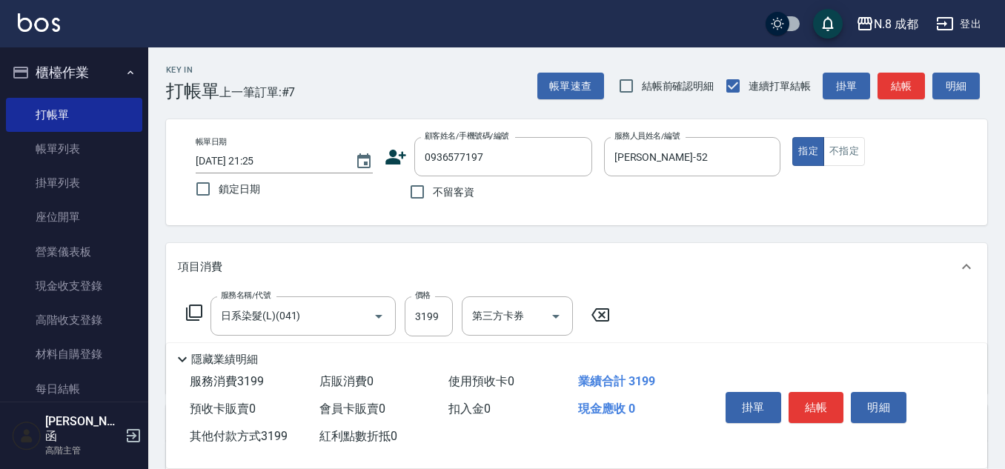
type input "3199"
click at [400, 156] on icon at bounding box center [396, 157] width 22 height 22
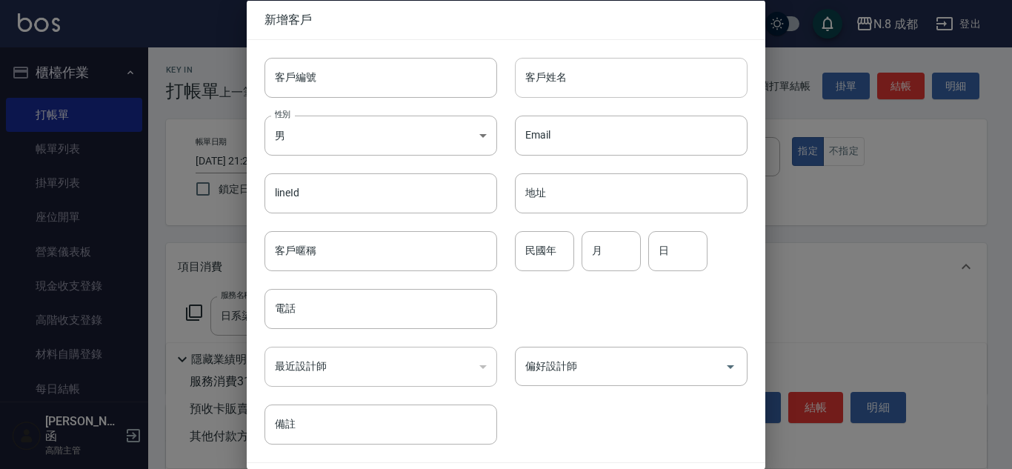
type input "0936577197"
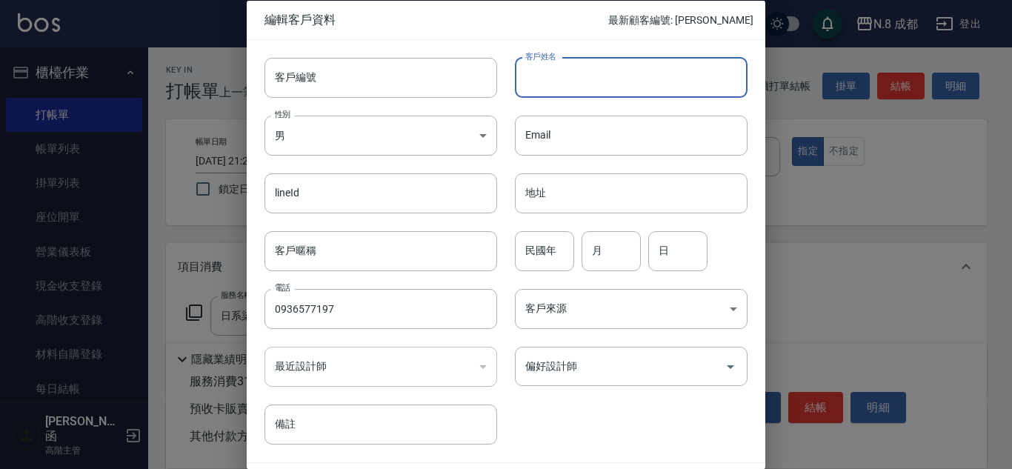
click at [572, 77] on input "客戶姓名" at bounding box center [631, 77] width 233 height 40
type input "ㄍ"
type input "忖"
type input "["
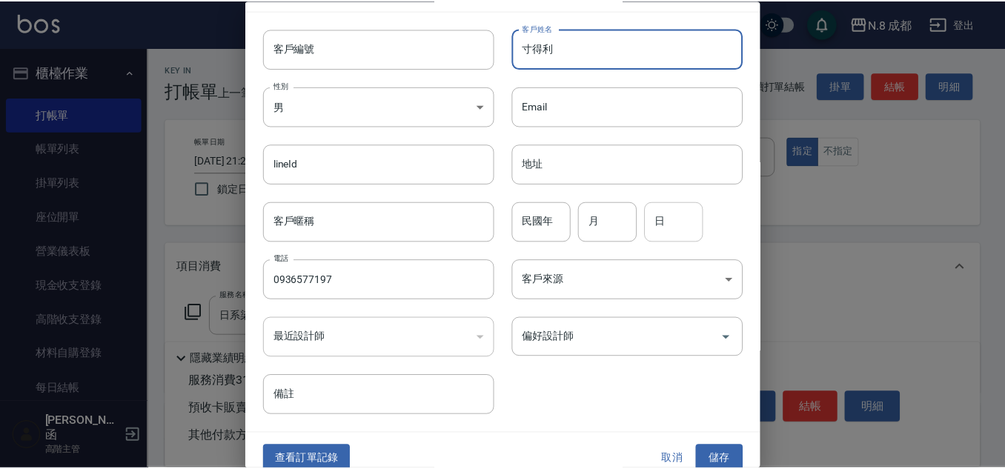
scroll to position [44, 0]
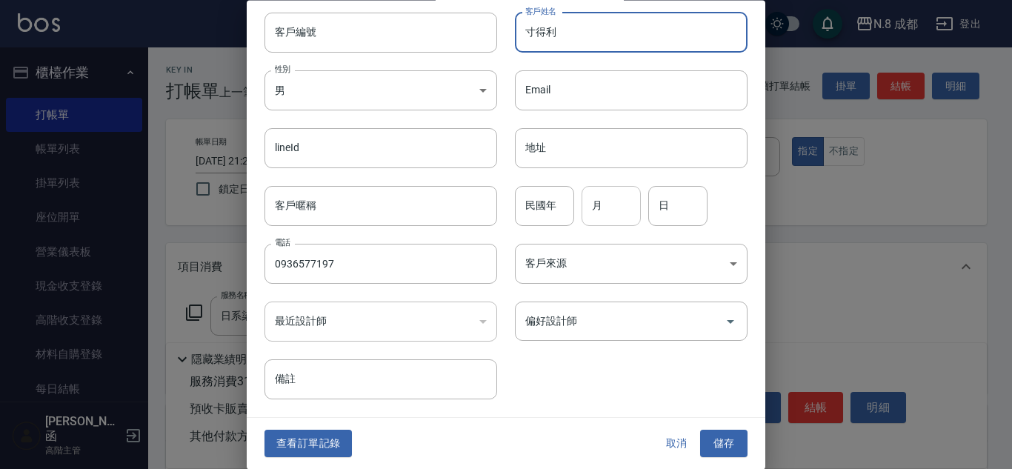
type input "寸得利"
click at [614, 205] on input "月" at bounding box center [611, 206] width 59 height 40
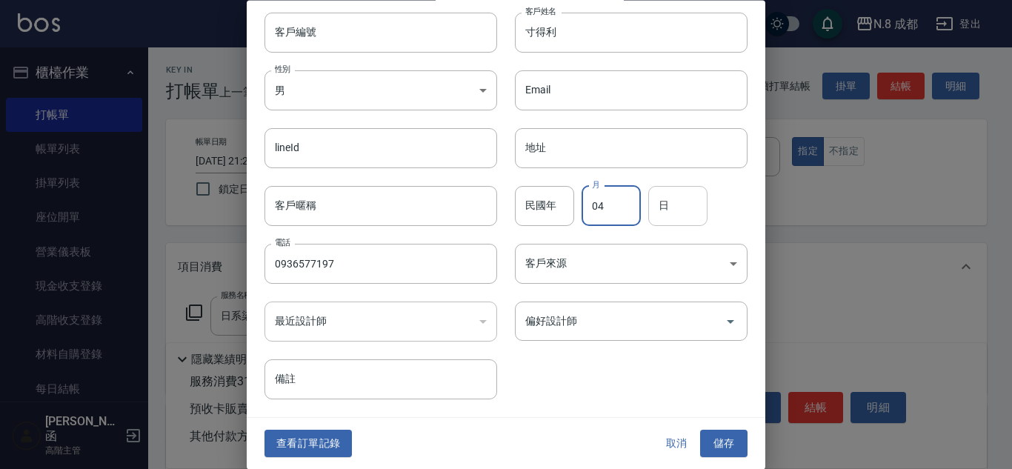
type input "04"
click at [660, 204] on input "日" at bounding box center [678, 206] width 59 height 40
type input "06"
click at [723, 446] on button "儲存" at bounding box center [723, 444] width 47 height 27
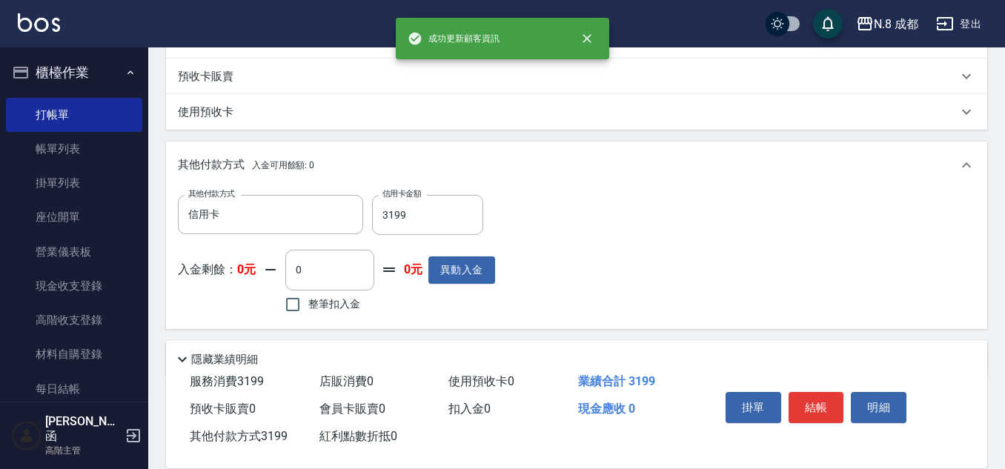
scroll to position [432, 0]
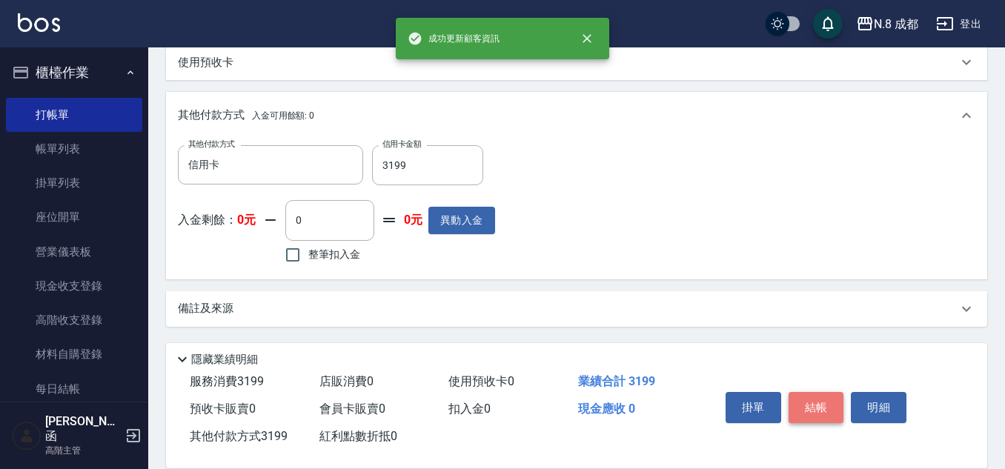
click at [834, 402] on button "結帳" at bounding box center [817, 407] width 56 height 31
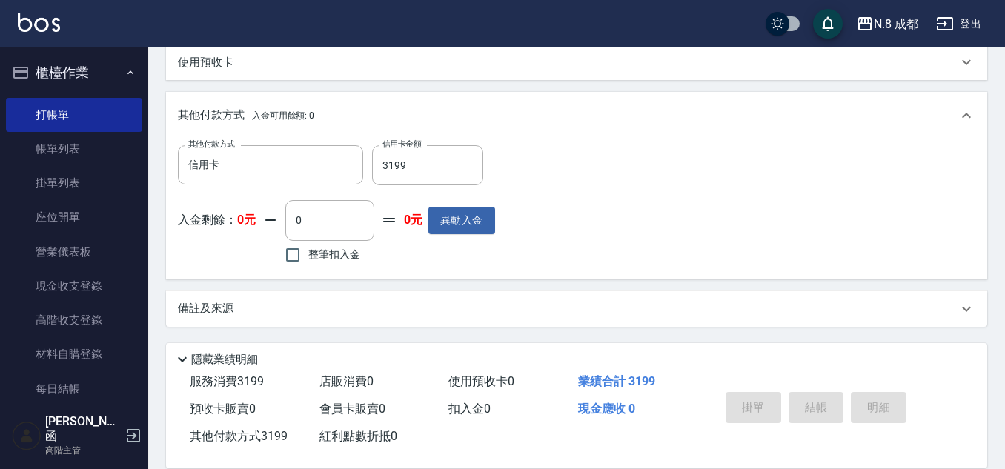
type input "2025/10/07 21:26"
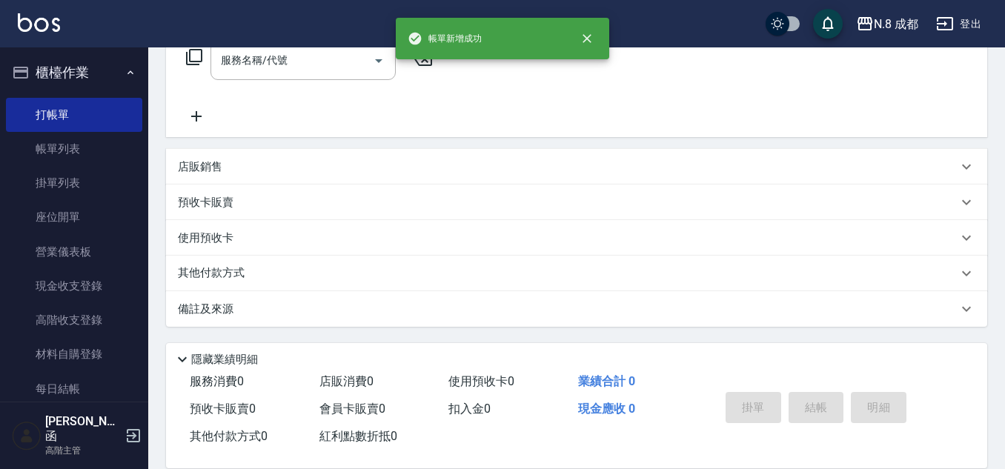
scroll to position [0, 0]
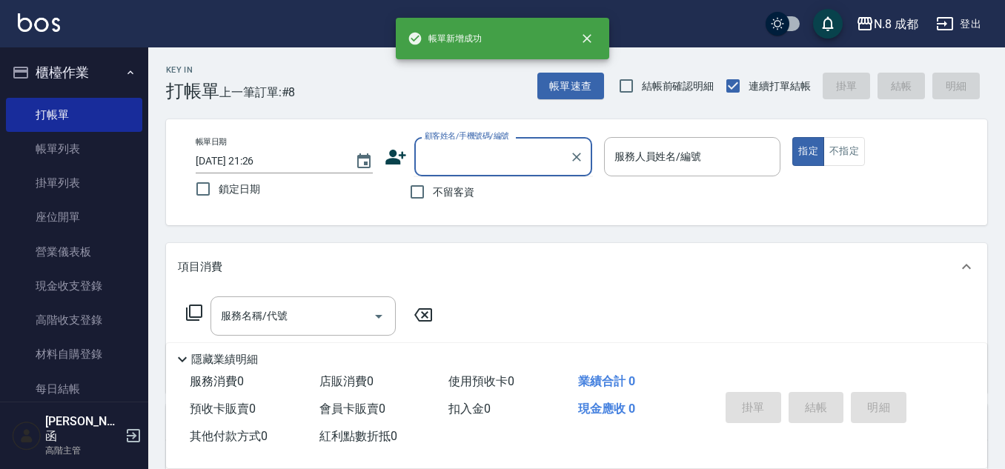
click at [502, 164] on input "顧客姓名/手機號碼/編號" at bounding box center [492, 157] width 142 height 26
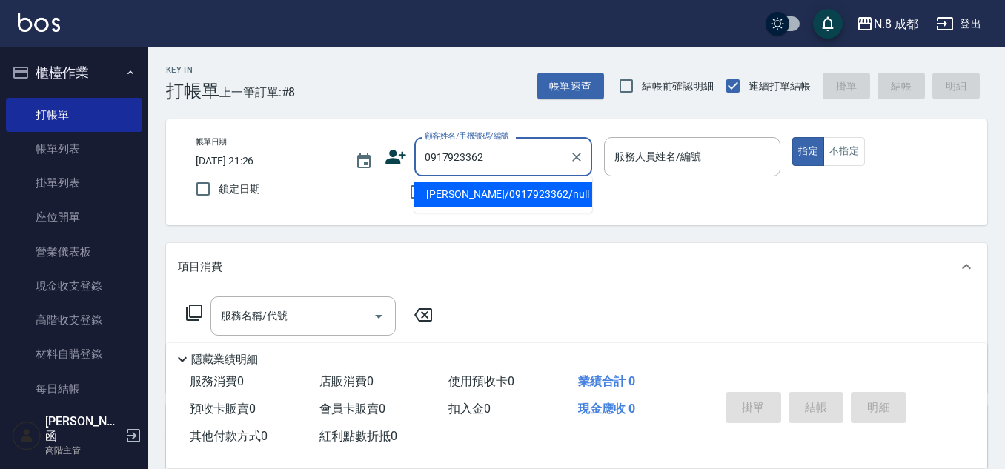
click at [516, 188] on li "鄧丞佑/0917923362/null" at bounding box center [503, 194] width 178 height 24
type input "鄧丞佑/0917923362/null"
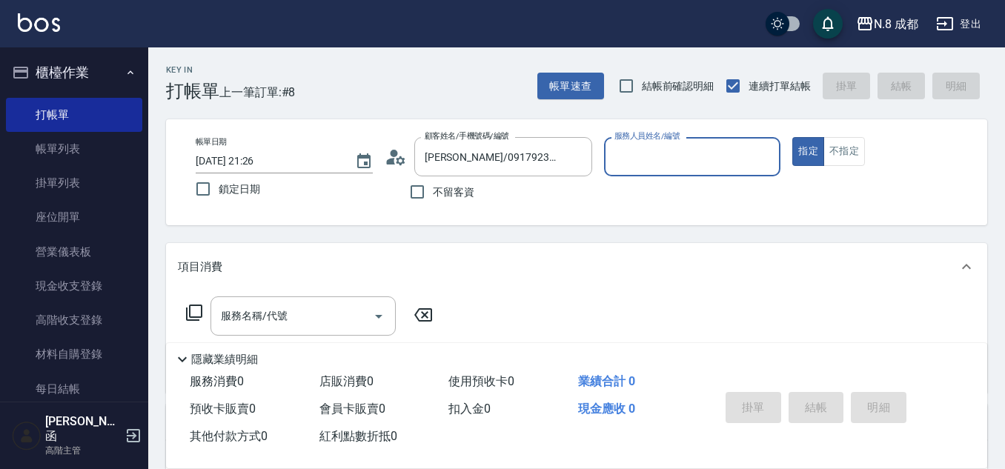
type input "黃建皓-09"
click at [654, 145] on input "黃建皓-09" at bounding box center [682, 157] width 142 height 26
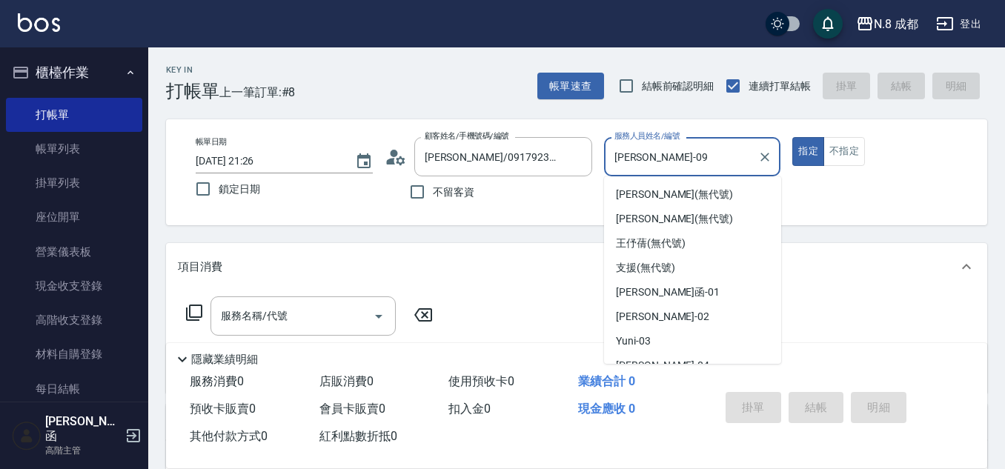
scroll to position [112, 0]
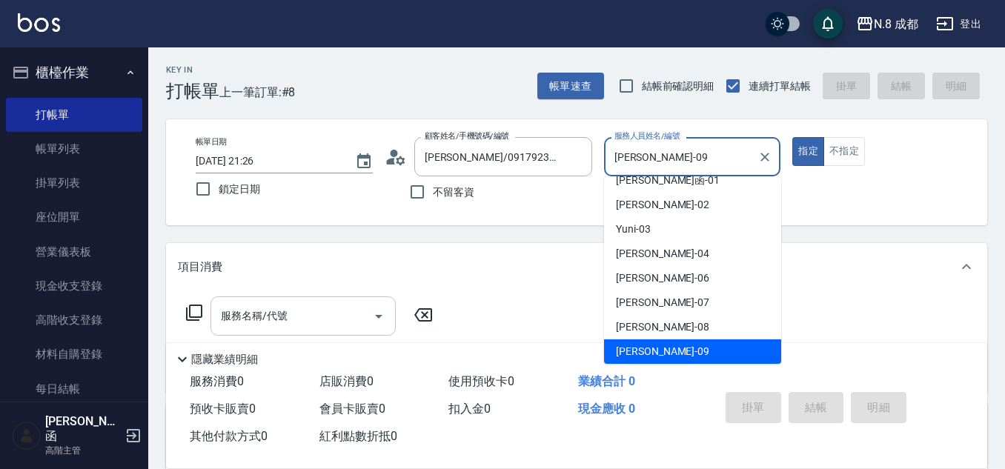
click at [248, 314] on input "服務名稱/代號" at bounding box center [292, 316] width 150 height 26
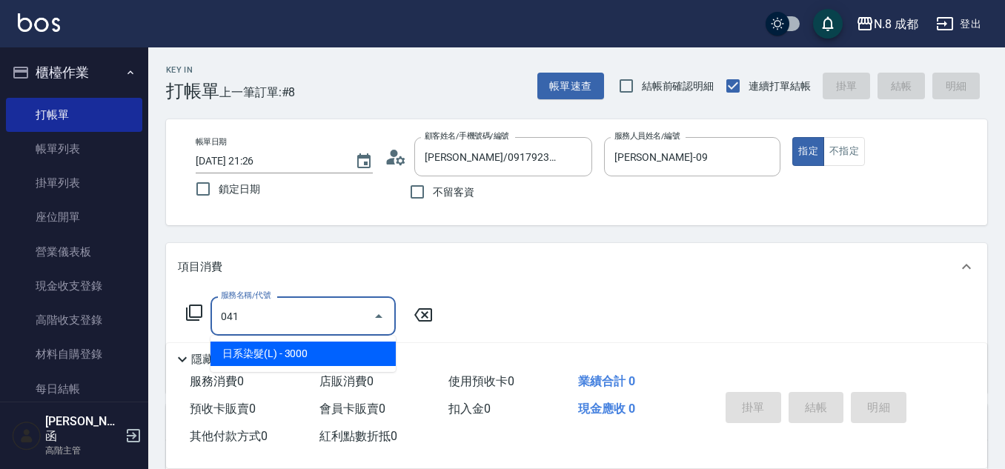
drag, startPoint x: 265, startPoint y: 316, endPoint x: 198, endPoint y: 310, distance: 67.0
click at [54, 317] on div "N.8 成都 登出 櫃檯作業 打帳單 帳單列表 掛單列表 座位開單 營業儀表板 現金收支登錄 高階收支登錄 材料自購登錄 每日結帳 排班表 現場電腦打卡 掃碼…" at bounding box center [502, 362] width 1005 height 725
click at [317, 348] on span "洗+剪 - 500" at bounding box center [303, 354] width 185 height 24
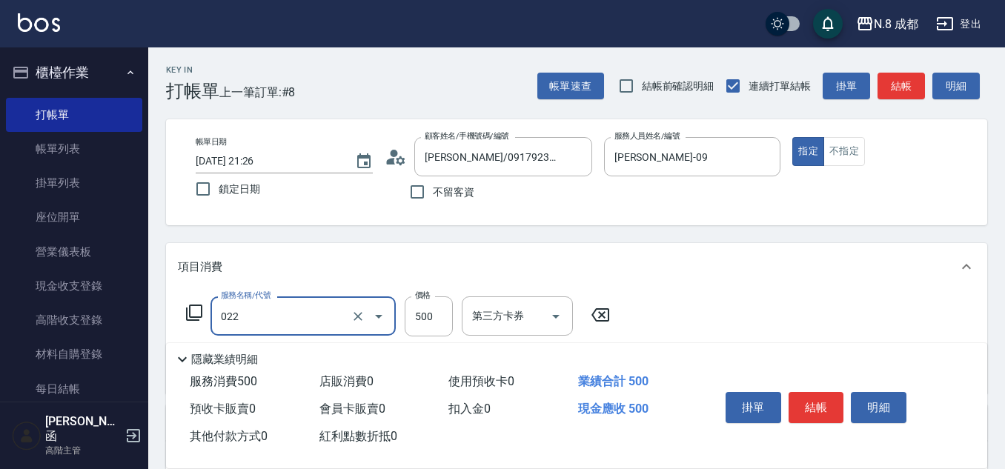
type input "洗+剪(022)"
drag, startPoint x: 389, startPoint y: 322, endPoint x: 420, endPoint y: 311, distance: 33.1
click at [421, 310] on input "500" at bounding box center [429, 316] width 48 height 40
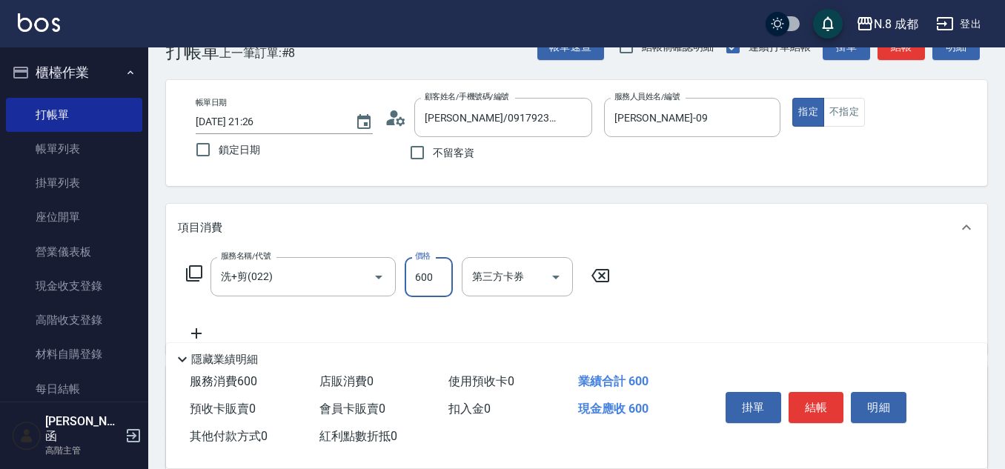
scroll to position [74, 0]
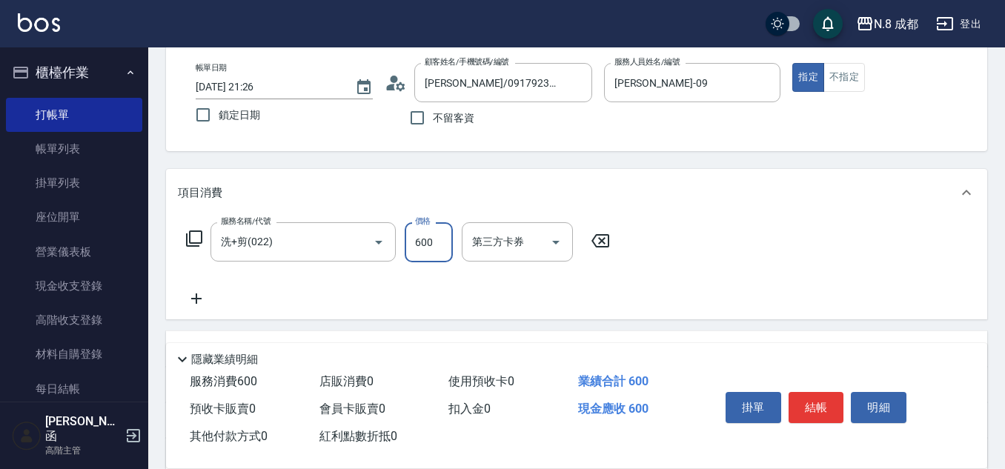
type input "600"
click at [182, 303] on icon at bounding box center [196, 299] width 37 height 18
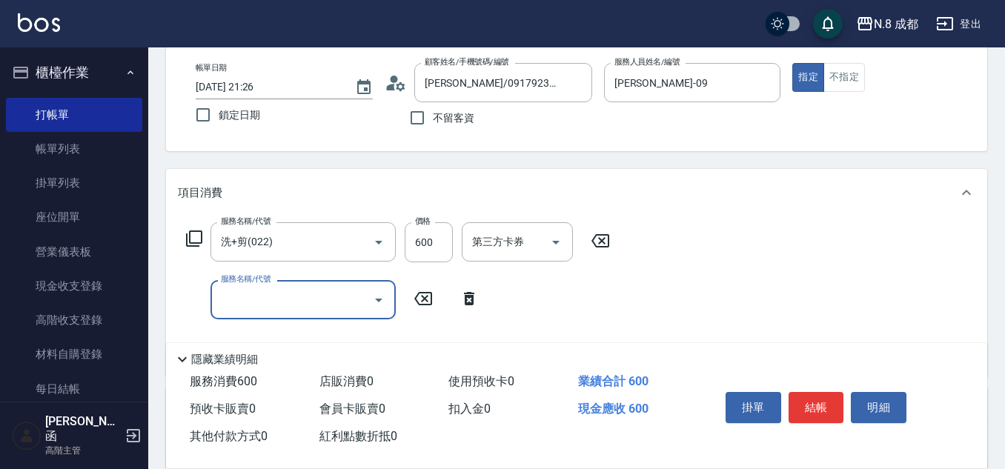
click at [270, 295] on input "服務名稱/代號" at bounding box center [292, 300] width 150 height 26
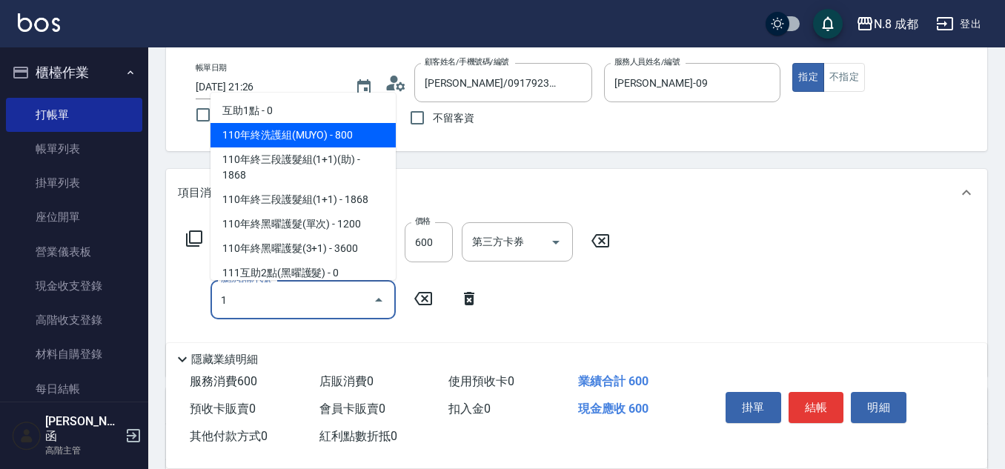
click at [302, 132] on span "110年終洗護組(MUYO) - 800" at bounding box center [303, 135] width 185 height 24
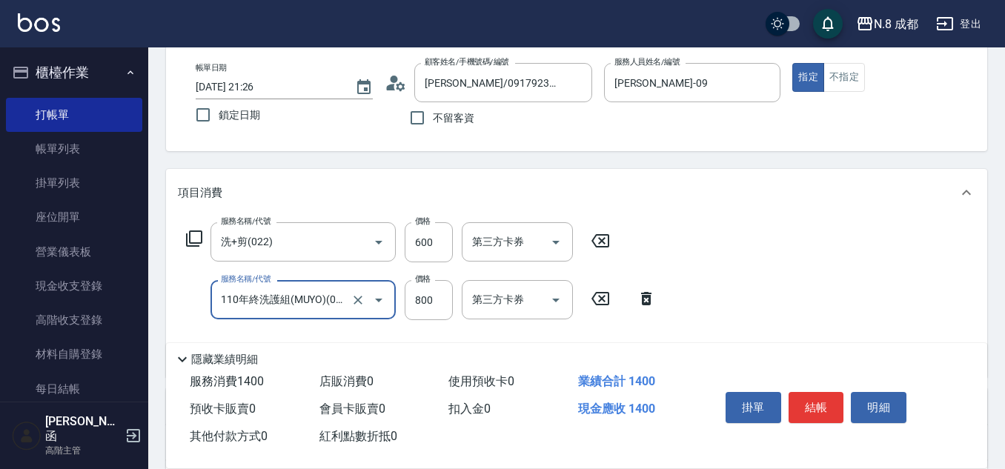
click at [304, 303] on input "110年終洗護組(MUYO)(091)" at bounding box center [282, 300] width 130 height 26
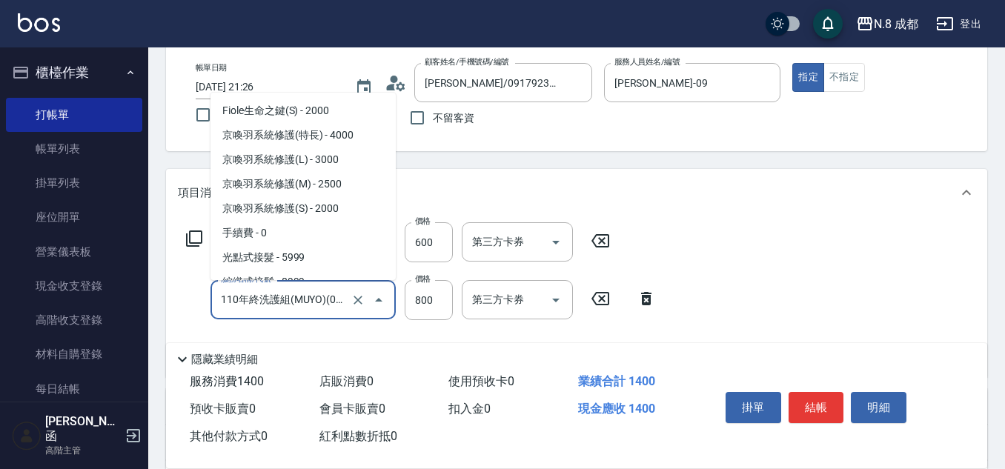
scroll to position [1164, 0]
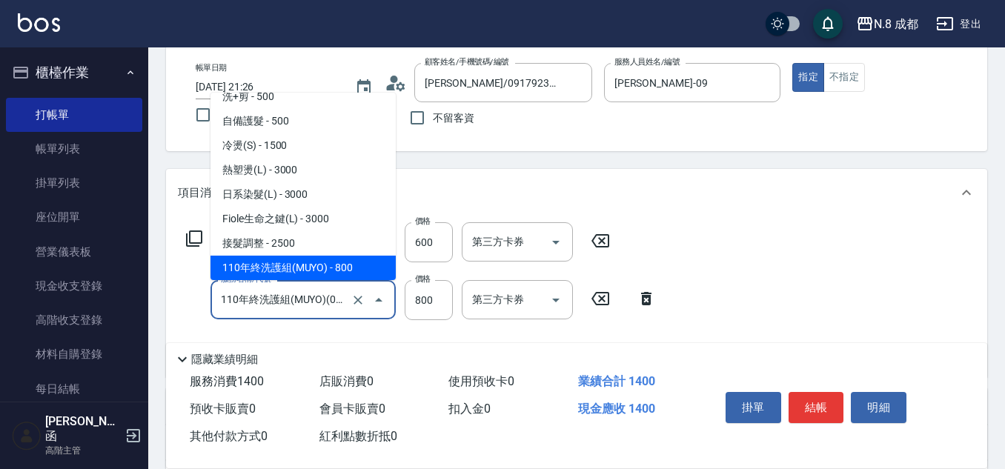
click at [307, 305] on input "110年終洗護組(MUYO)(091)" at bounding box center [282, 300] width 130 height 26
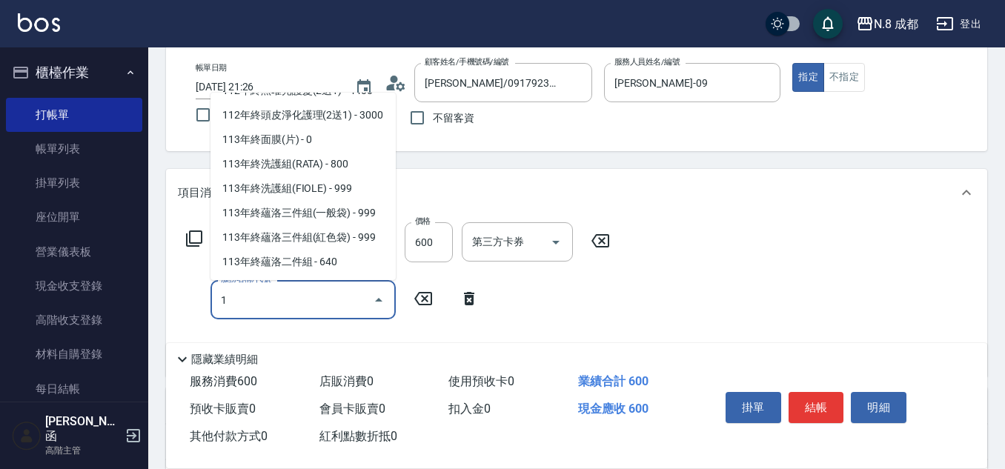
scroll to position [0, 0]
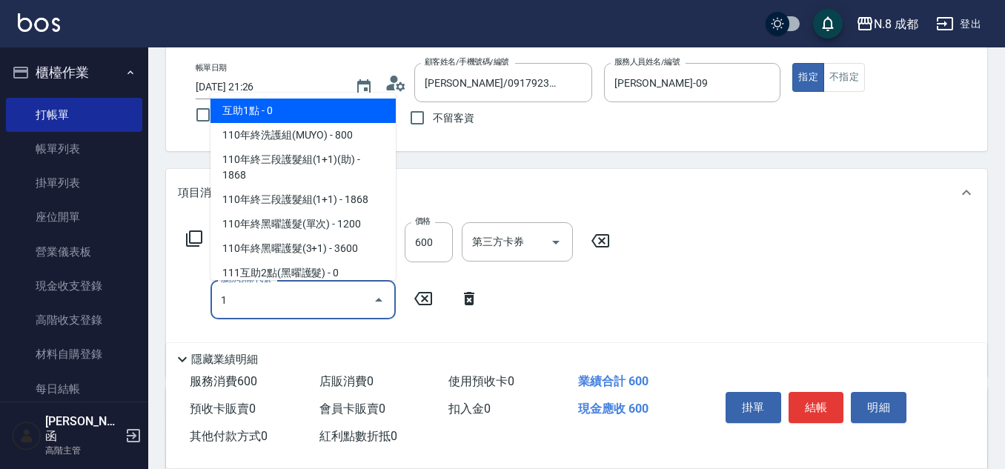
click at [288, 105] on span "互助1點 - 0" at bounding box center [303, 111] width 185 height 24
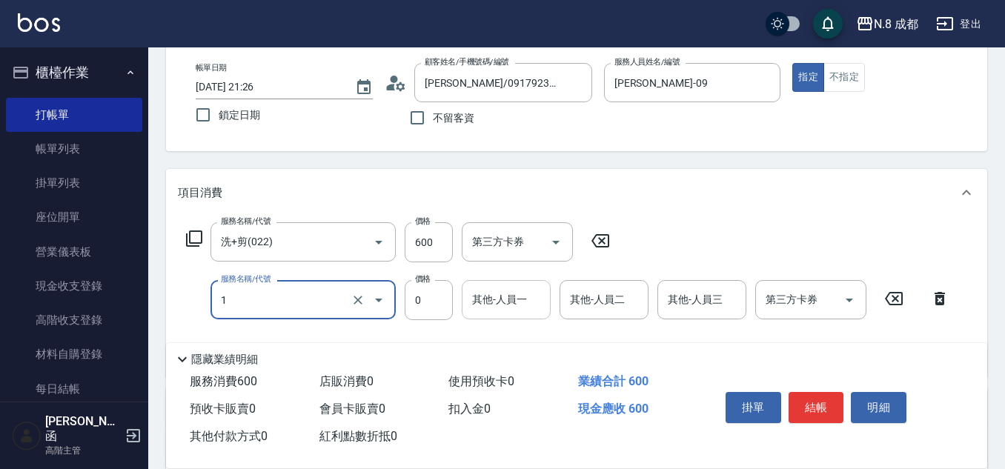
type input "互助1點(1)"
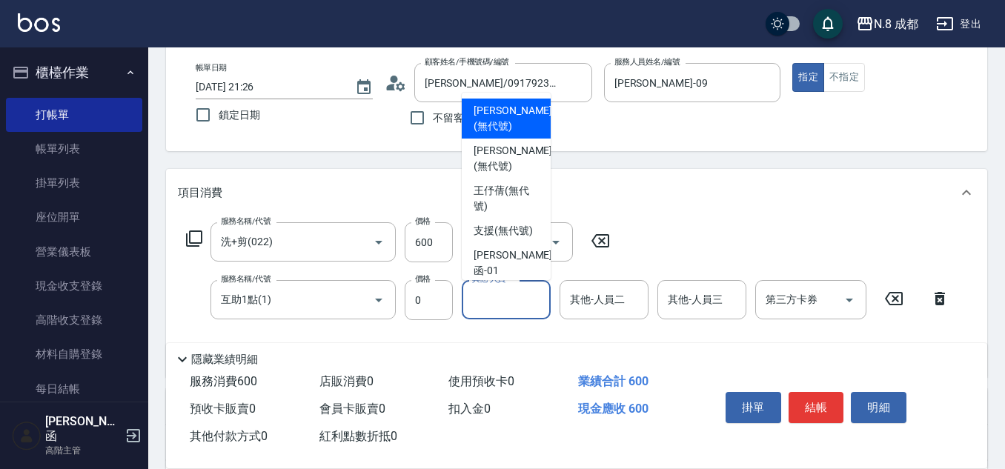
click at [520, 294] on input "其他-人員一" at bounding box center [506, 300] width 76 height 26
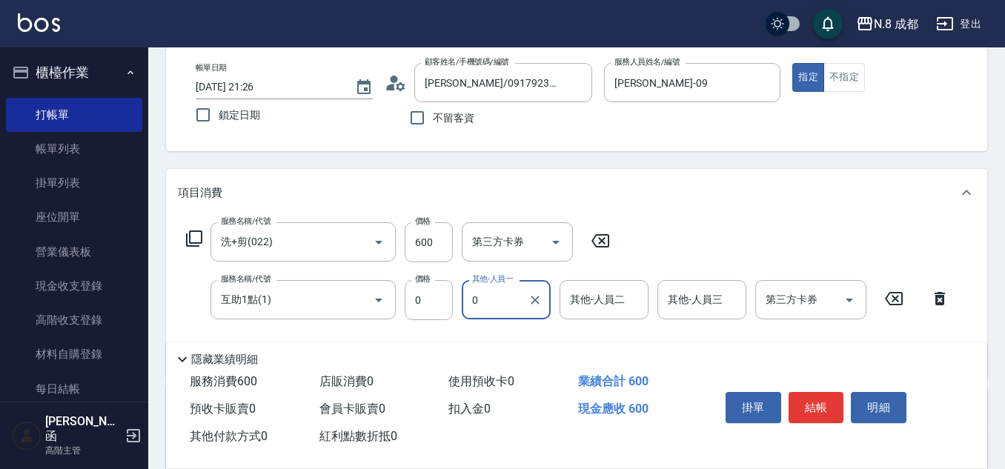
drag, startPoint x: 520, startPoint y: 300, endPoint x: 399, endPoint y: 305, distance: 121.6
click at [399, 305] on div "服務名稱/代號 互助1點(1) 服務名稱/代號 價格 0 價格 其他-人員一 0 其他-人員一 其他-人員二 其他-人員二 其他-人員三 其他-人員三 第三方…" at bounding box center [568, 300] width 780 height 40
drag, startPoint x: 393, startPoint y: 304, endPoint x: 526, endPoint y: 326, distance: 135.3
click at [394, 304] on div "服務名稱/代號 互助1點(1) 服務名稱/代號 價格 0 價格 其他-人員一 0 其他-人員一 其他-人員二 其他-人員二 其他-人員三 其他-人員三 第三方…" at bounding box center [568, 300] width 780 height 40
drag, startPoint x: 481, startPoint y: 300, endPoint x: 415, endPoint y: 302, distance: 66.0
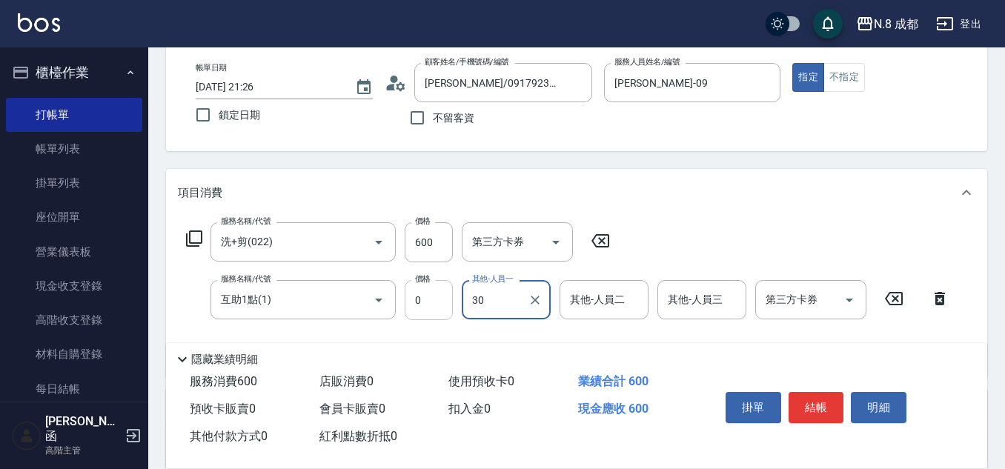
click at [415, 302] on div "服務名稱/代號 互助1點(1) 服務名稱/代號 價格 0 價格 其他-人員一 30 其他-人員一 其他-人員二 其他-人員二 其他-人員三 其他-人員三 第三…" at bounding box center [568, 300] width 780 height 40
click at [507, 337] on span "Yuni -03" at bounding box center [491, 338] width 35 height 16
type input "Yuni-03"
click at [802, 408] on button "結帳" at bounding box center [817, 407] width 56 height 31
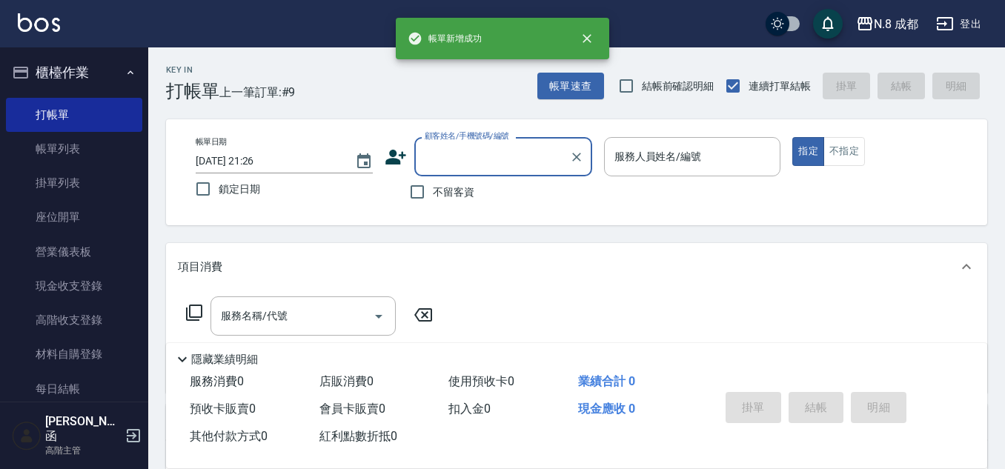
click at [485, 162] on input "顧客姓名/手機號碼/編號" at bounding box center [492, 157] width 142 height 26
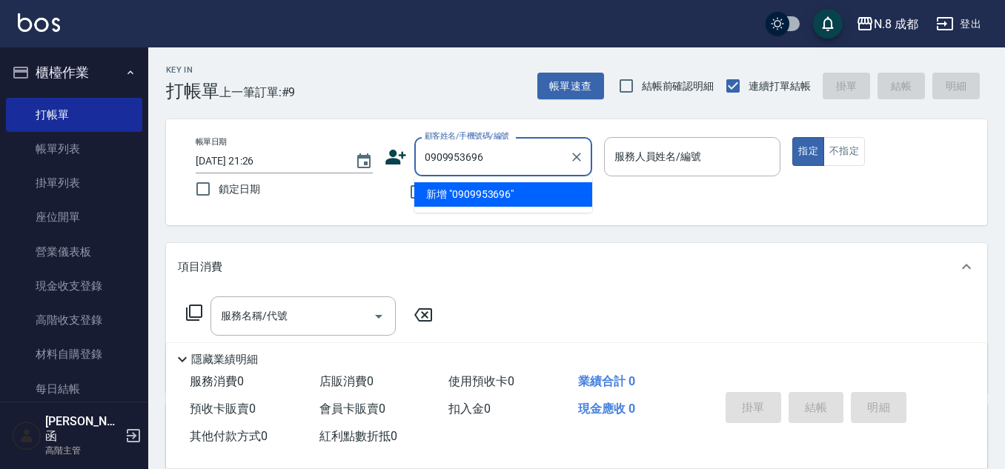
click at [508, 190] on li "新增 "0909953696"" at bounding box center [503, 194] width 178 height 24
type input "0909953696"
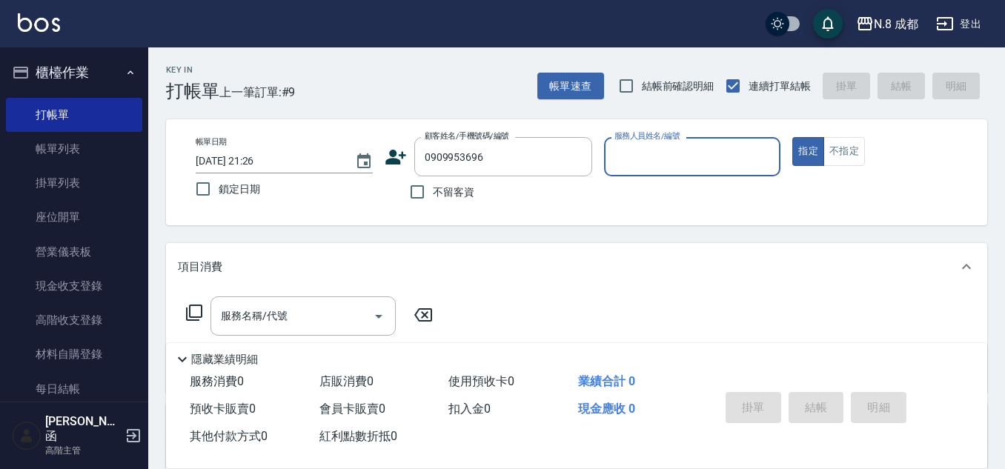
click at [665, 156] on input "服務人員姓名/編號" at bounding box center [693, 157] width 164 height 26
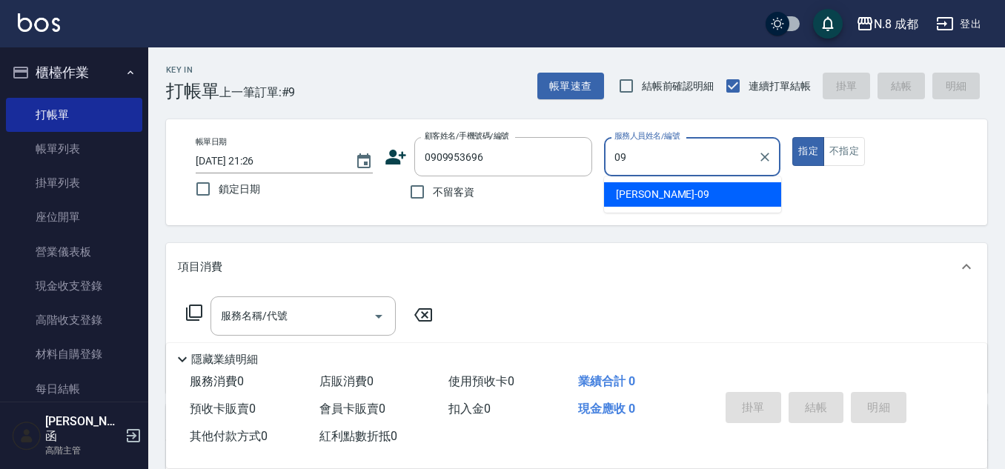
click at [645, 184] on div "黃建皓 -09" at bounding box center [692, 194] width 177 height 24
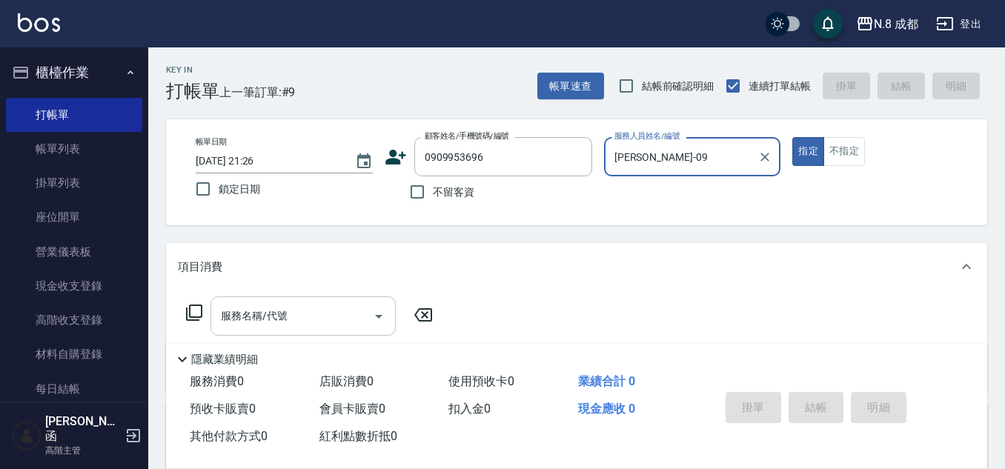
type input "黃建皓-09"
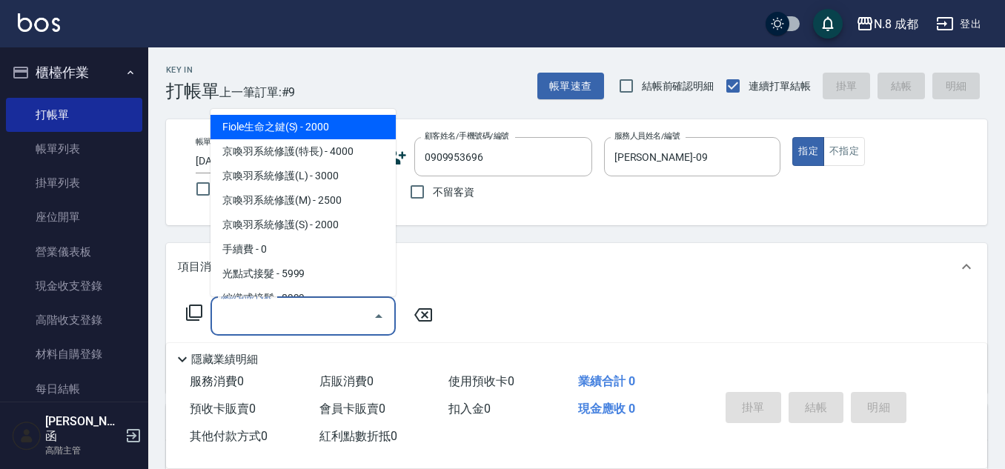
click at [332, 314] on input "服務名稱/代號" at bounding box center [292, 316] width 150 height 26
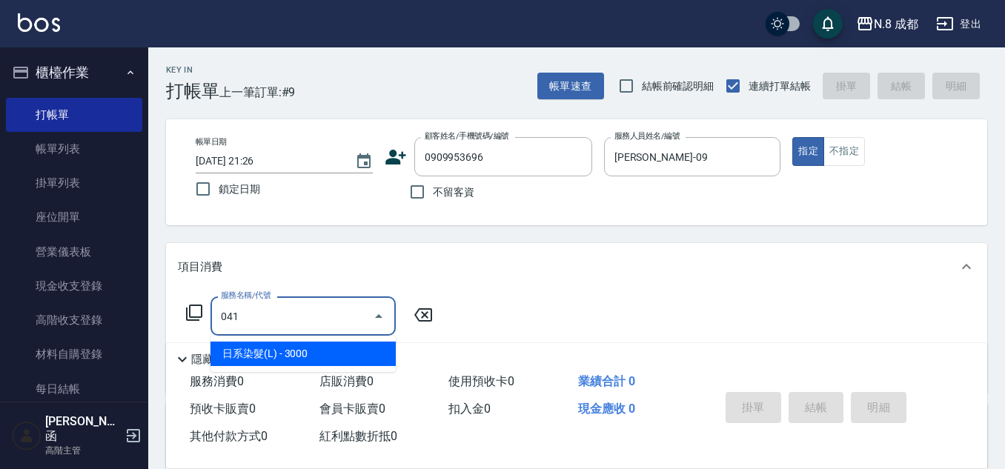
click at [349, 350] on span "日系染髮(L) - 3000" at bounding box center [303, 354] width 185 height 24
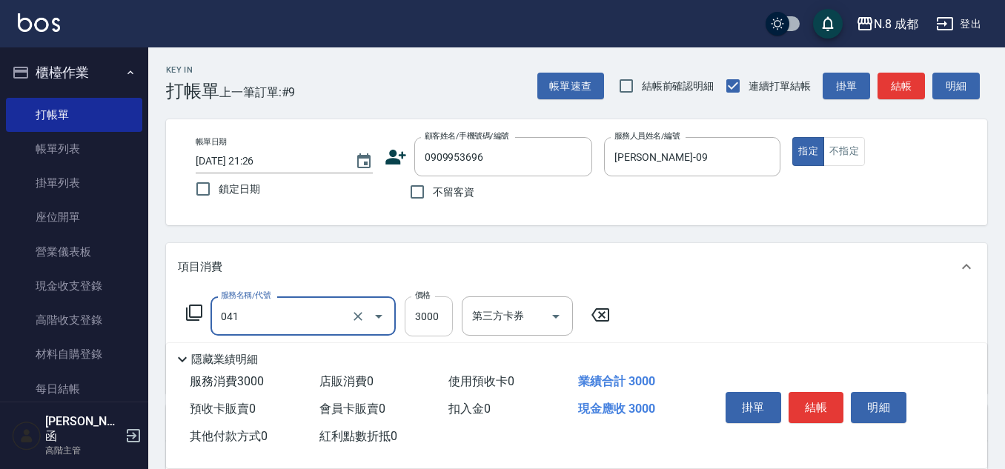
drag, startPoint x: 461, startPoint y: 308, endPoint x: 444, endPoint y: 308, distance: 17.0
click at [460, 308] on div "服務名稱/代號 041 服務名稱/代號 價格 3000 價格 第三方卡券 第三方卡券" at bounding box center [398, 316] width 441 height 40
type input "日系染髮(L)(041)"
click at [440, 309] on input "3000" at bounding box center [429, 316] width 48 height 40
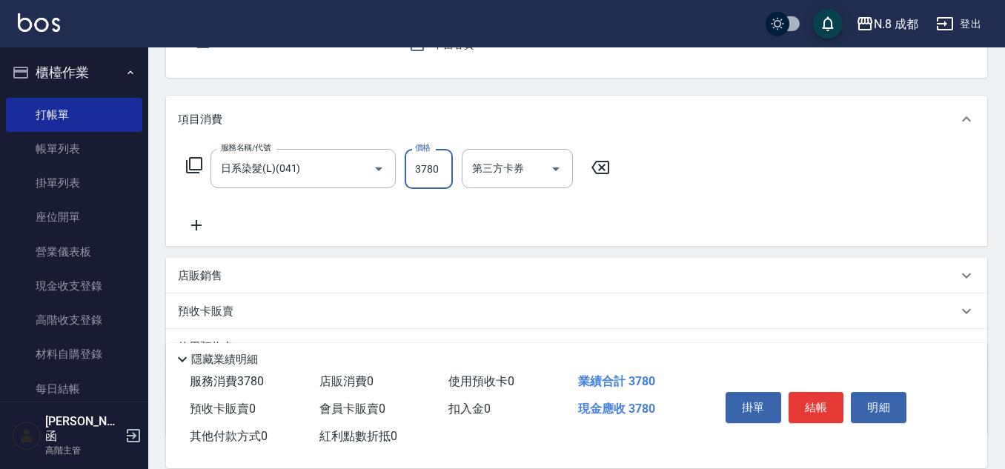
scroll to position [148, 0]
type input "3780"
click at [190, 227] on icon at bounding box center [196, 225] width 37 height 18
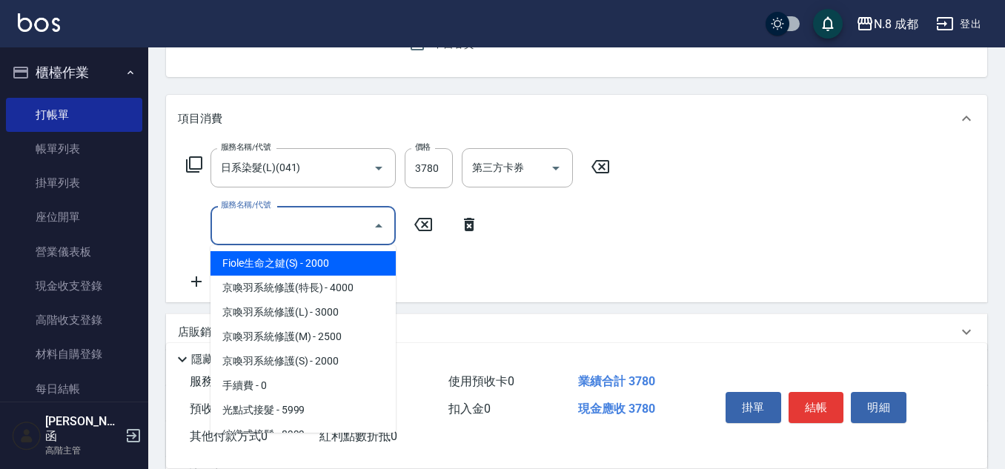
click at [267, 227] on input "服務名稱/代號" at bounding box center [292, 226] width 150 height 26
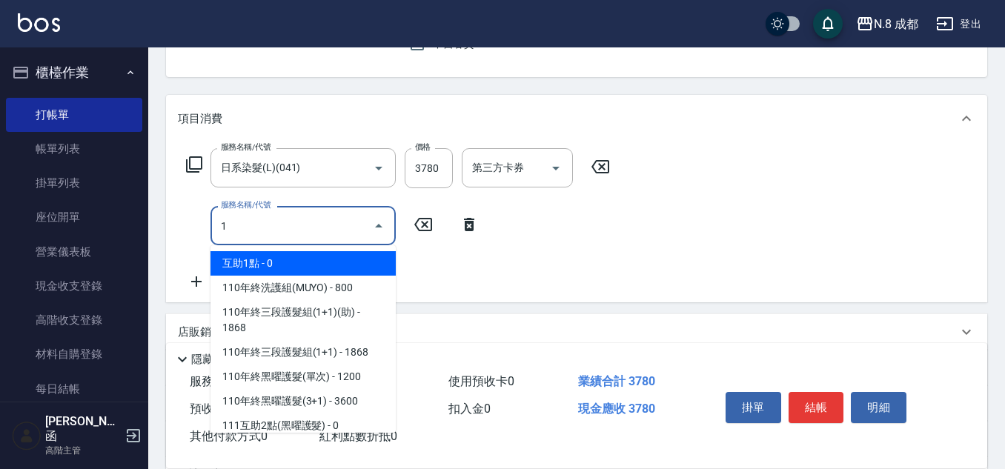
drag, startPoint x: 281, startPoint y: 231, endPoint x: 305, endPoint y: 262, distance: 39.1
click at [165, 229] on div "Key In 打帳單 上一筆訂單:#9 帳單速查 結帳前確認明細 連續打單結帳 掛單 結帳 明細 帳單日期 2025/10/07 21:26 鎖定日期 顧客姓…" at bounding box center [576, 266] width 857 height 735
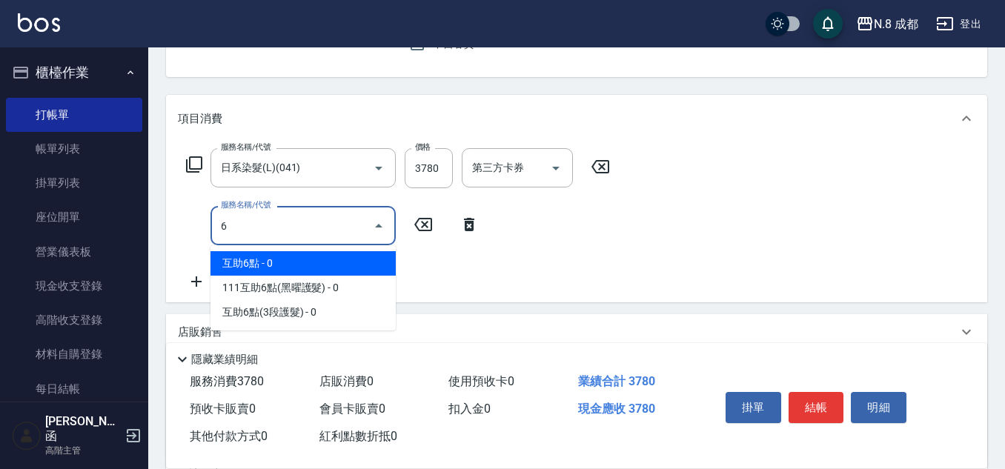
click at [302, 256] on span "互助6點 - 0" at bounding box center [303, 263] width 185 height 24
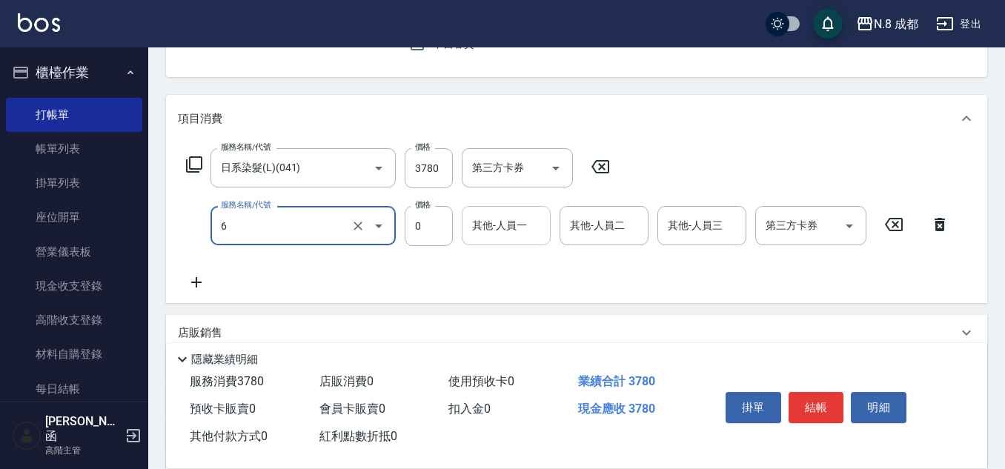
type input "互助6點(6)"
drag, startPoint x: 473, startPoint y: 233, endPoint x: 480, endPoint y: 231, distance: 7.7
click at [480, 232] on input "其他-人員一" at bounding box center [506, 226] width 76 height 26
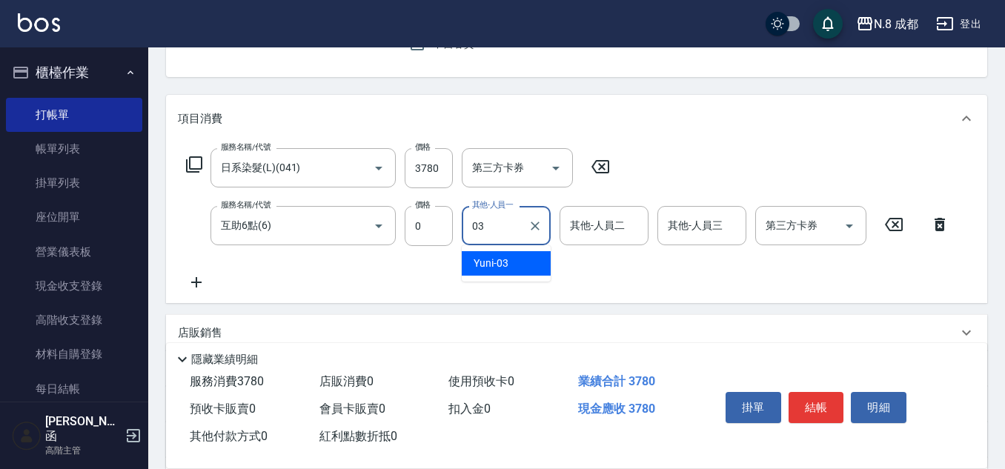
drag, startPoint x: 520, startPoint y: 282, endPoint x: 515, endPoint y: 266, distance: 16.4
click at [515, 275] on ul "Yuni -03" at bounding box center [506, 263] width 89 height 36
click at [515, 266] on div "Yuni -03" at bounding box center [506, 263] width 89 height 24
type input "Yuni-03"
click at [814, 394] on button "結帳" at bounding box center [817, 407] width 56 height 31
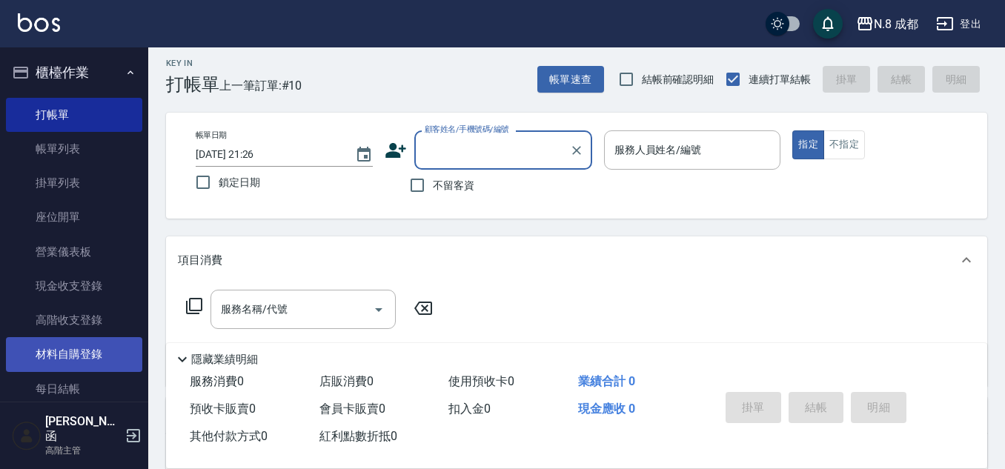
scroll to position [0, 0]
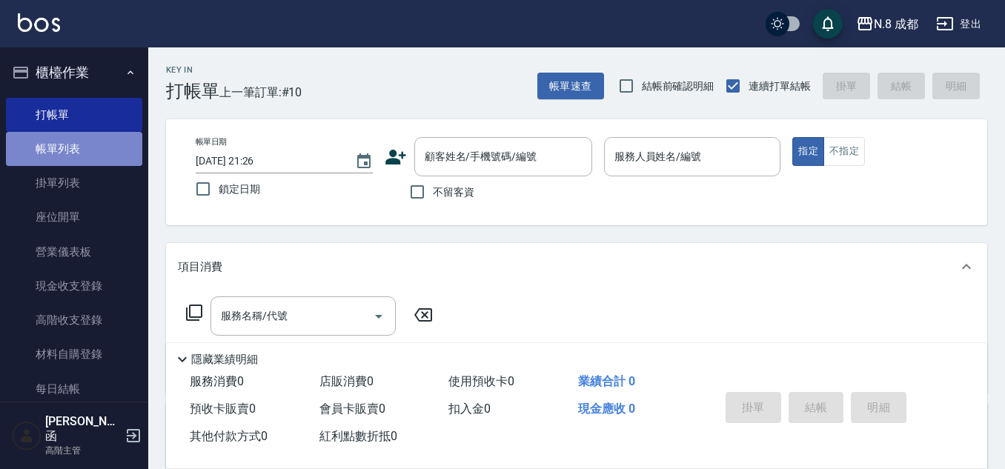
click at [77, 140] on link "帳單列表" at bounding box center [74, 149] width 136 height 34
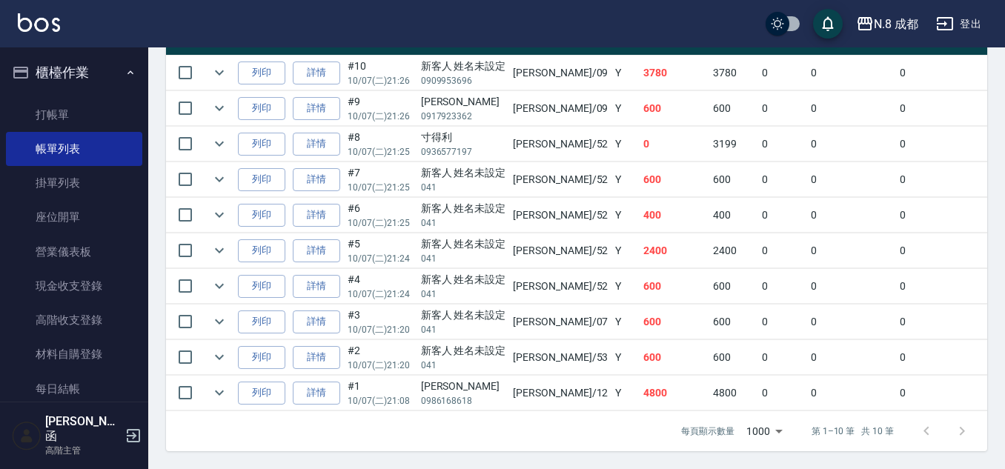
scroll to position [371, 0]
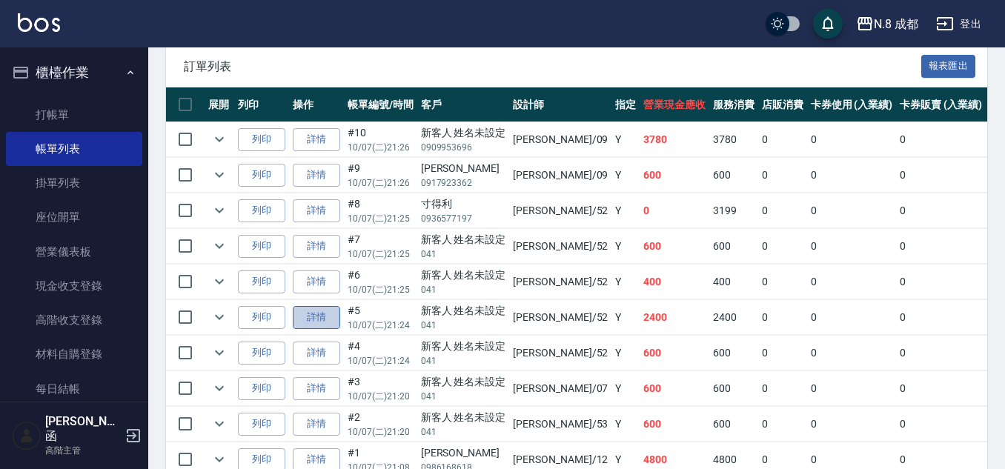
click at [325, 311] on link "詳情" at bounding box center [316, 317] width 47 height 23
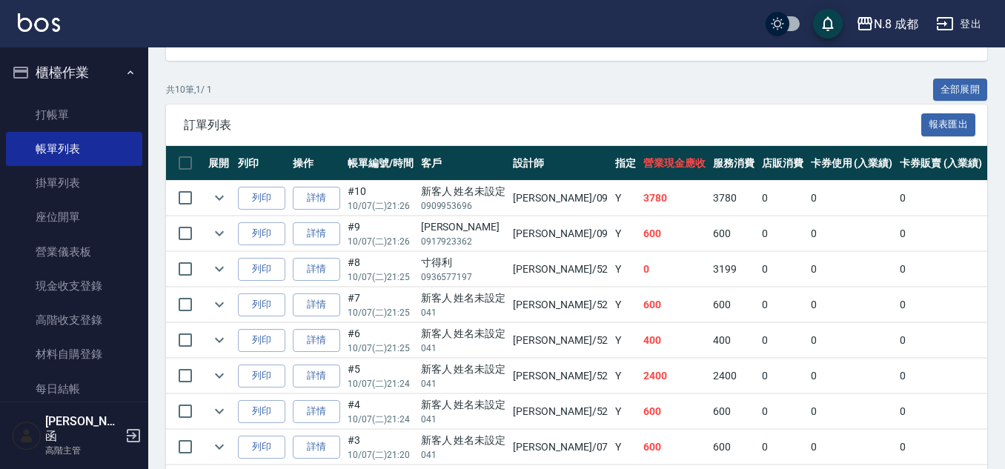
scroll to position [445, 0]
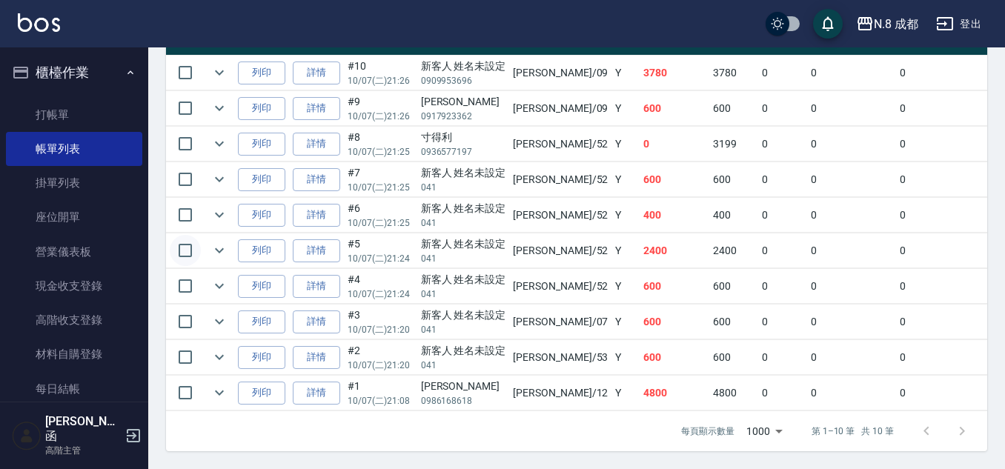
click at [190, 239] on input "checkbox" at bounding box center [185, 250] width 31 height 31
checkbox input "true"
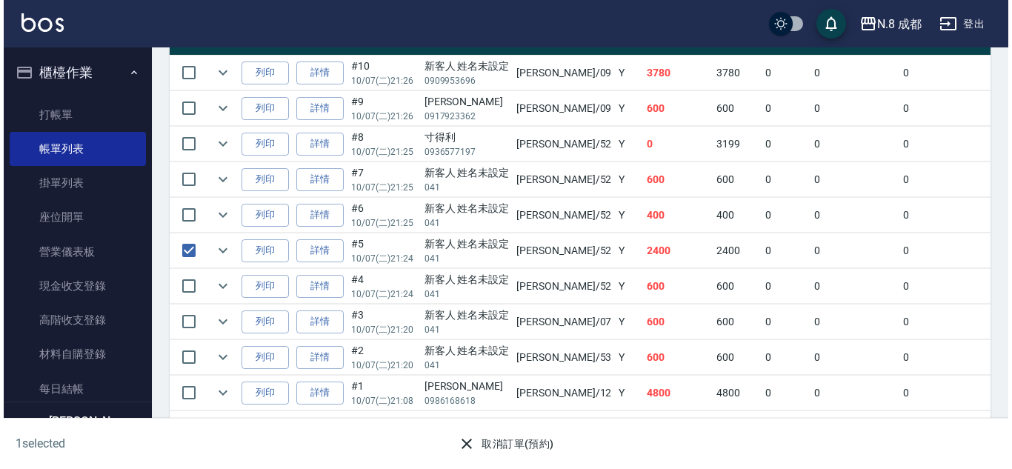
scroll to position [448, 0]
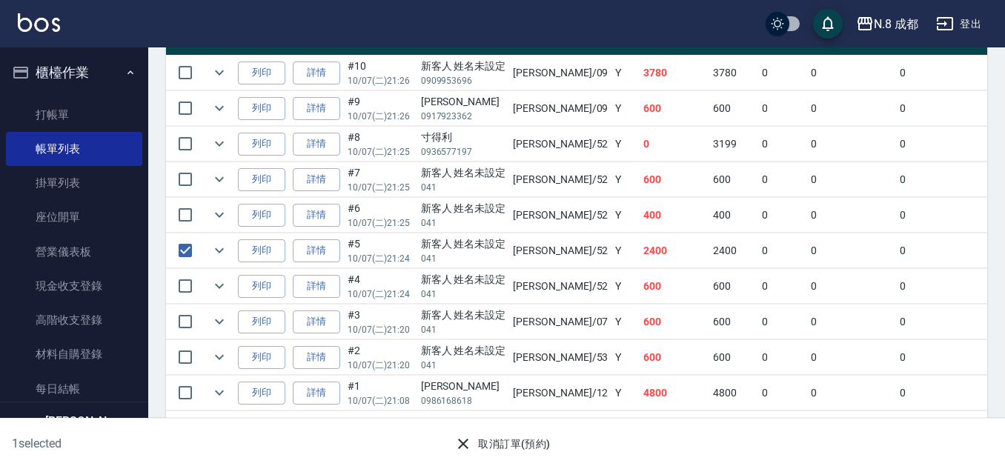
click at [537, 443] on button "取消訂單(預約)" at bounding box center [501, 444] width 107 height 27
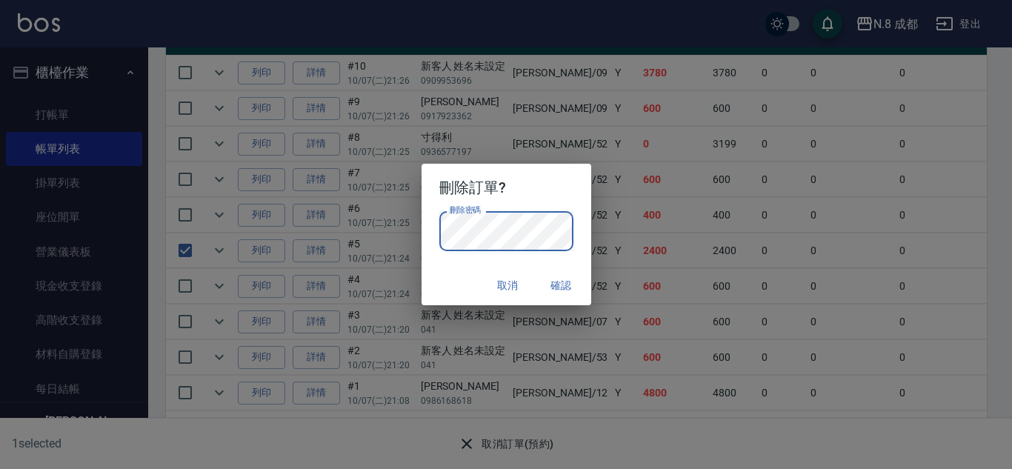
click at [566, 286] on button "確認" at bounding box center [561, 285] width 47 height 27
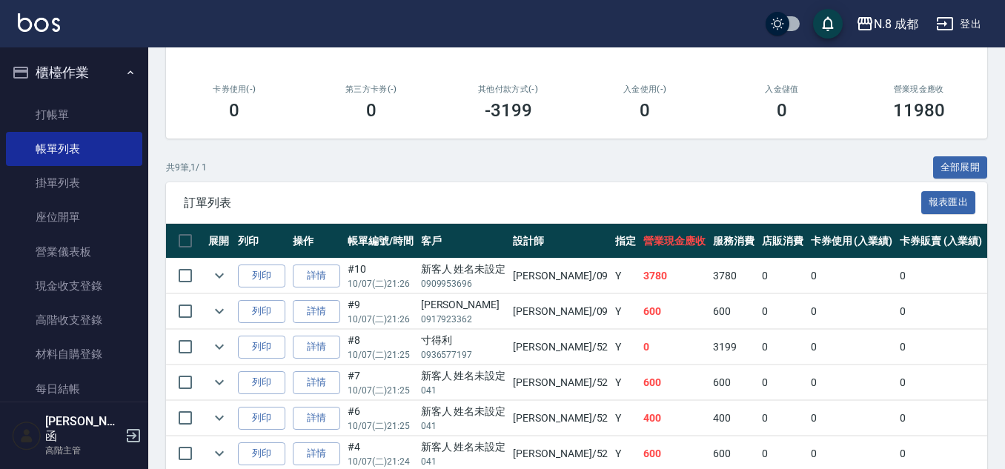
scroll to position [0, 0]
